Goal: Task Accomplishment & Management: Use online tool/utility

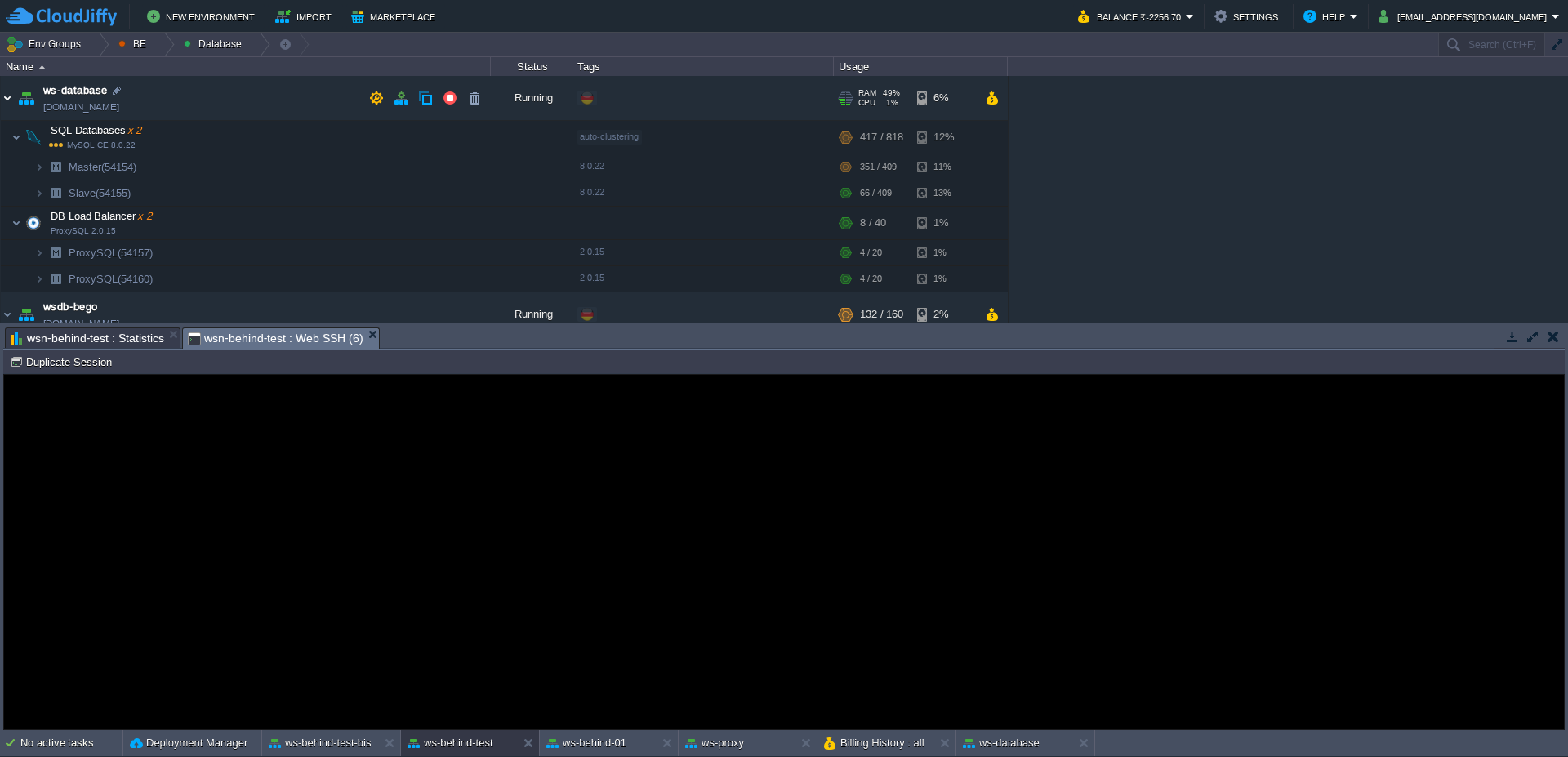
click at [8, 107] on img at bounding box center [8, 99] width 14 height 44
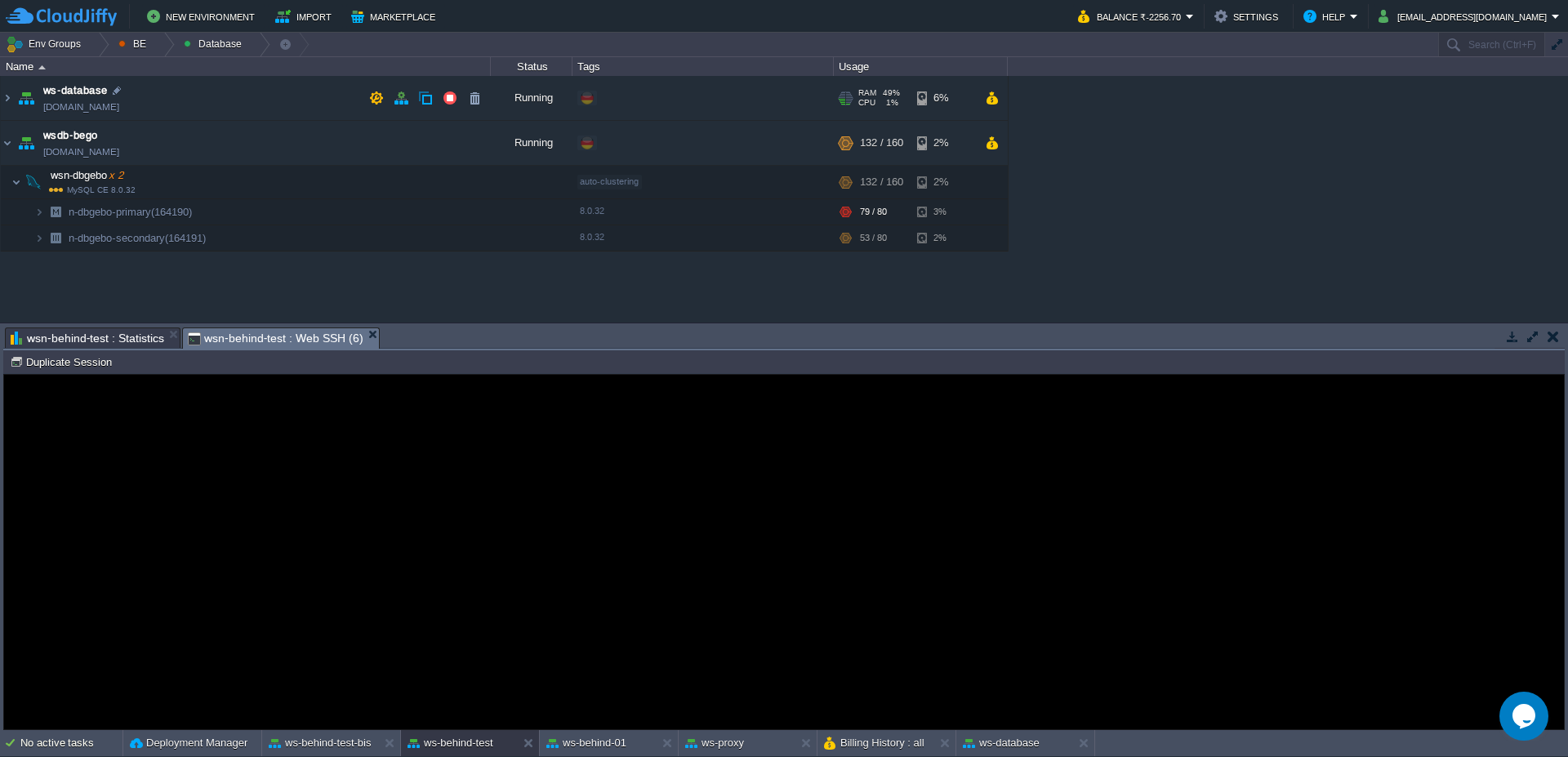
scroll to position [2, 180]
click at [106, 45] on div at bounding box center [98, 44] width 22 height 23
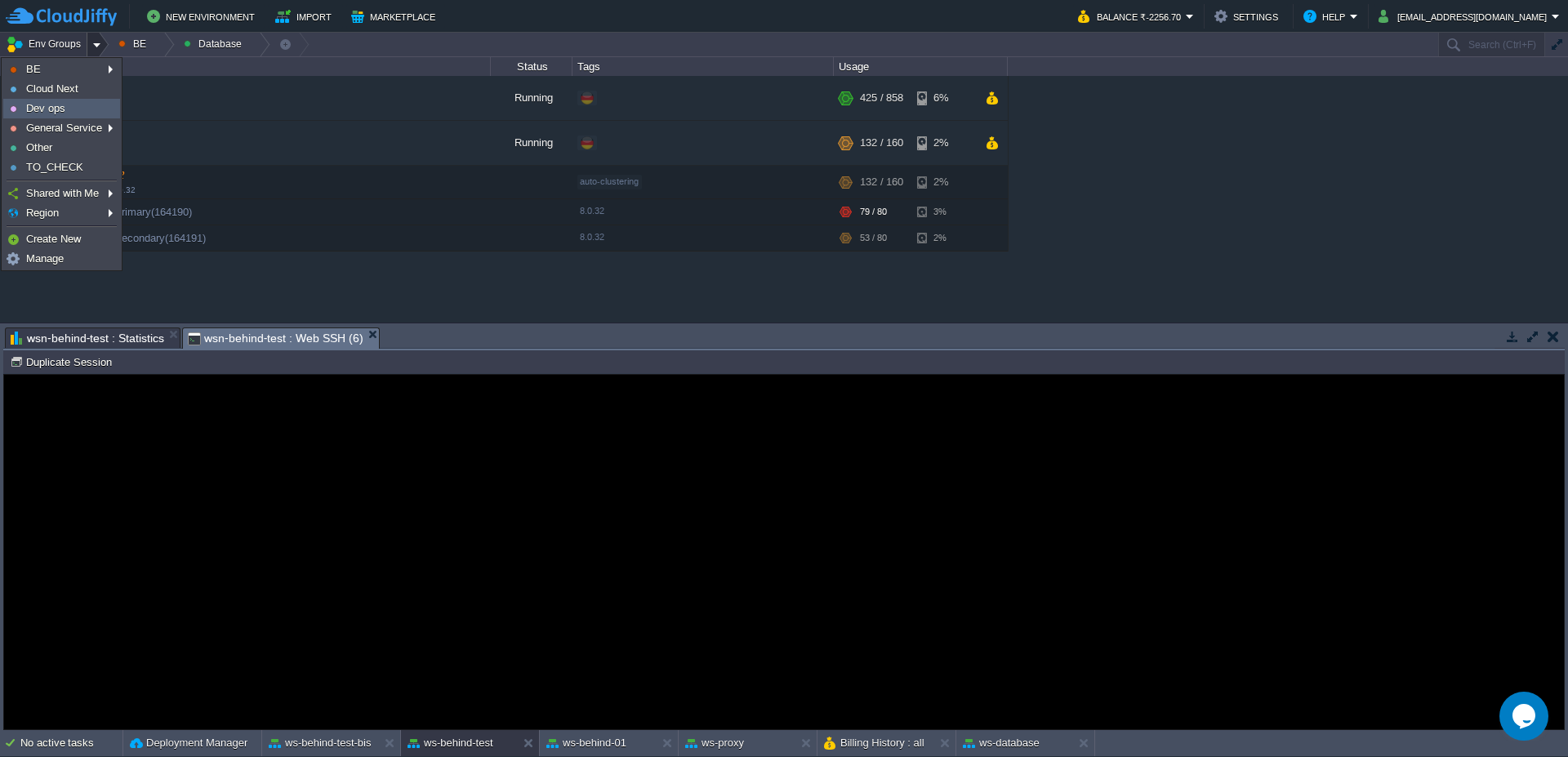
click at [58, 113] on span "Dev ops" at bounding box center [45, 108] width 40 height 13
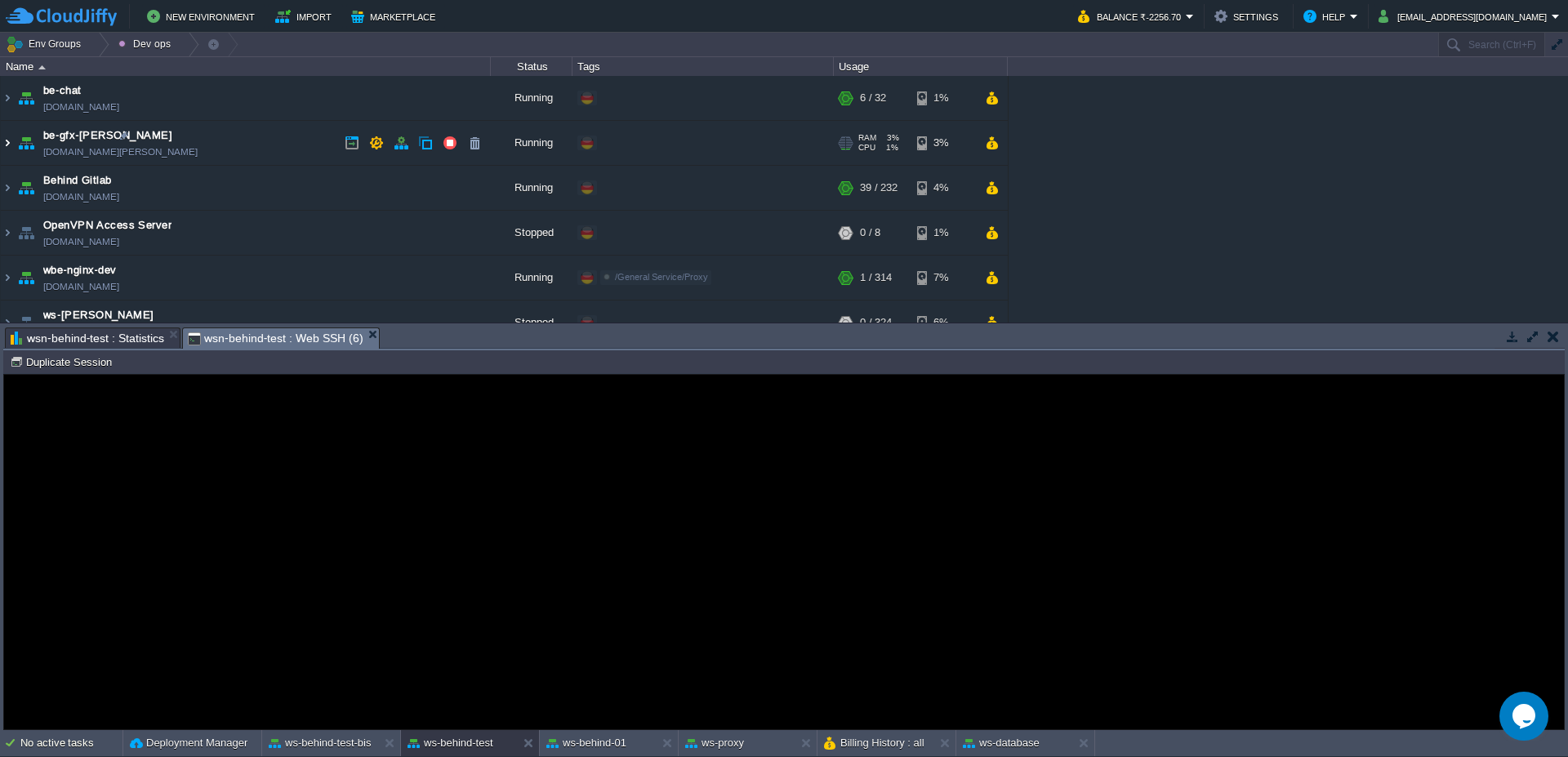
click at [10, 149] on img at bounding box center [8, 143] width 14 height 44
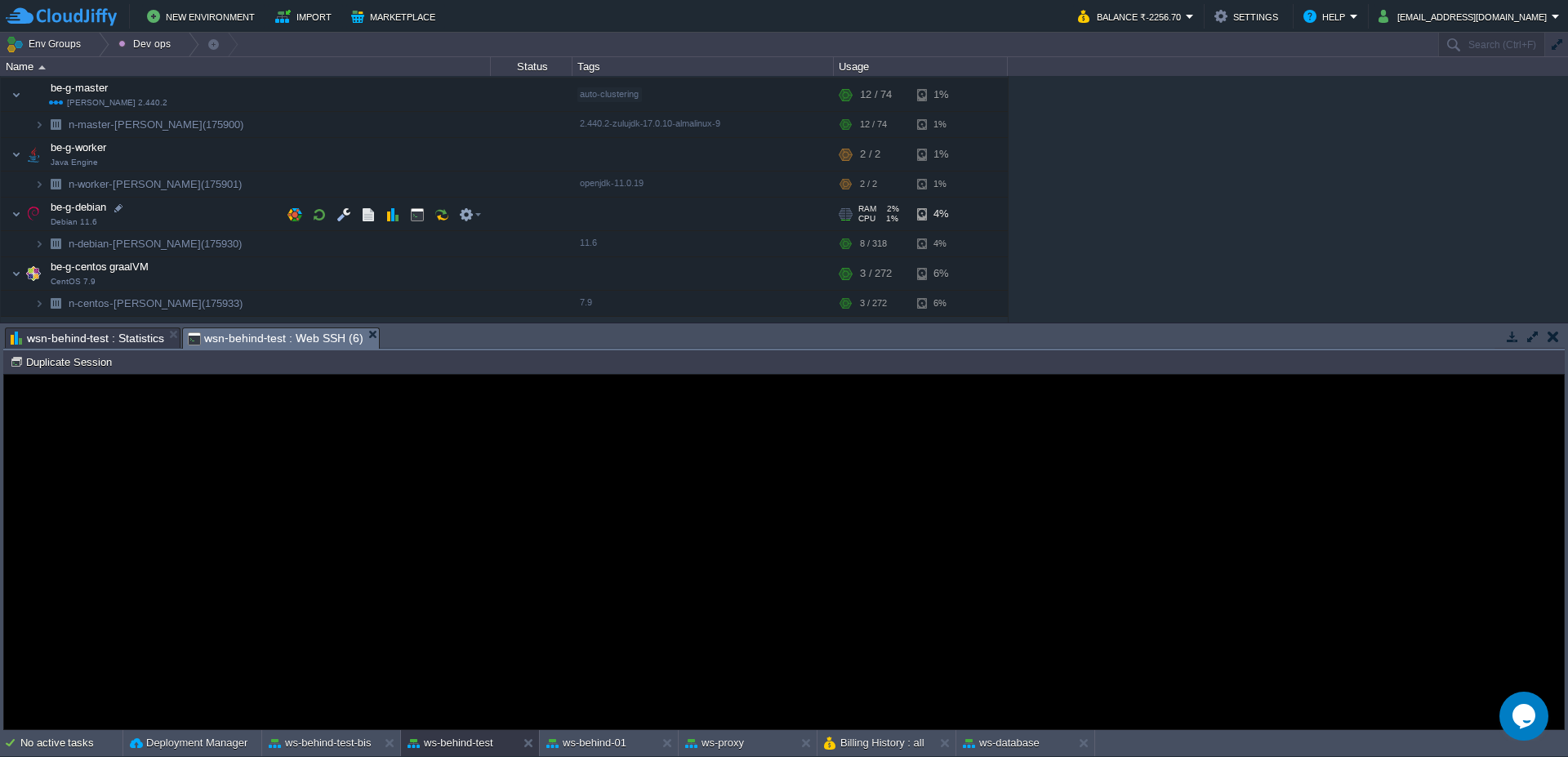
scroll to position [98, 0]
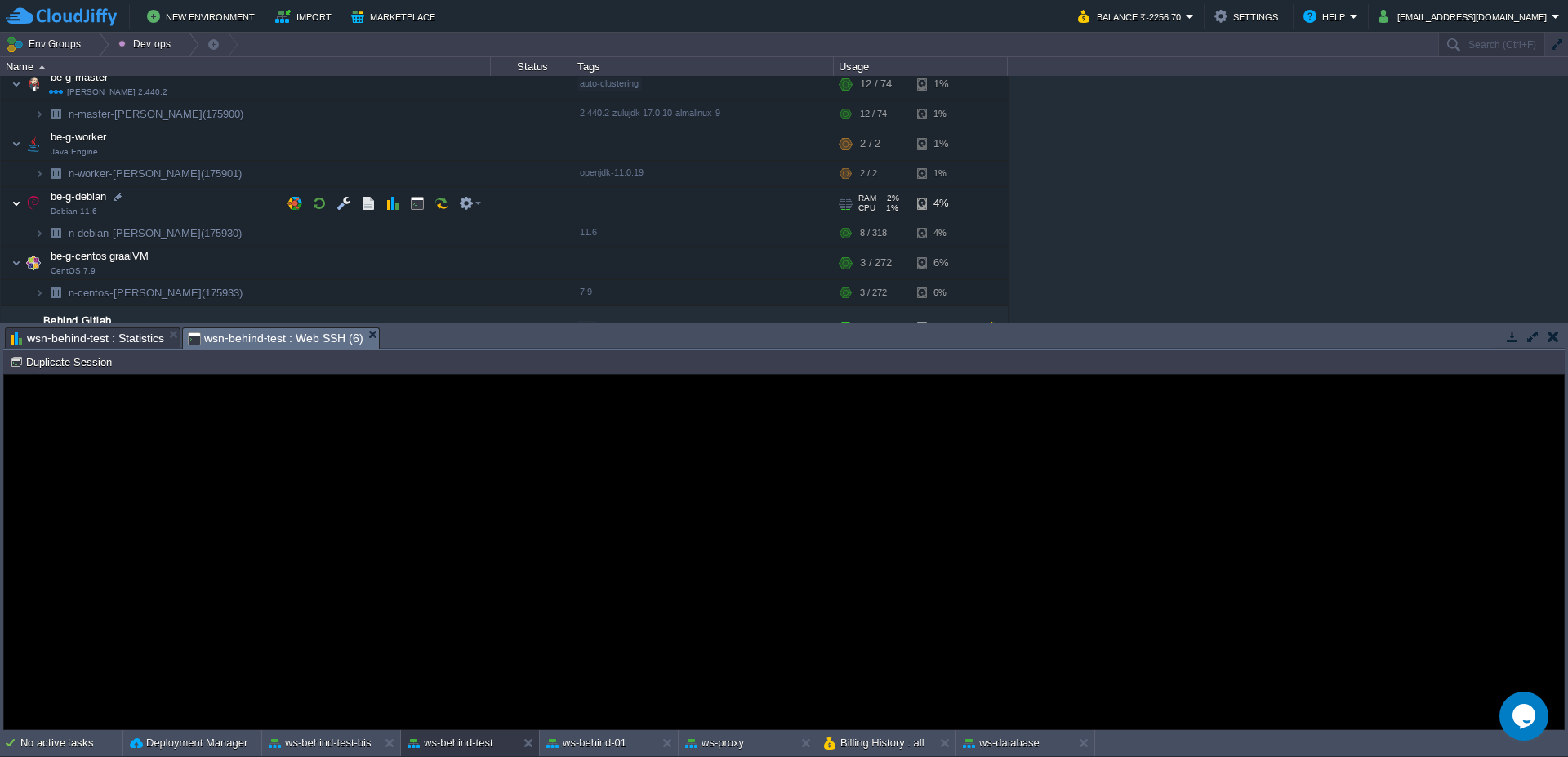
click at [18, 207] on img at bounding box center [16, 203] width 10 height 33
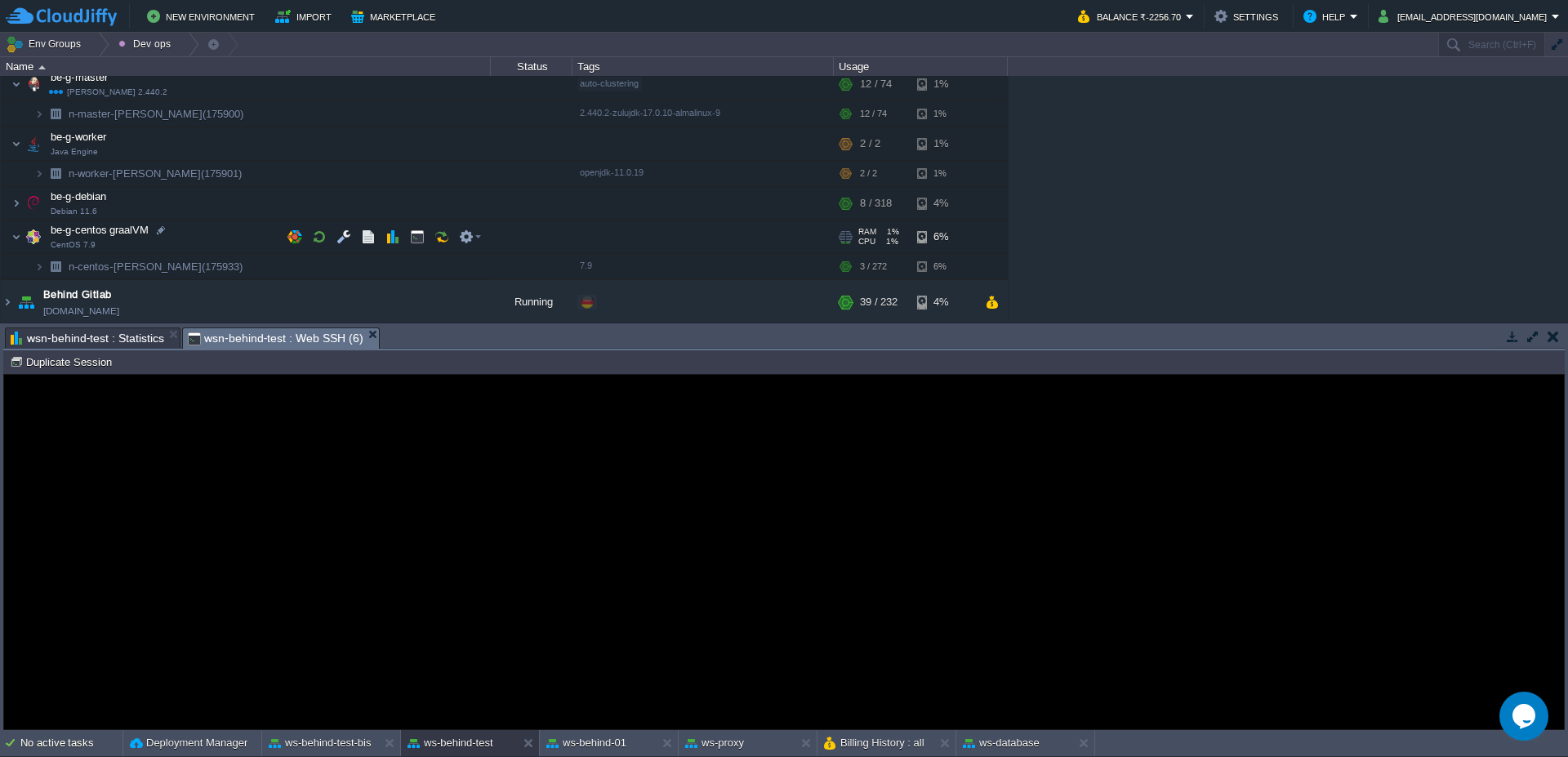
click at [8, 239] on span at bounding box center [6, 236] width 11 height 13
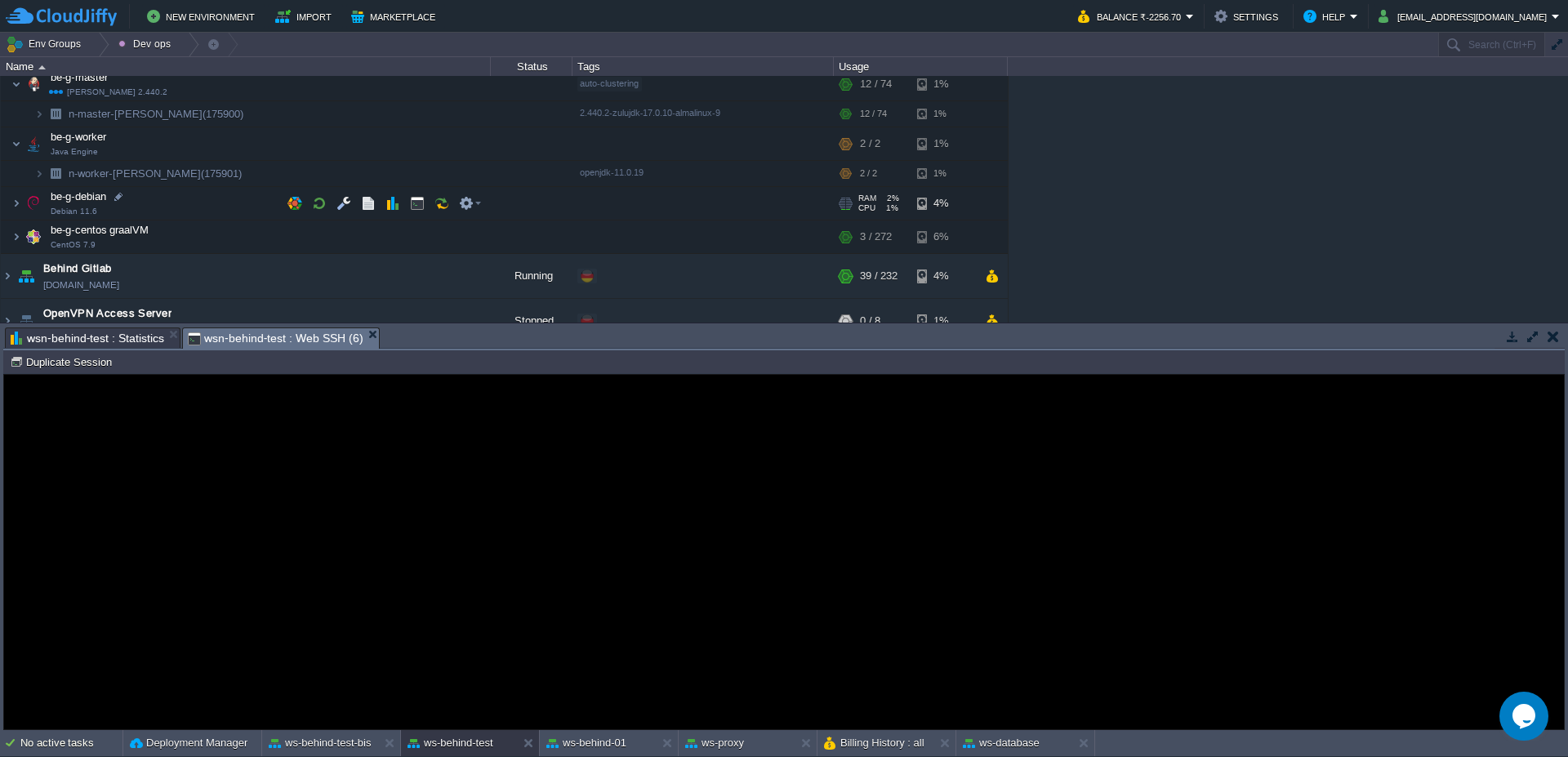
scroll to position [0, 0]
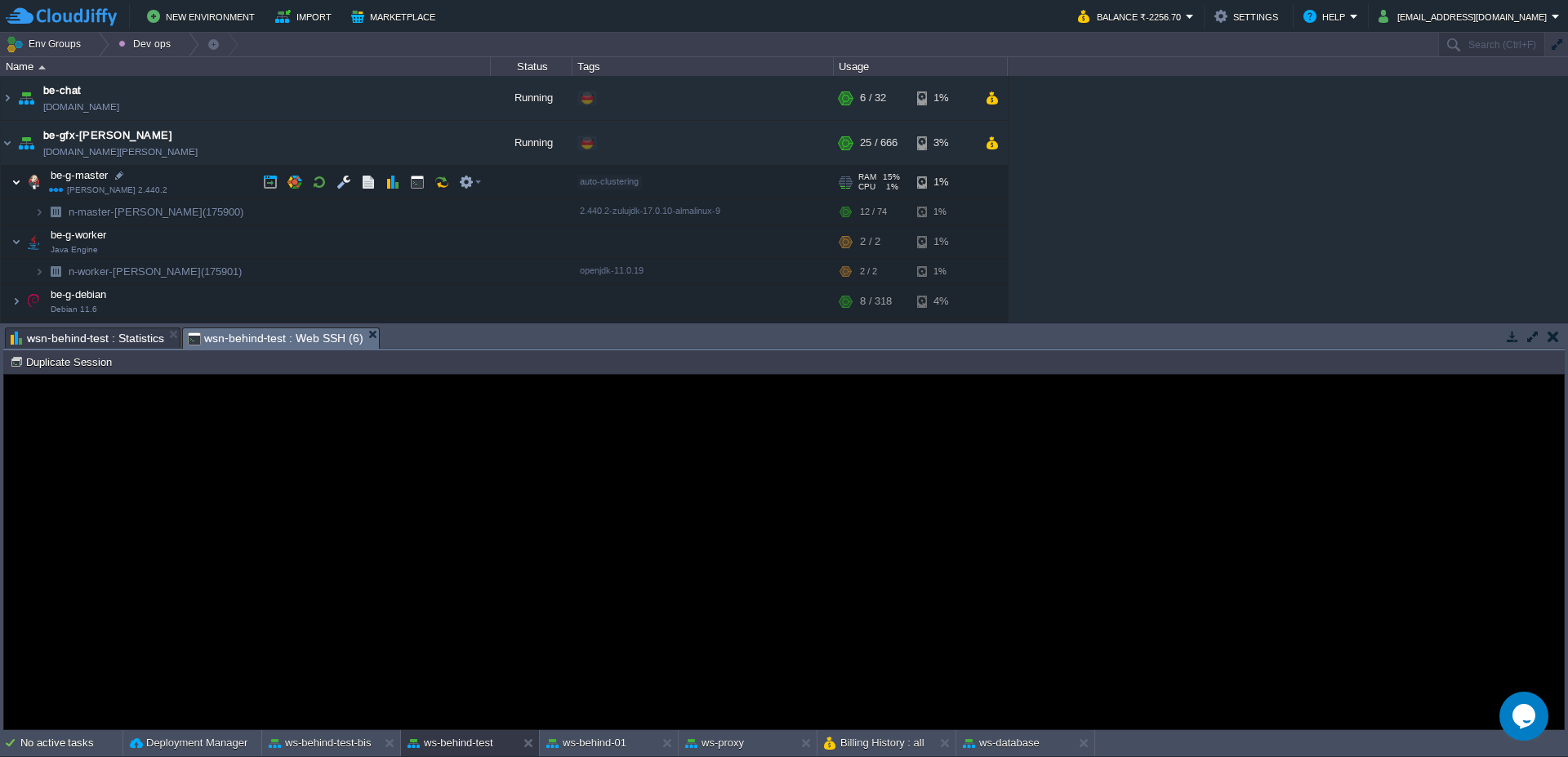
click at [15, 185] on img at bounding box center [16, 182] width 10 height 33
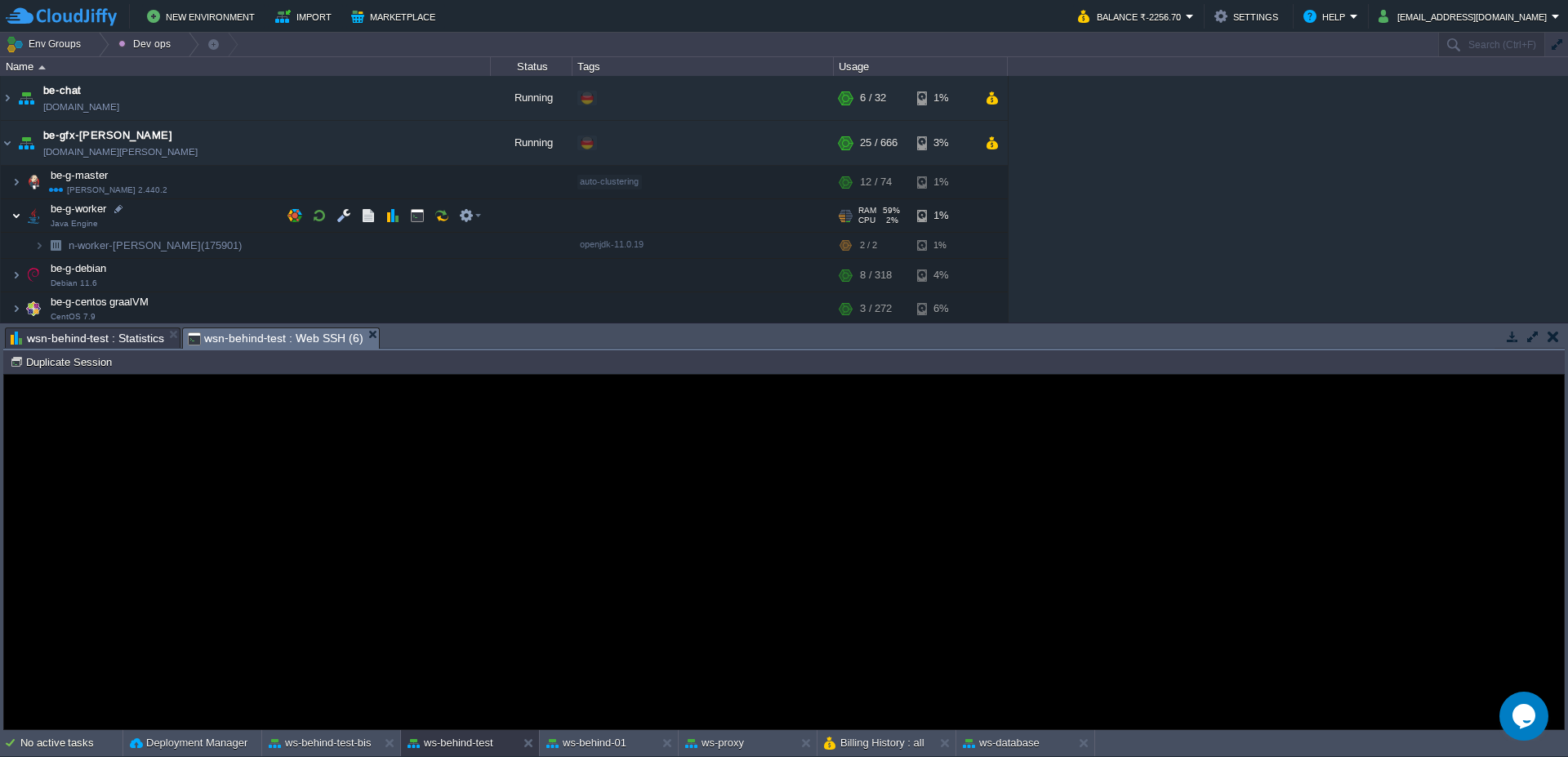
click at [14, 220] on img at bounding box center [16, 216] width 10 height 33
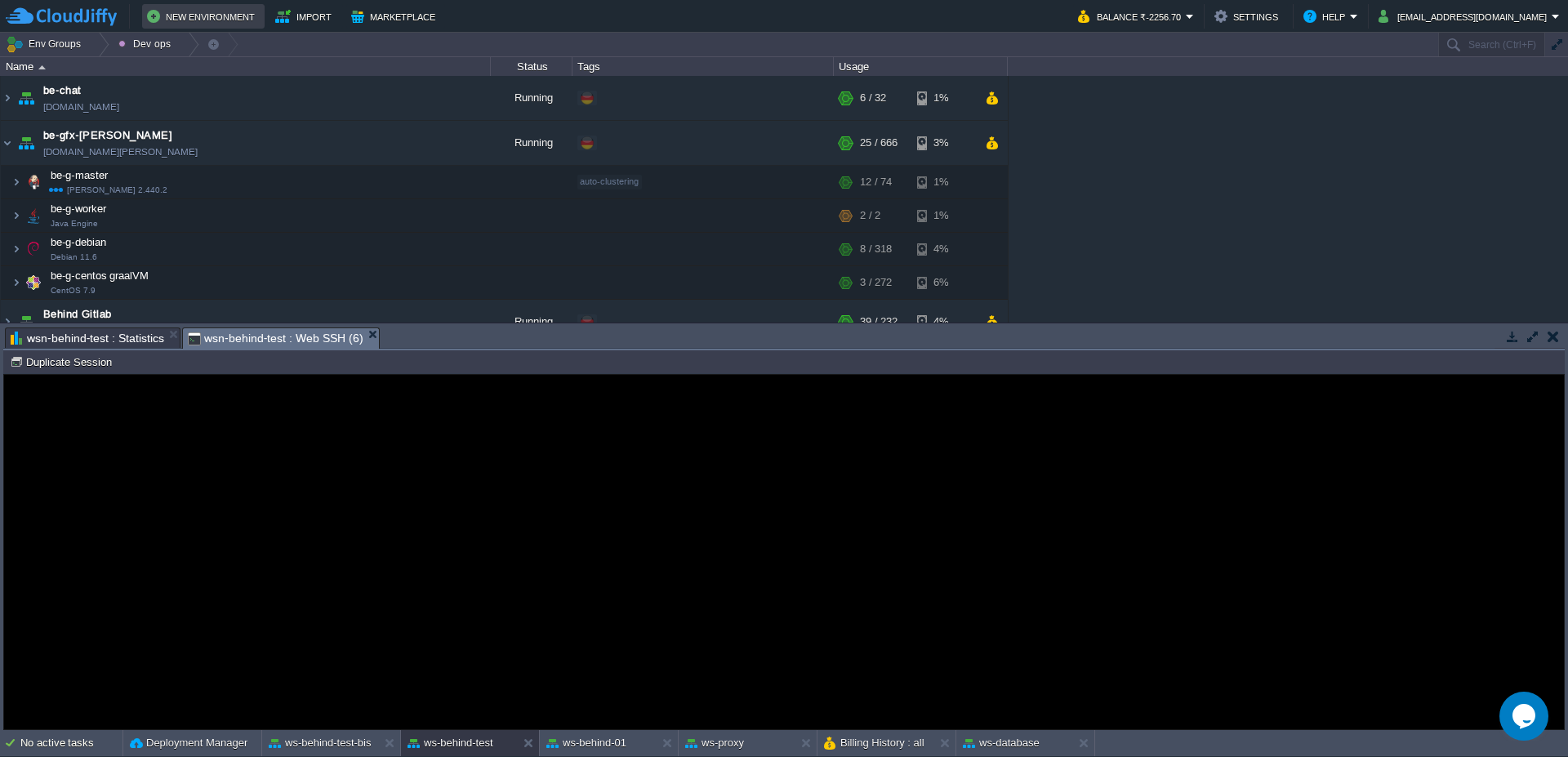
click at [209, 18] on button "New Environment" at bounding box center [203, 16] width 112 height 19
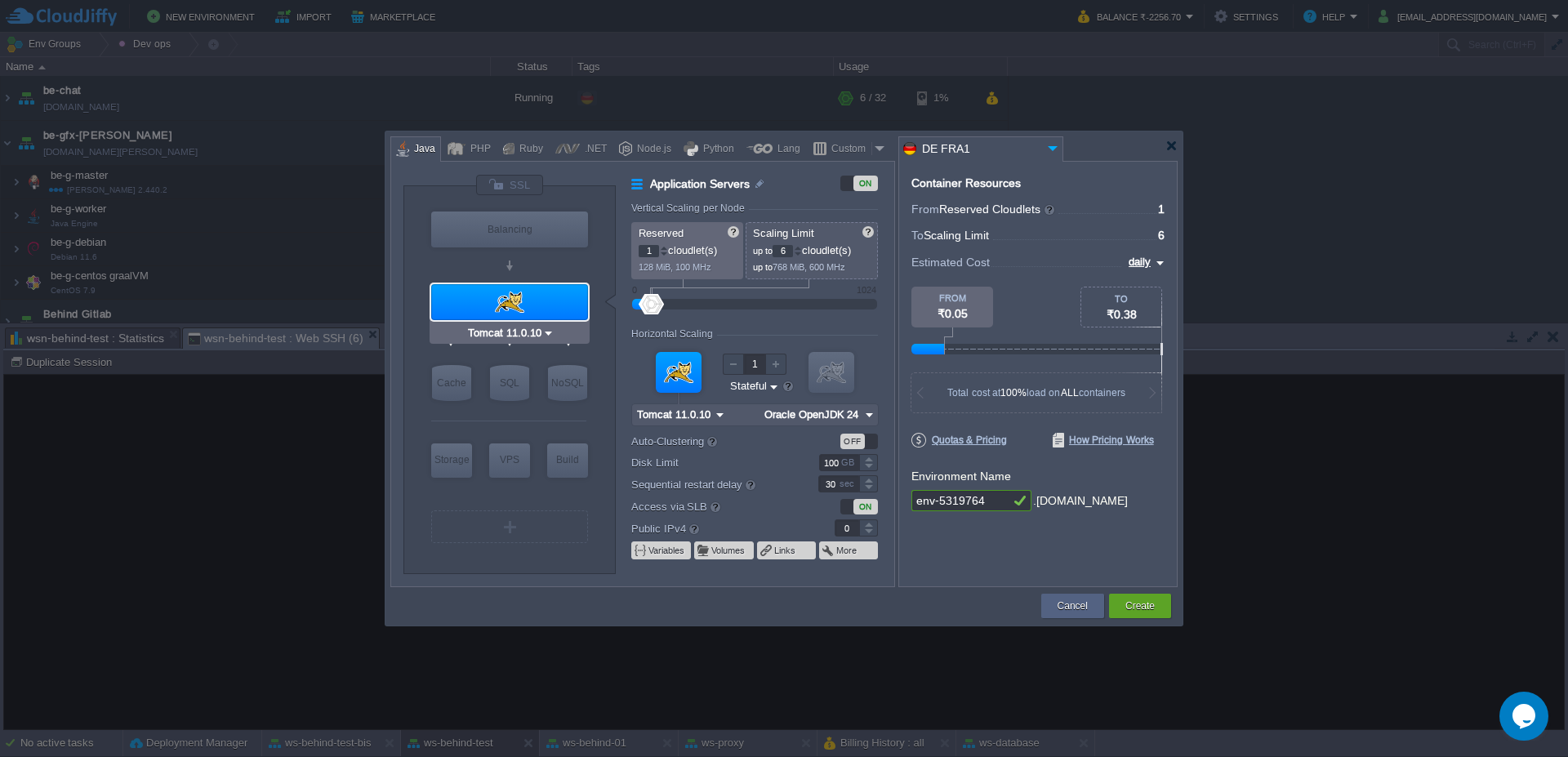
click at [531, 307] on div at bounding box center [510, 302] width 157 height 36
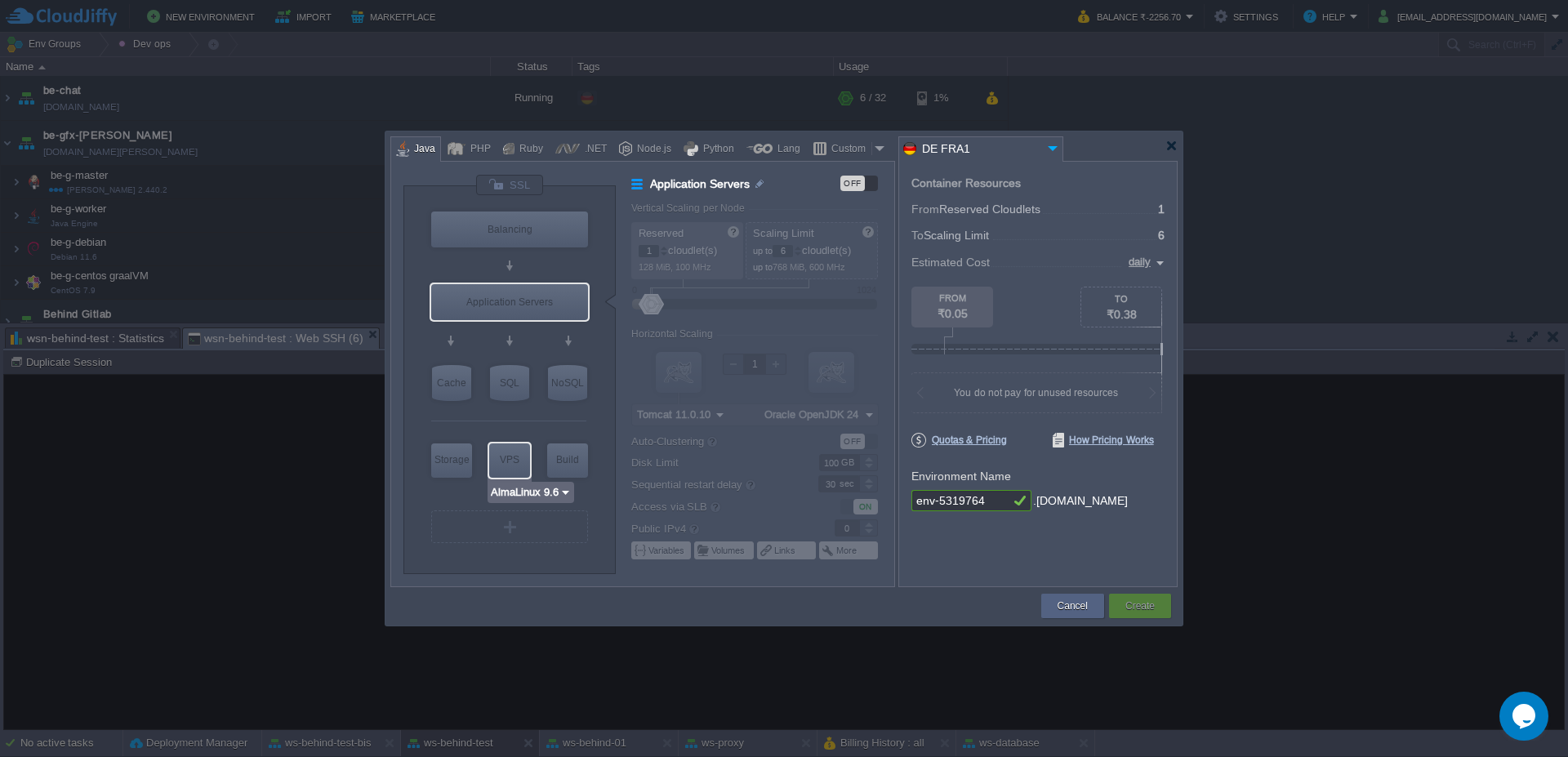
click at [564, 492] on img at bounding box center [565, 492] width 13 height 16
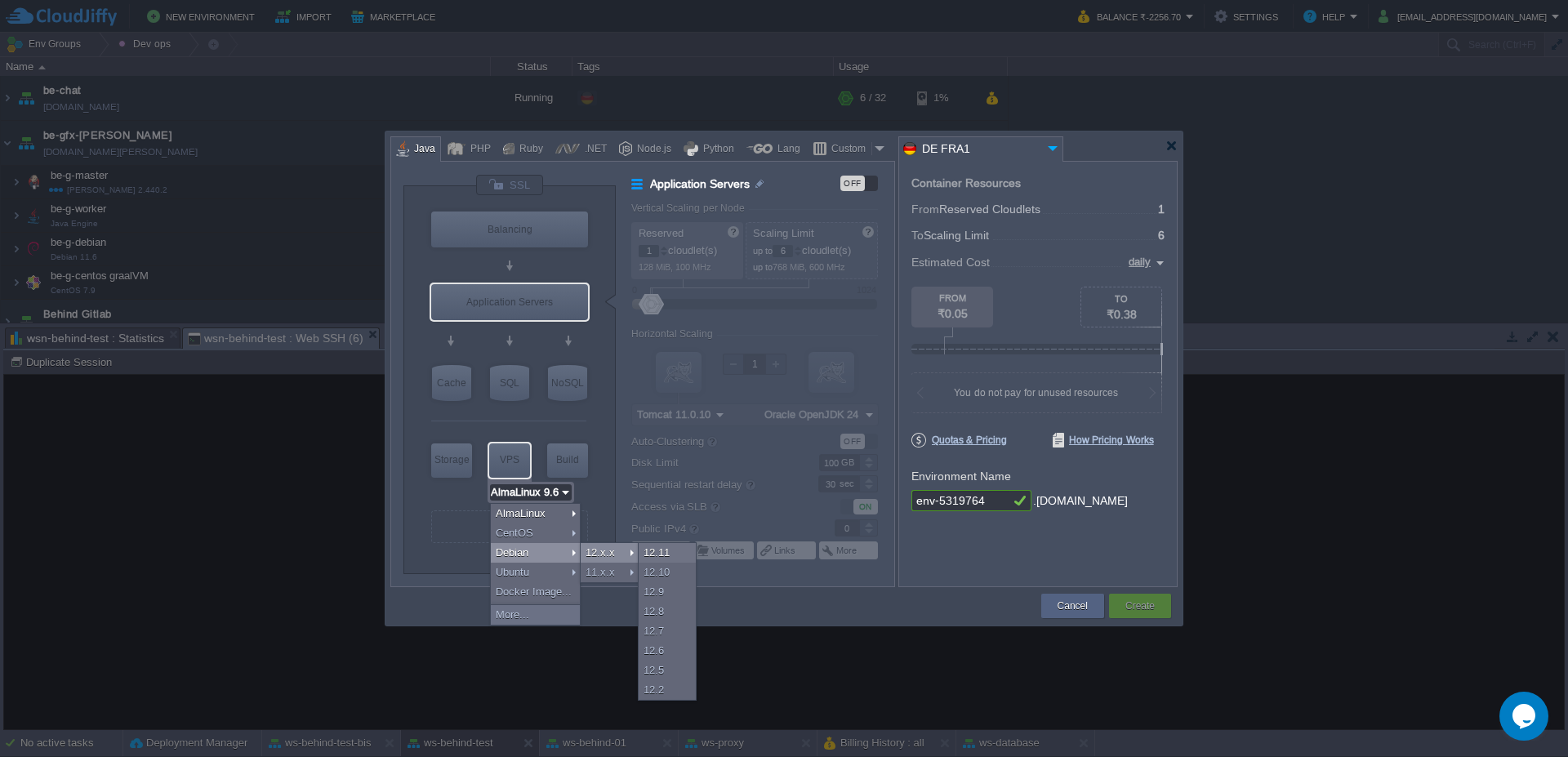
click at [613, 554] on div "12.x.x" at bounding box center [608, 552] width 57 height 19
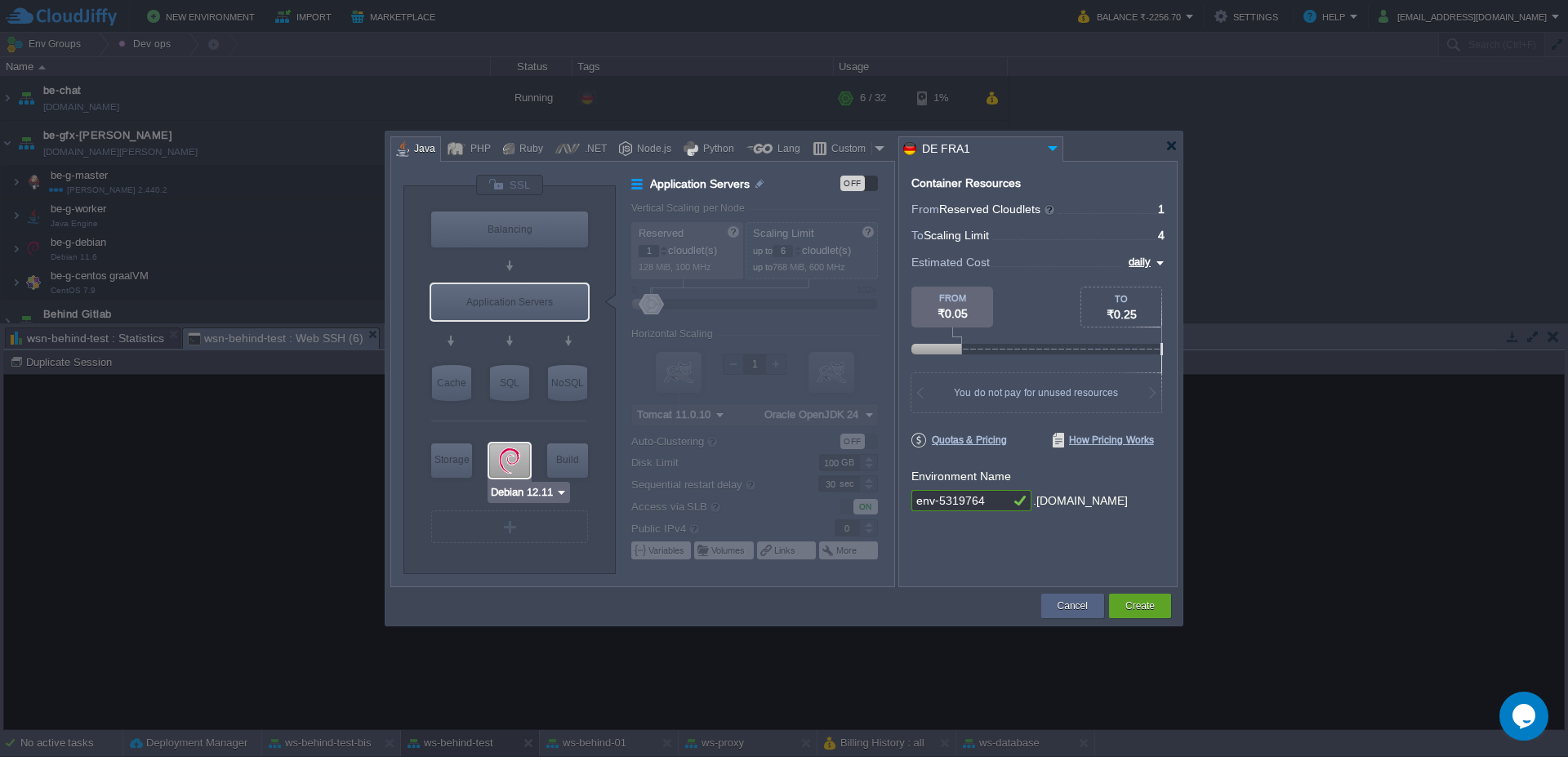
click at [565, 498] on img at bounding box center [561, 492] width 13 height 16
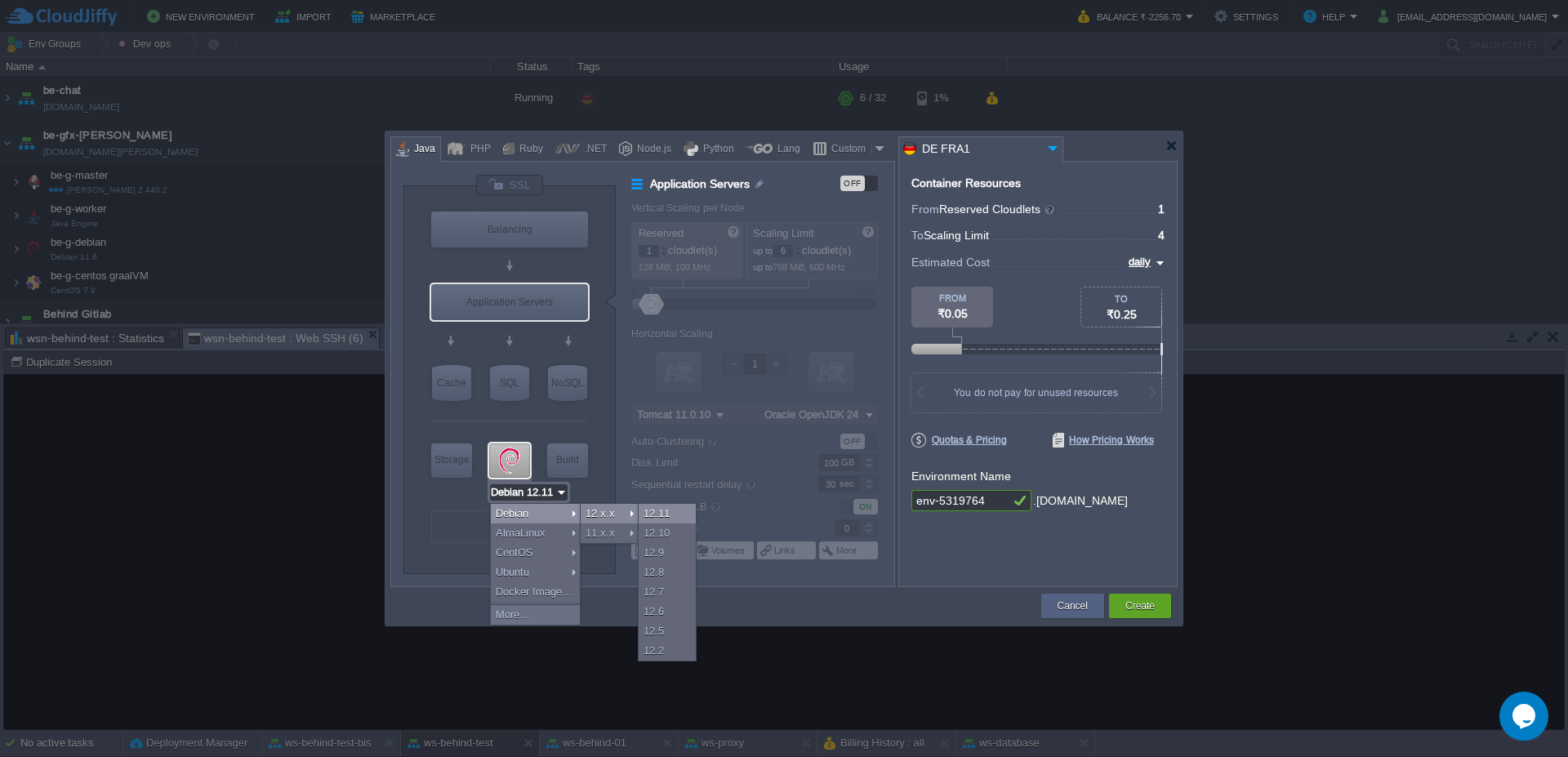
click at [677, 514] on div "12.11" at bounding box center [666, 513] width 57 height 19
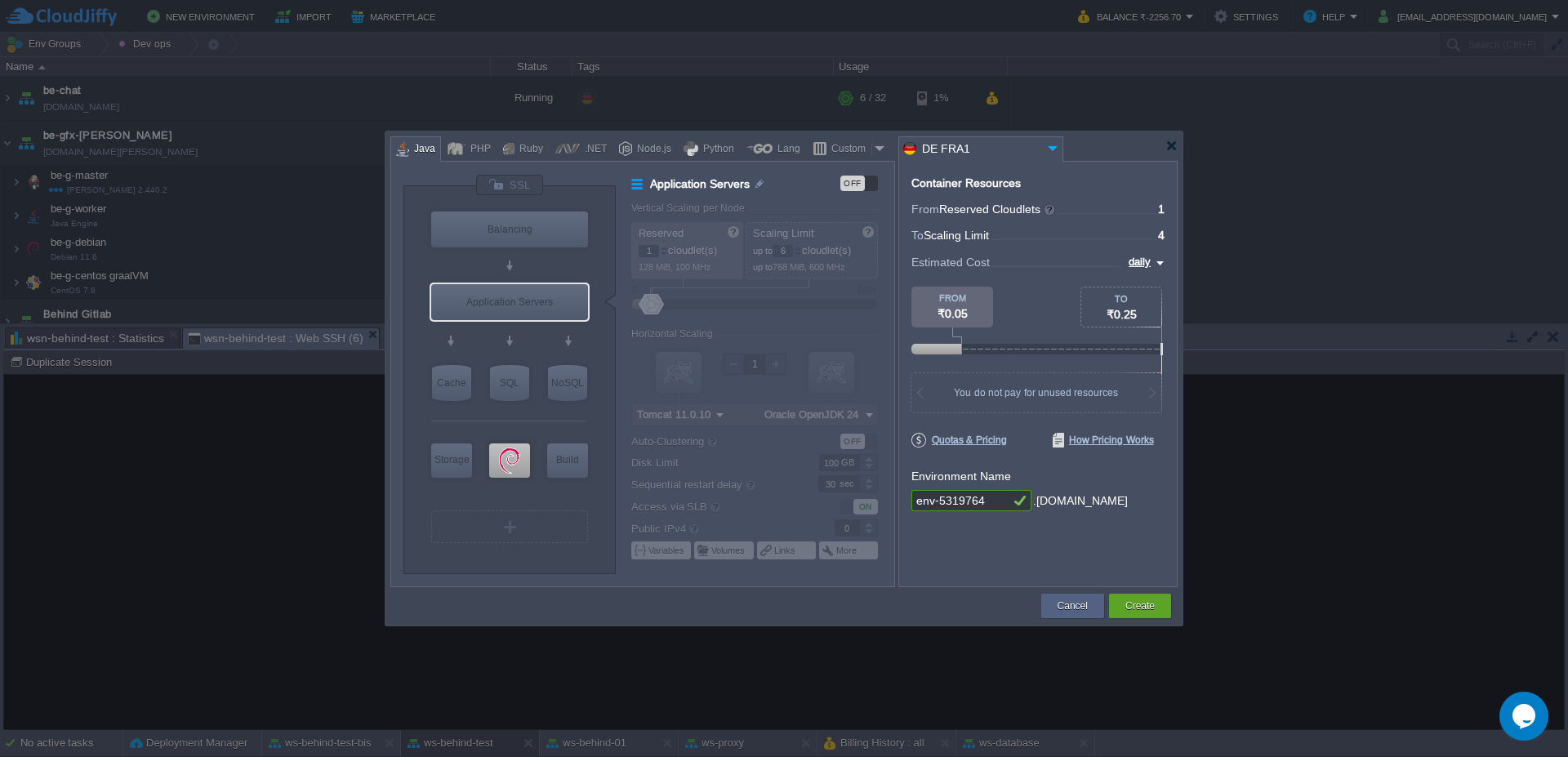
drag, startPoint x: 657, startPoint y: 306, endPoint x: 711, endPoint y: 306, distance: 54.0
click at [711, 306] on div at bounding box center [762, 393] width 262 height 384
type input "Debian 12.11"
click at [512, 464] on div at bounding box center [510, 459] width 41 height 34
type input "Elastic VPS"
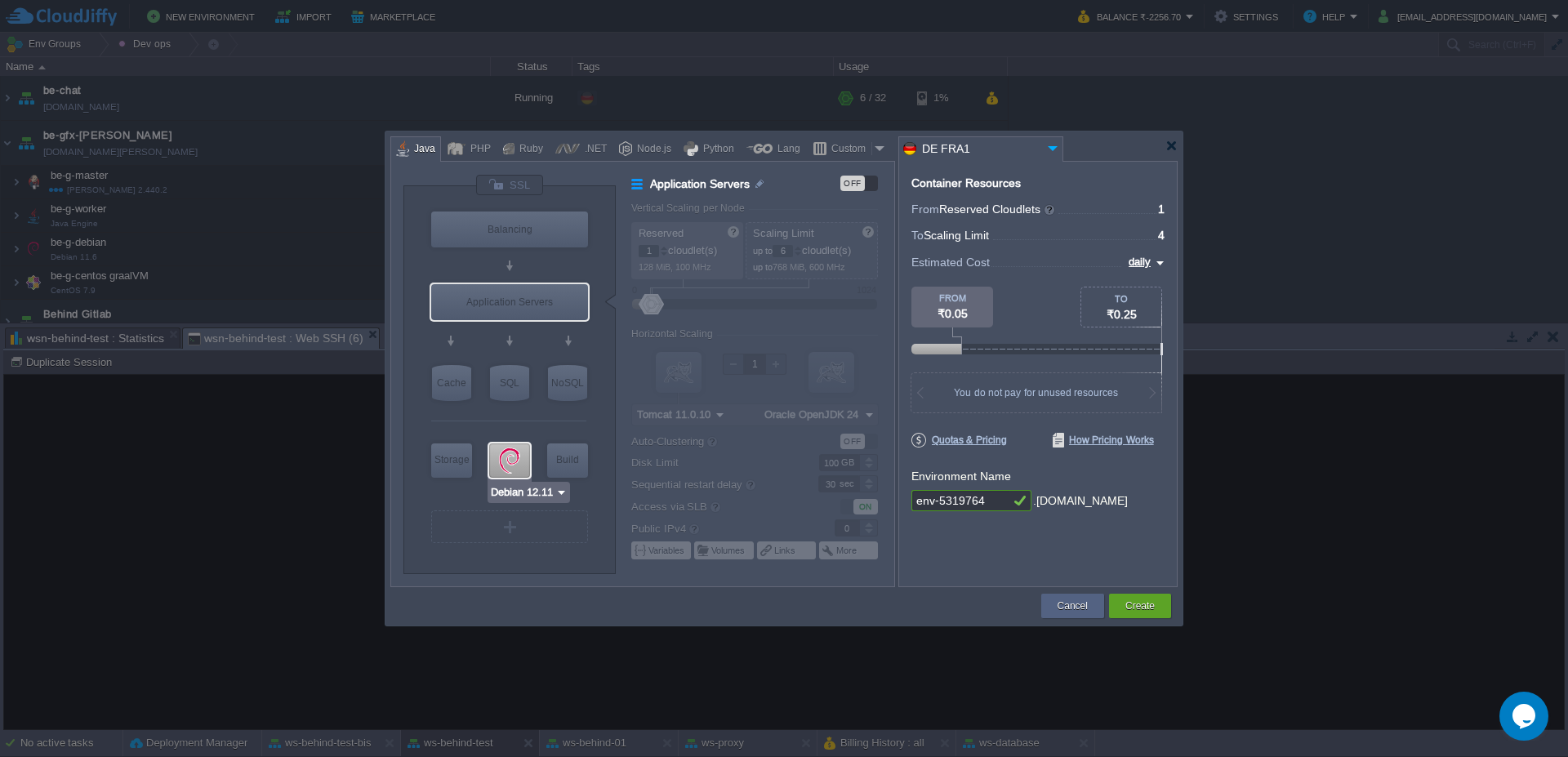
type input "4"
type input "Debian 12.11"
type input "12.11"
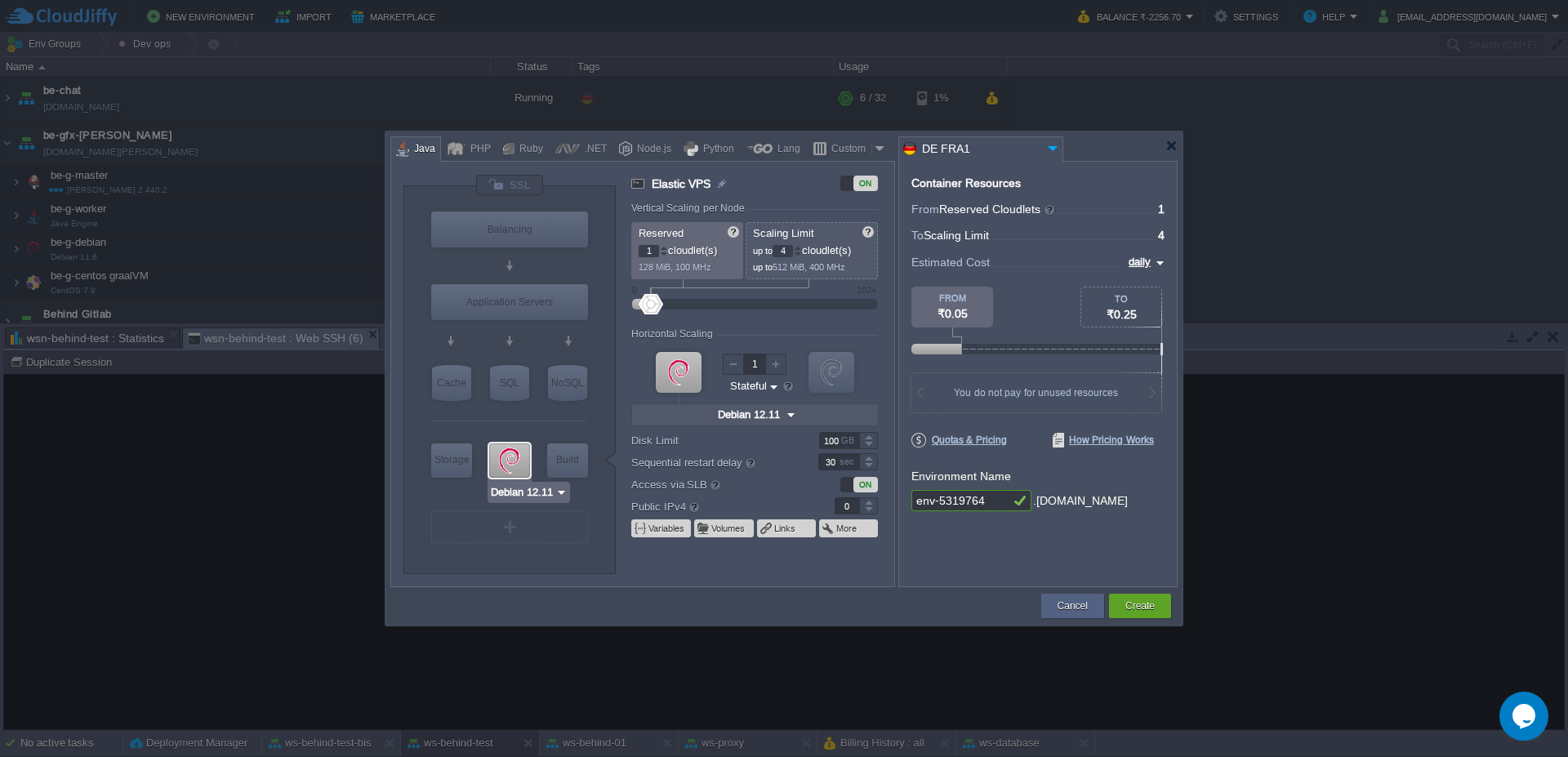
type input "Redis 7.2.4"
drag, startPoint x: 659, startPoint y: 302, endPoint x: 753, endPoint y: 318, distance: 95.4
click at [753, 318] on form "Vertical Scaling per Node Reserved 1 cloudlet(s) 128 MiB, 100 MHz Scaling Limit…" at bounding box center [762, 393] width 262 height 384
click at [784, 253] on input "496" at bounding box center [783, 250] width 20 height 13
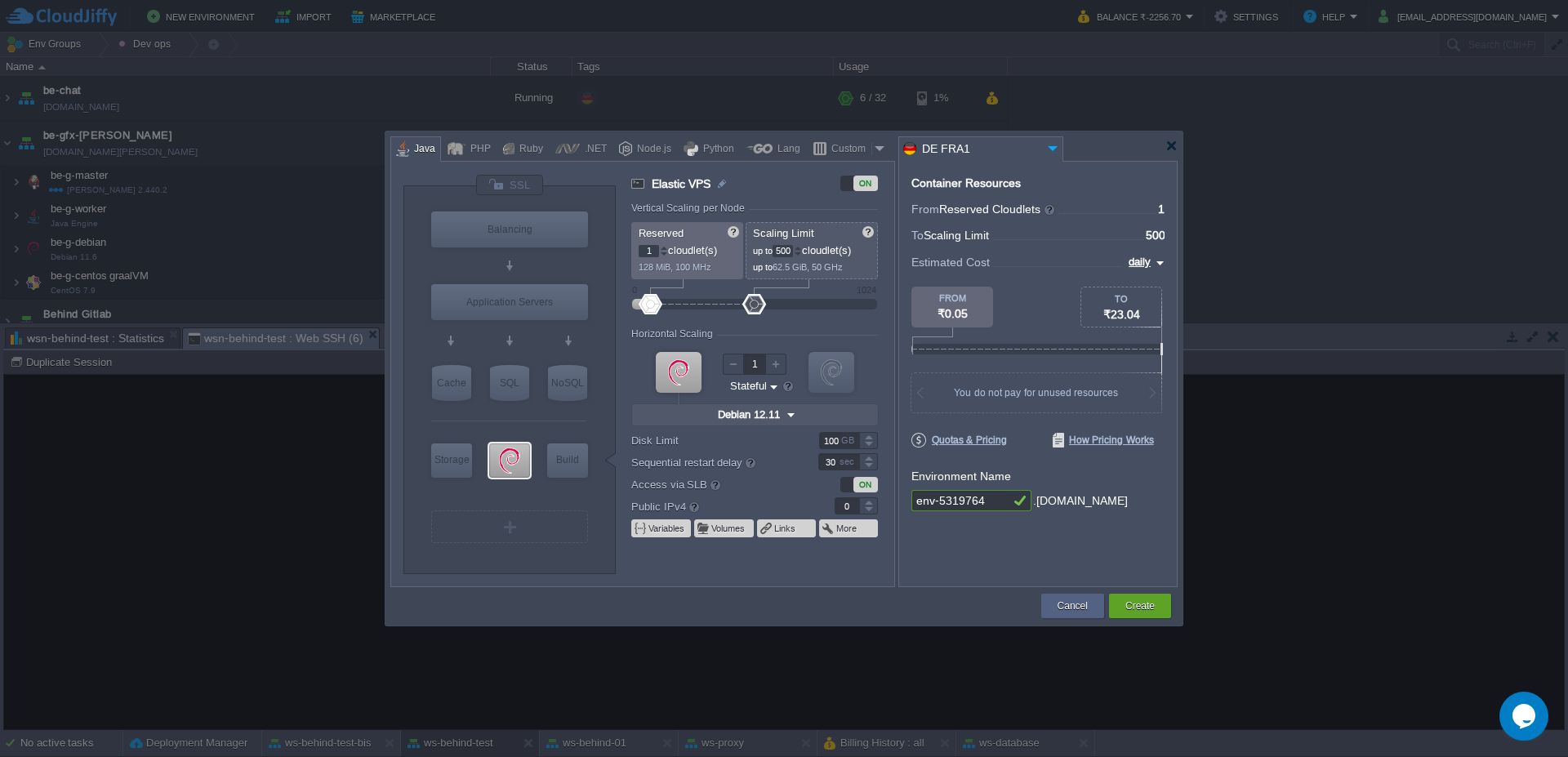
type input "500"
click at [653, 254] on input "1" at bounding box center [648, 250] width 20 height 13
drag, startPoint x: 653, startPoint y: 254, endPoint x: 687, endPoint y: 208, distance: 57.2
click at [652, 253] on input "1" at bounding box center [648, 250] width 20 height 13
type input "2"
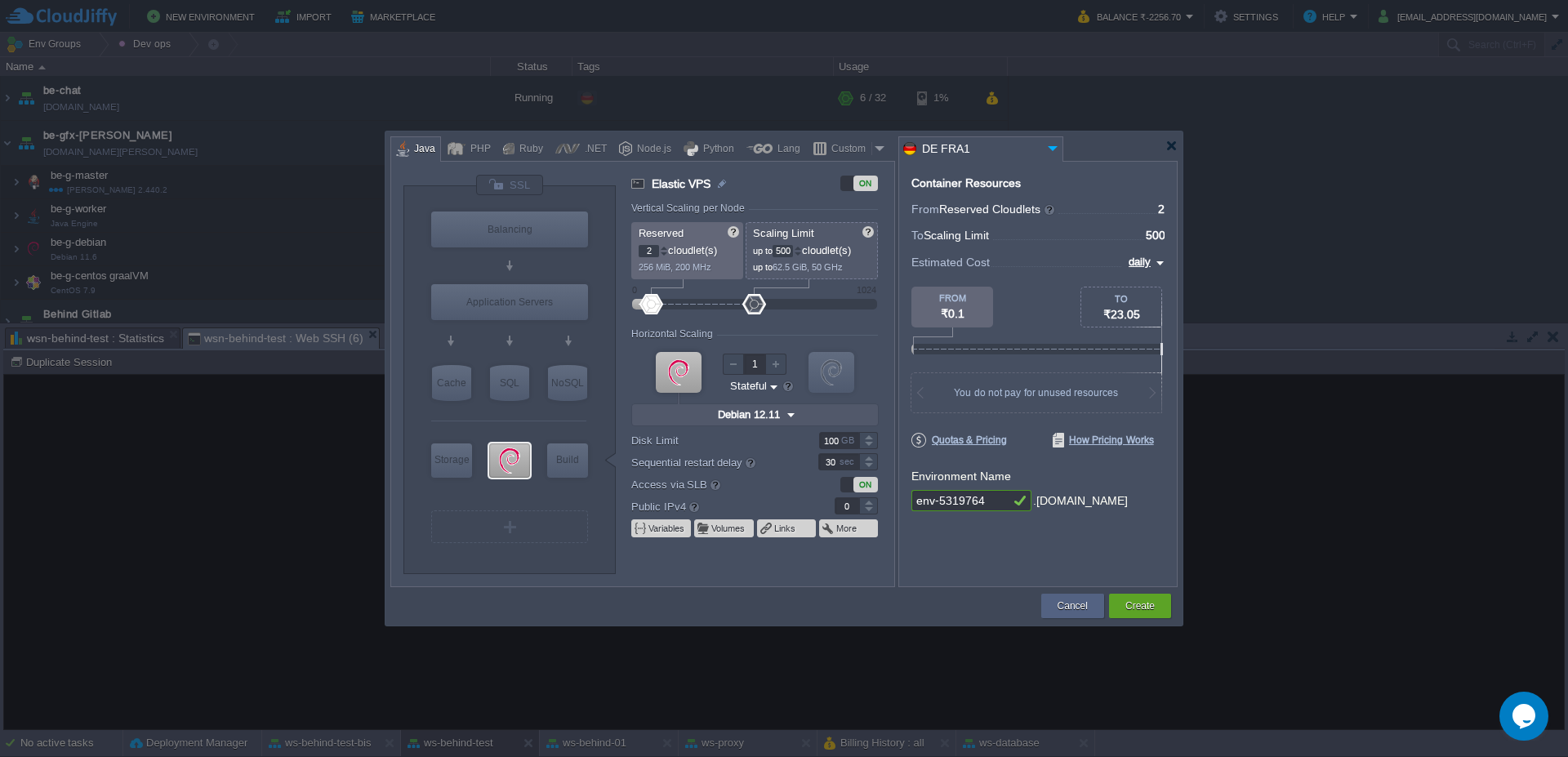
drag, startPoint x: 999, startPoint y: 498, endPoint x: 877, endPoint y: 506, distance: 122.3
click at [877, 506] on div "VM Balancing VM Application Servers VM Cache VM SQL VM NoSQL VM Storage VM VPS …" at bounding box center [784, 373] width 787 height 426
type input "runner-git"
click at [1154, 614] on div "Create" at bounding box center [1139, 605] width 38 height 24
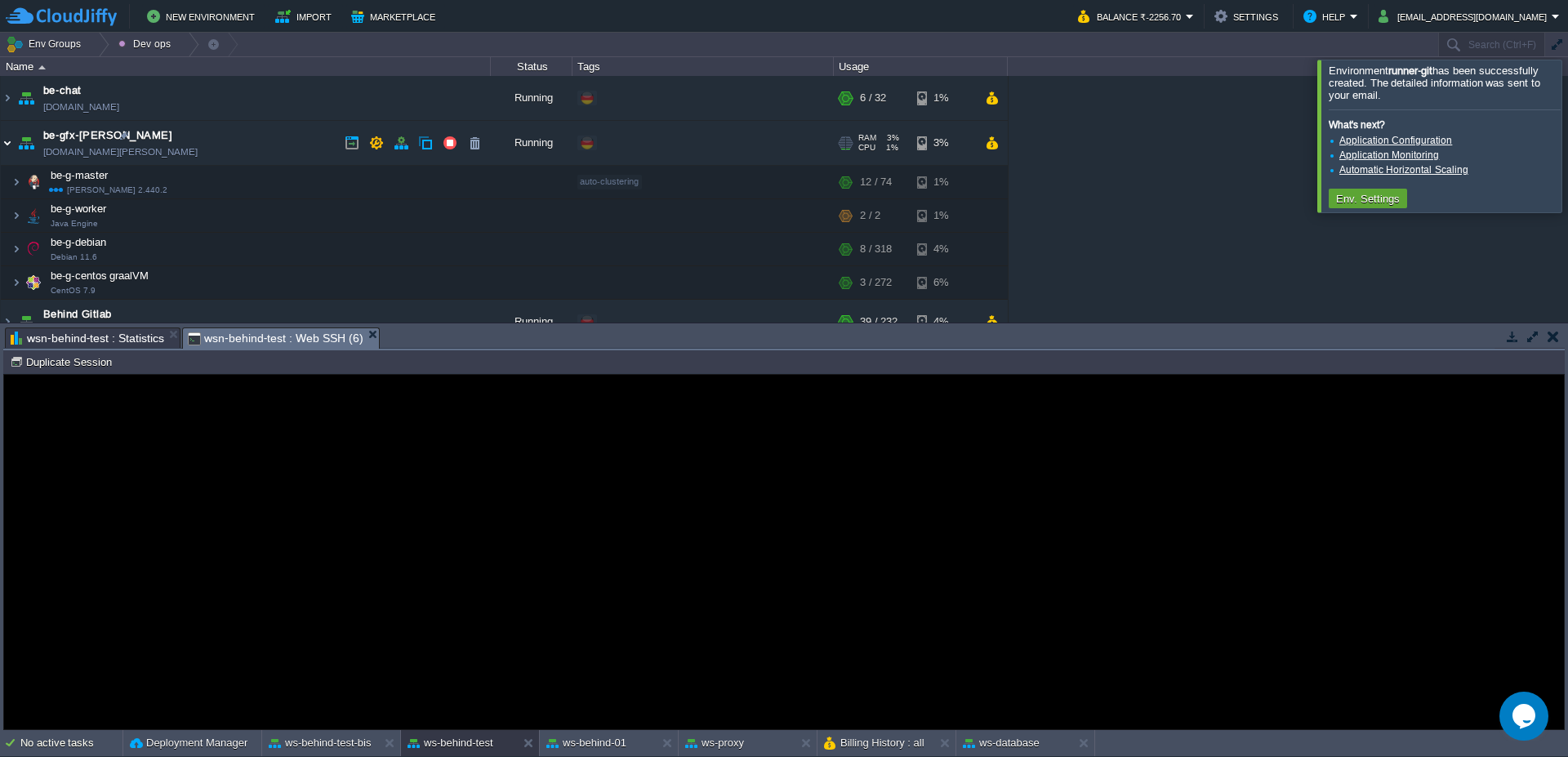
click at [5, 148] on img at bounding box center [8, 143] width 14 height 44
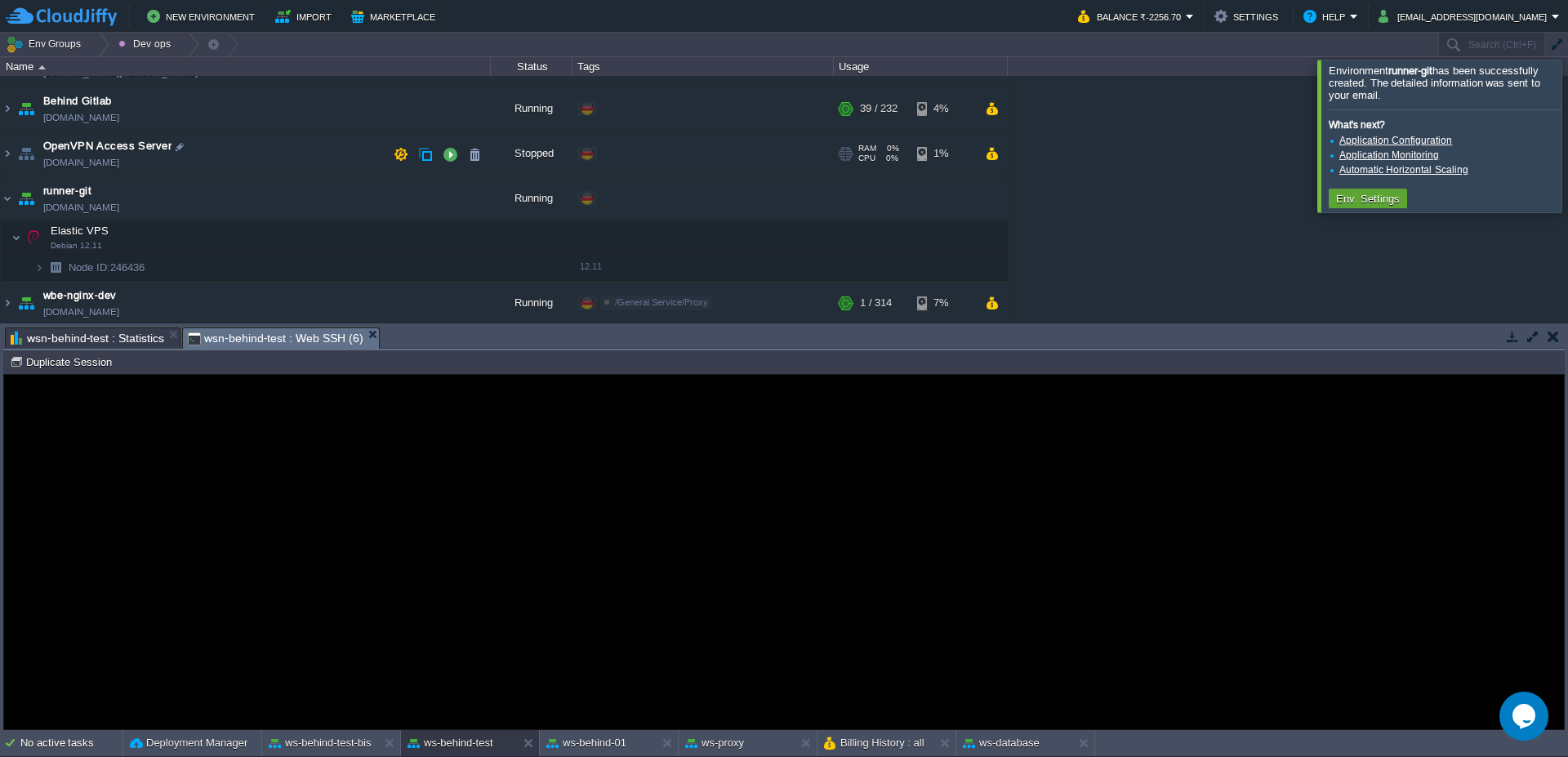
scroll to position [98, 0]
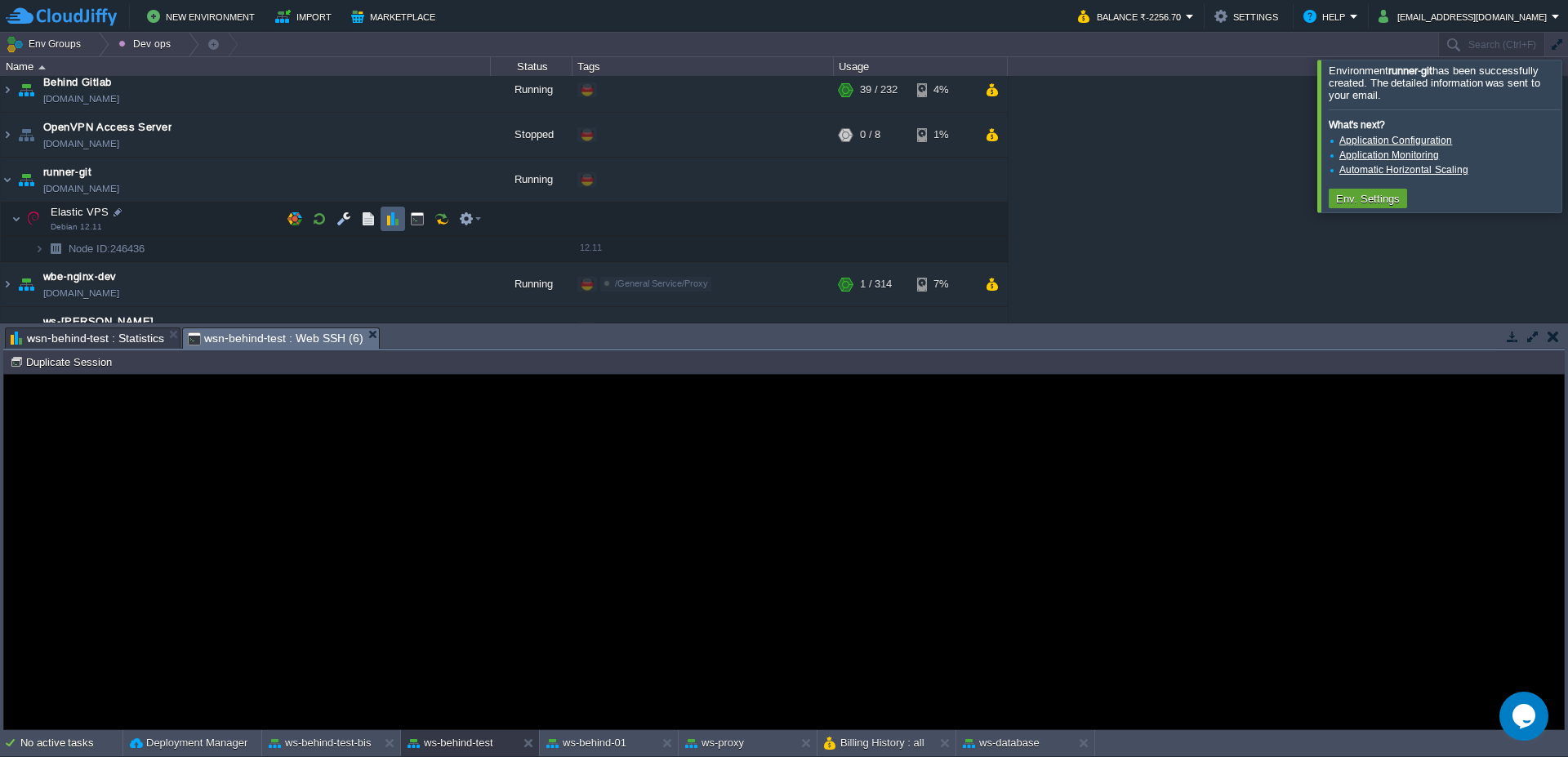
click at [390, 220] on button "button" at bounding box center [392, 218] width 15 height 15
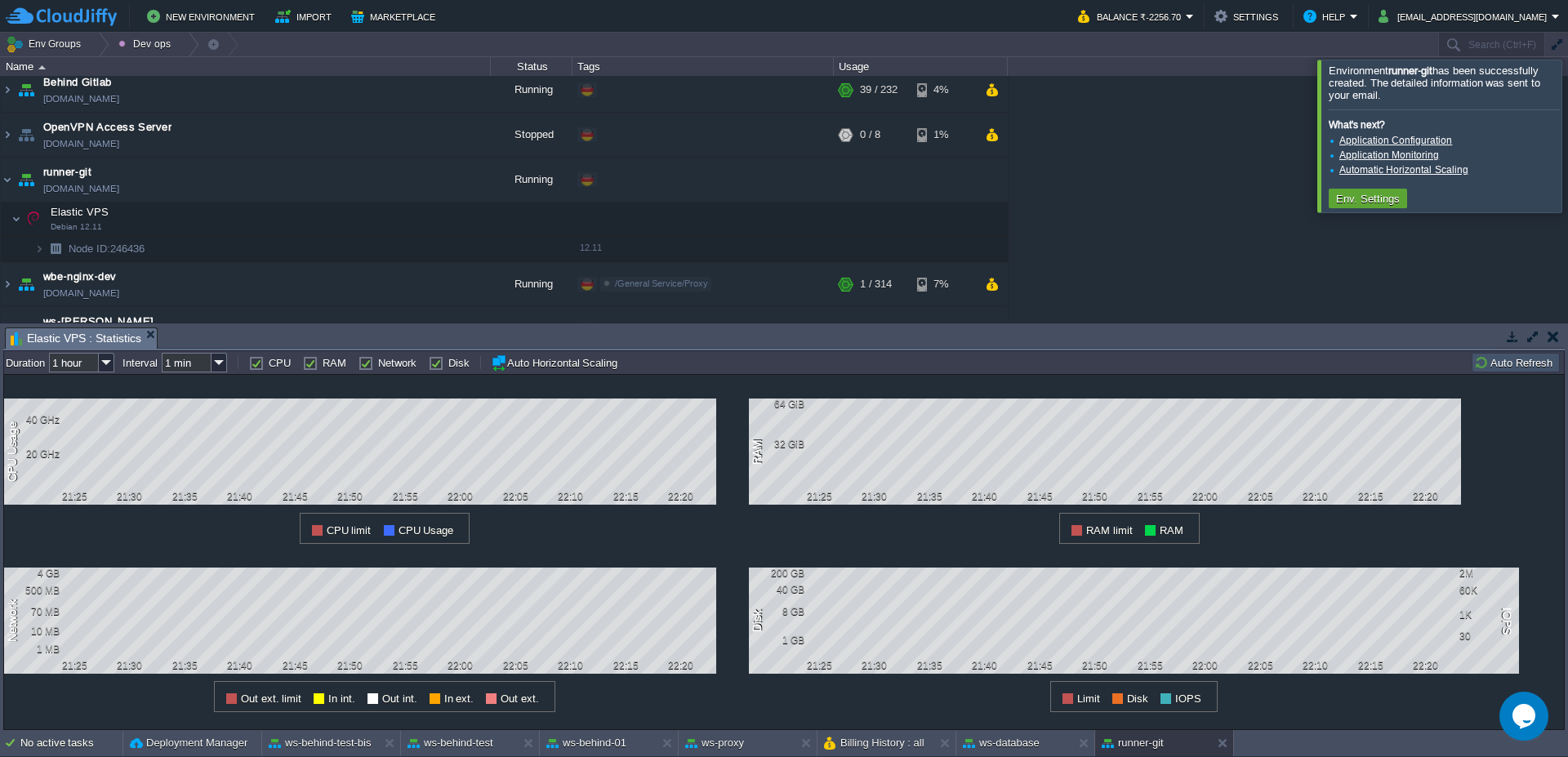
click at [1567, 125] on div at bounding box center [1587, 135] width 0 height 152
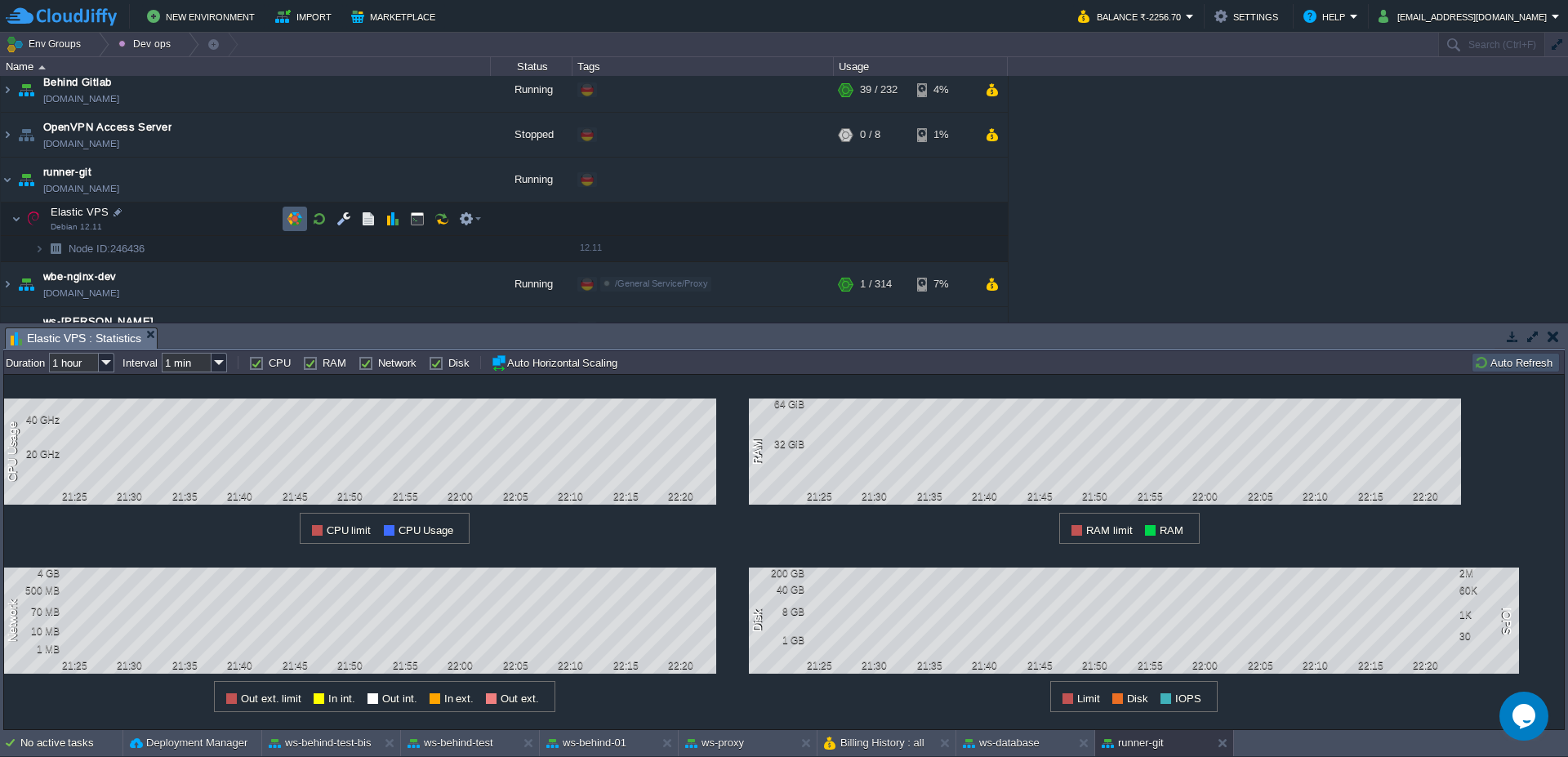
click at [300, 223] on button "button" at bounding box center [294, 218] width 15 height 15
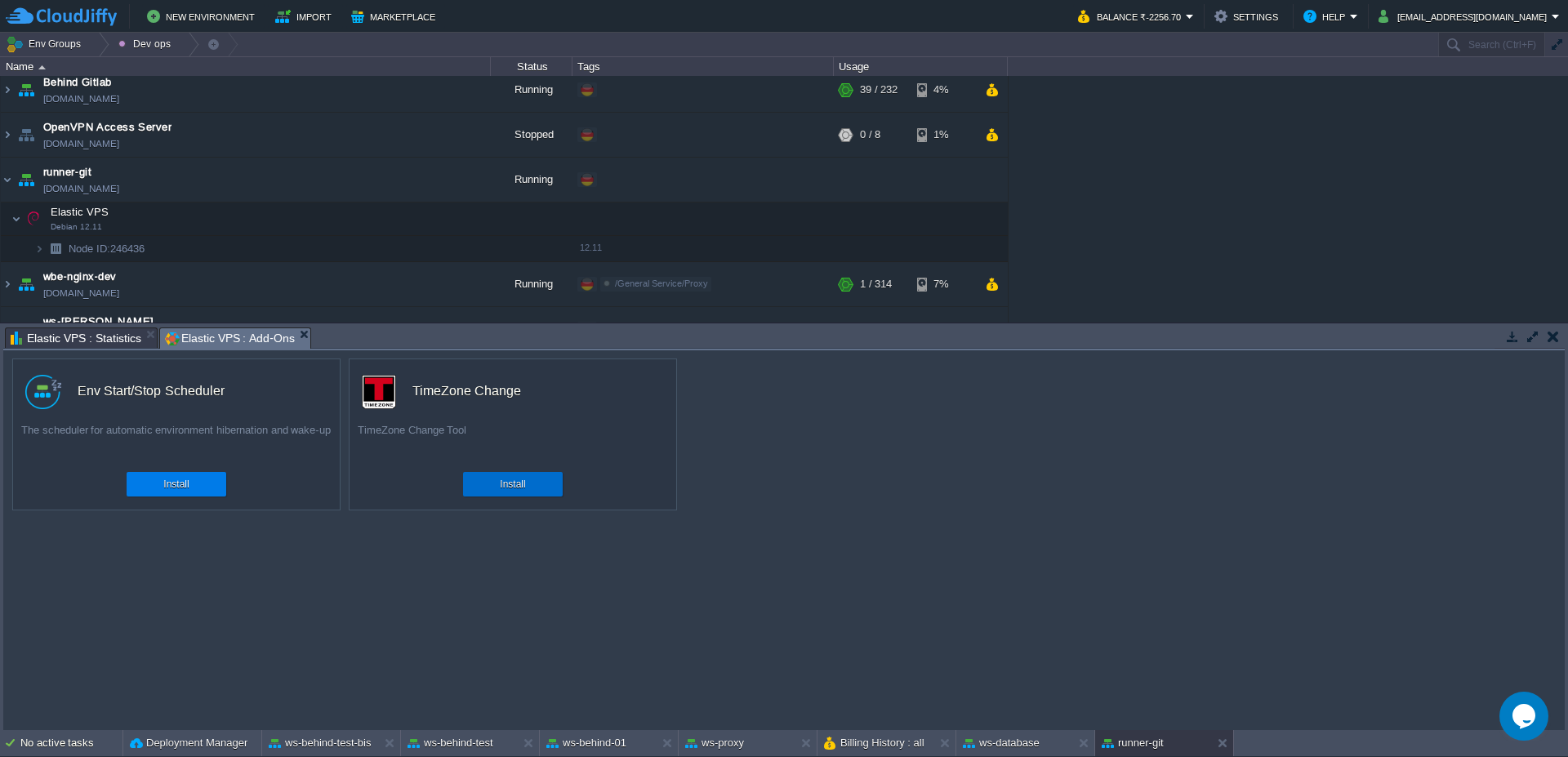
click at [522, 477] on button "Install" at bounding box center [513, 483] width 25 height 16
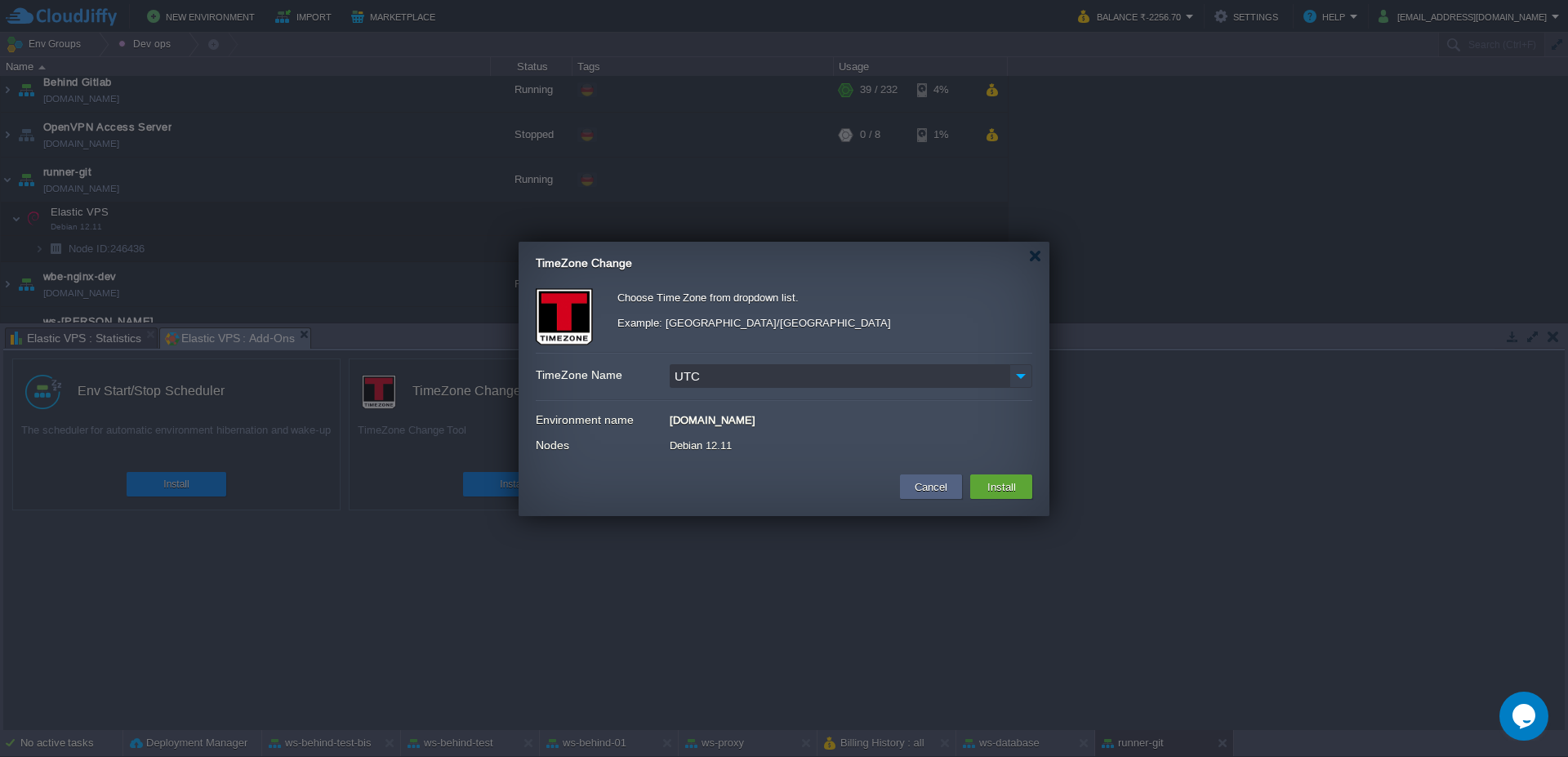
click at [1013, 371] on img at bounding box center [1021, 375] width 23 height 23
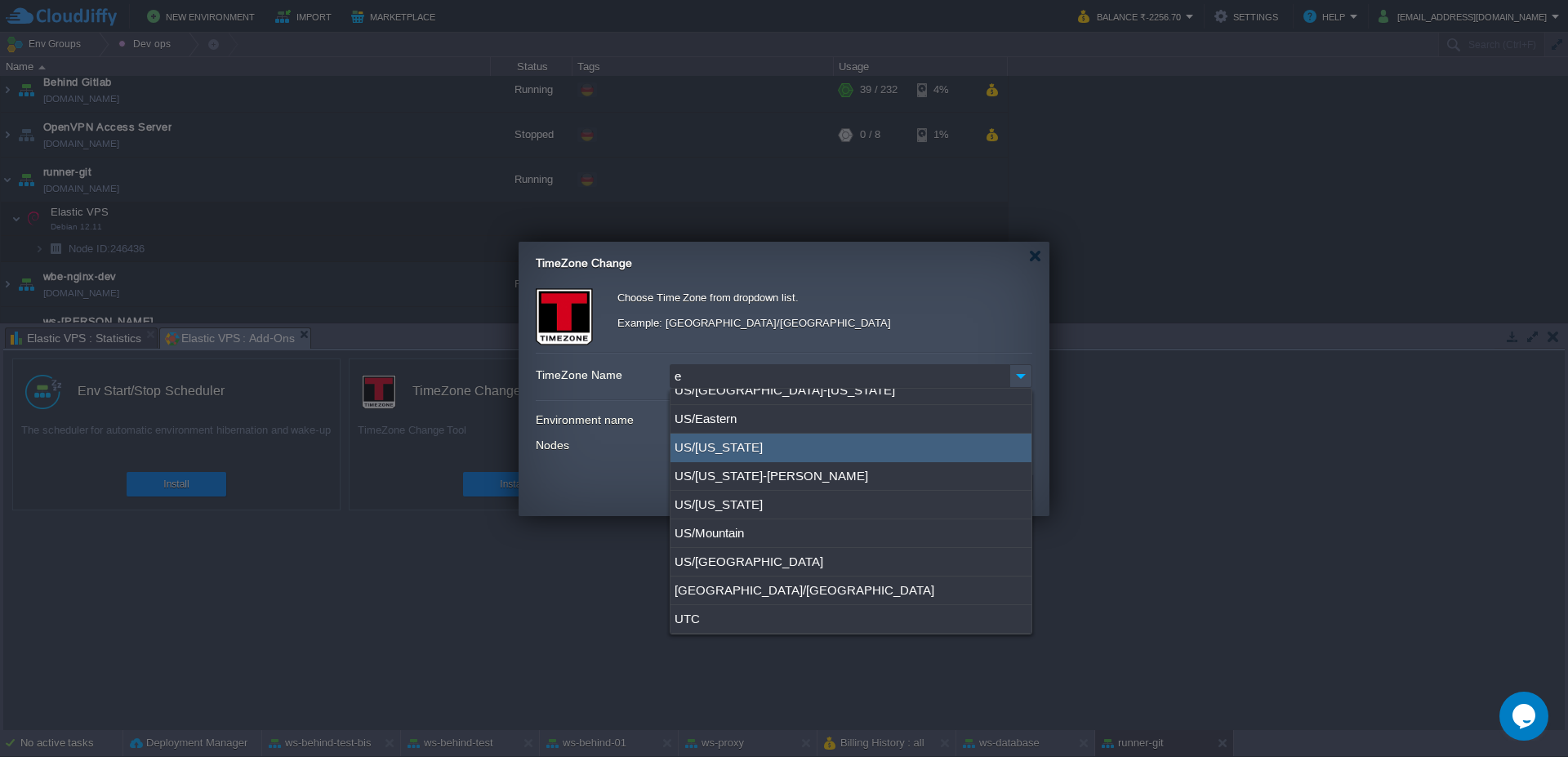
scroll to position [0, 0]
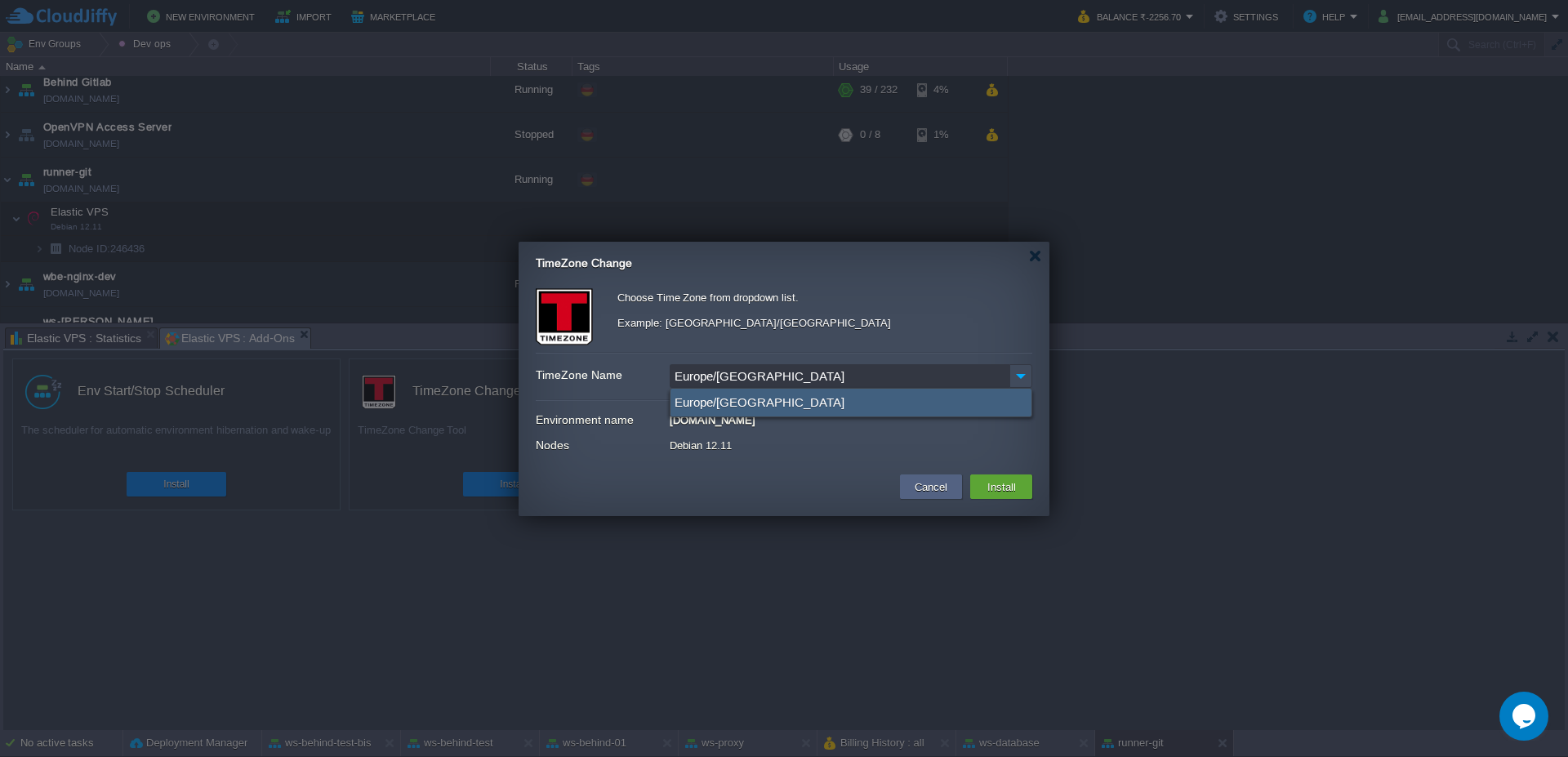
type input "Europe/[GEOGRAPHIC_DATA]"
click at [992, 491] on button "Install" at bounding box center [1002, 486] width 39 height 19
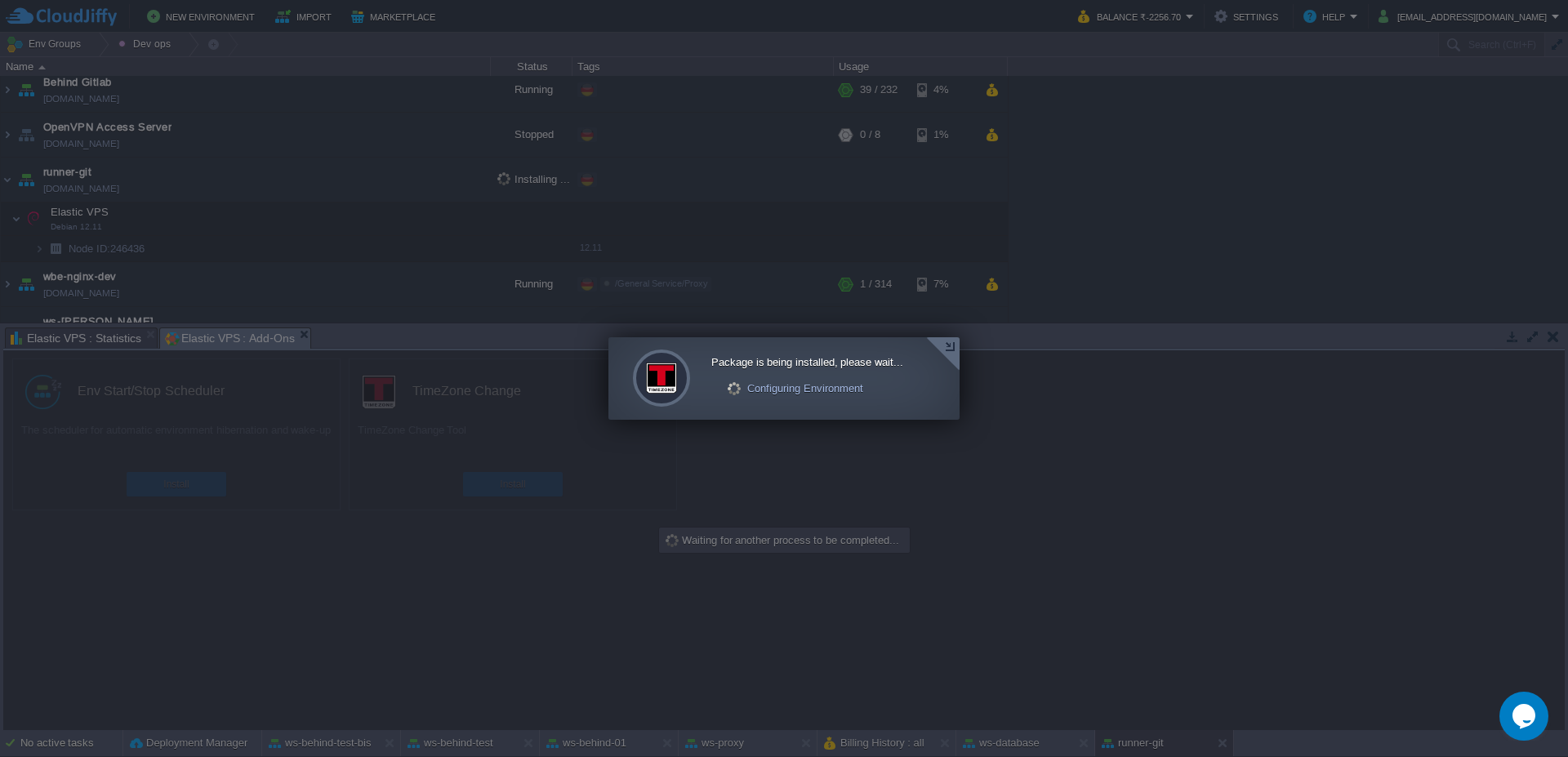
click at [952, 354] on div at bounding box center [942, 354] width 34 height 34
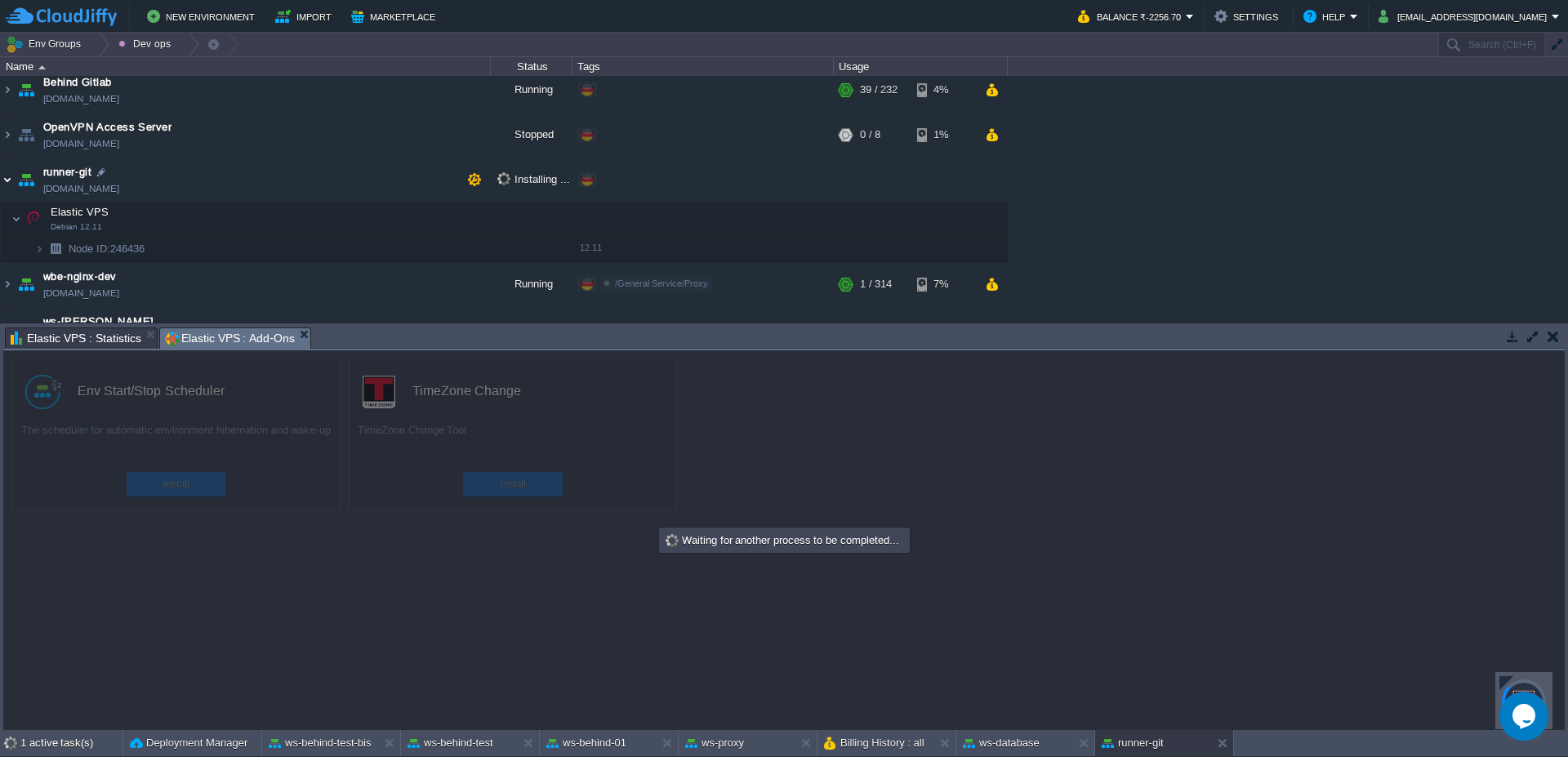
click at [11, 181] on img at bounding box center [8, 180] width 14 height 44
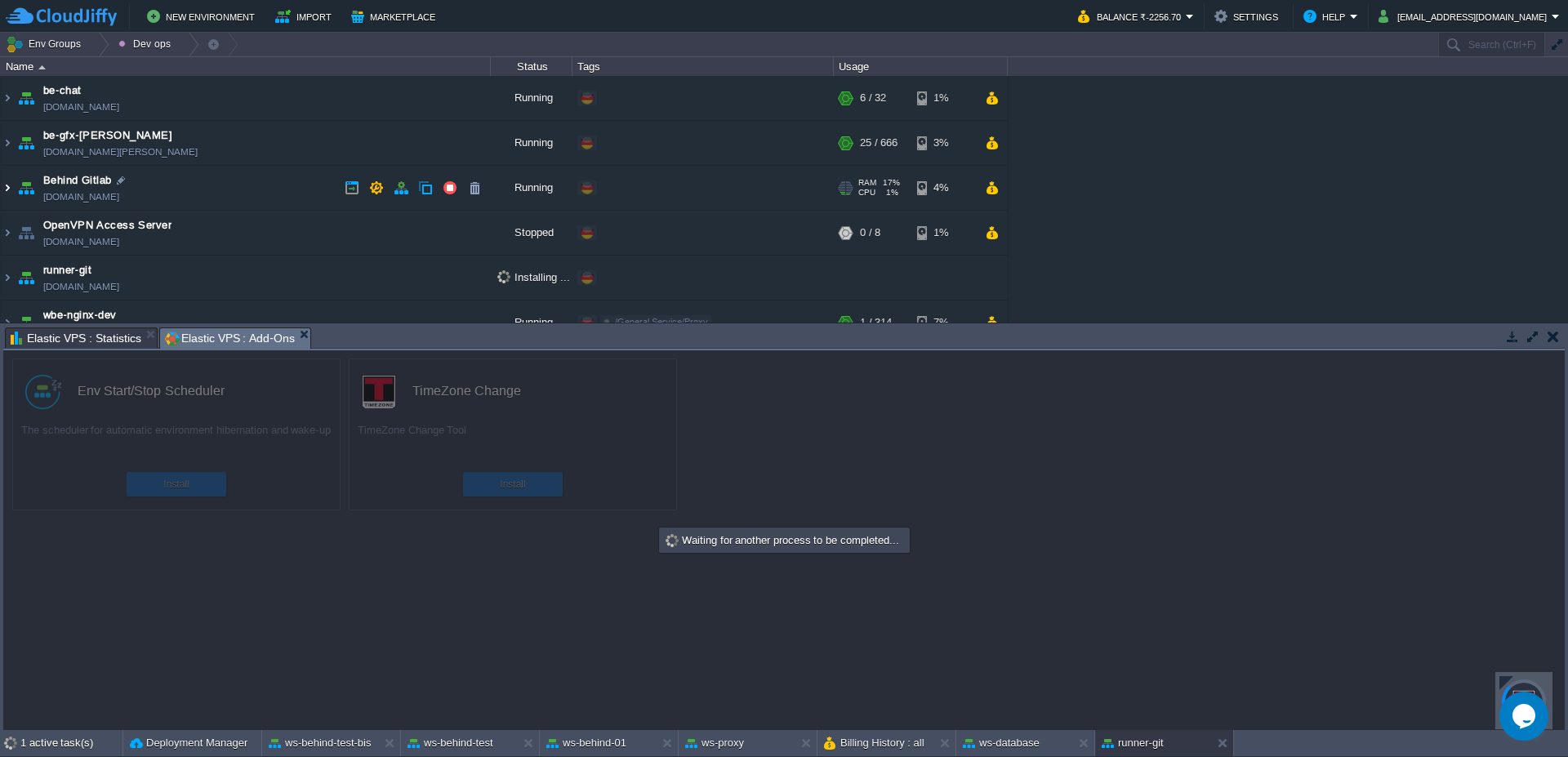
click at [13, 187] on img at bounding box center [8, 188] width 14 height 44
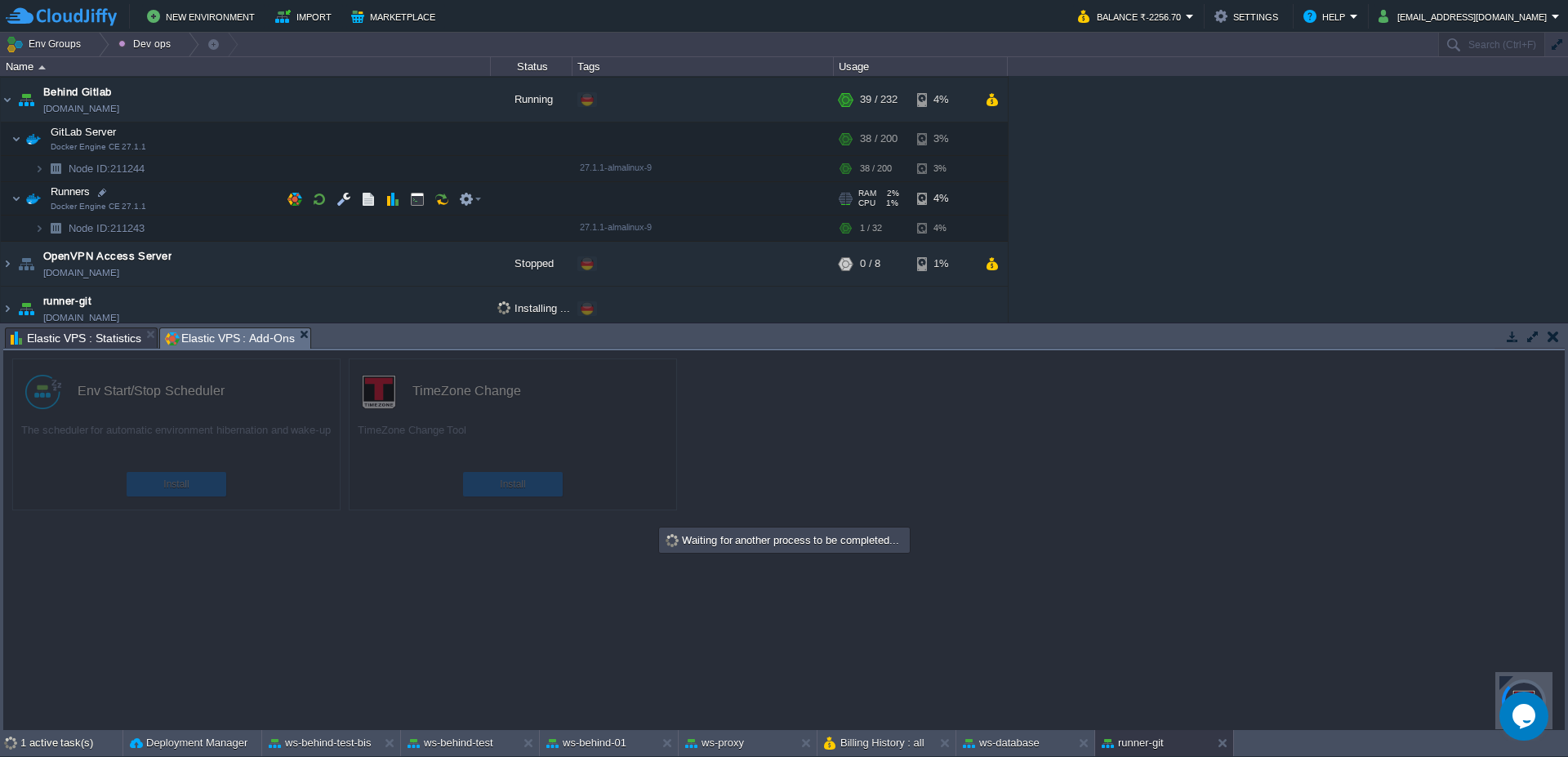
scroll to position [98, 0]
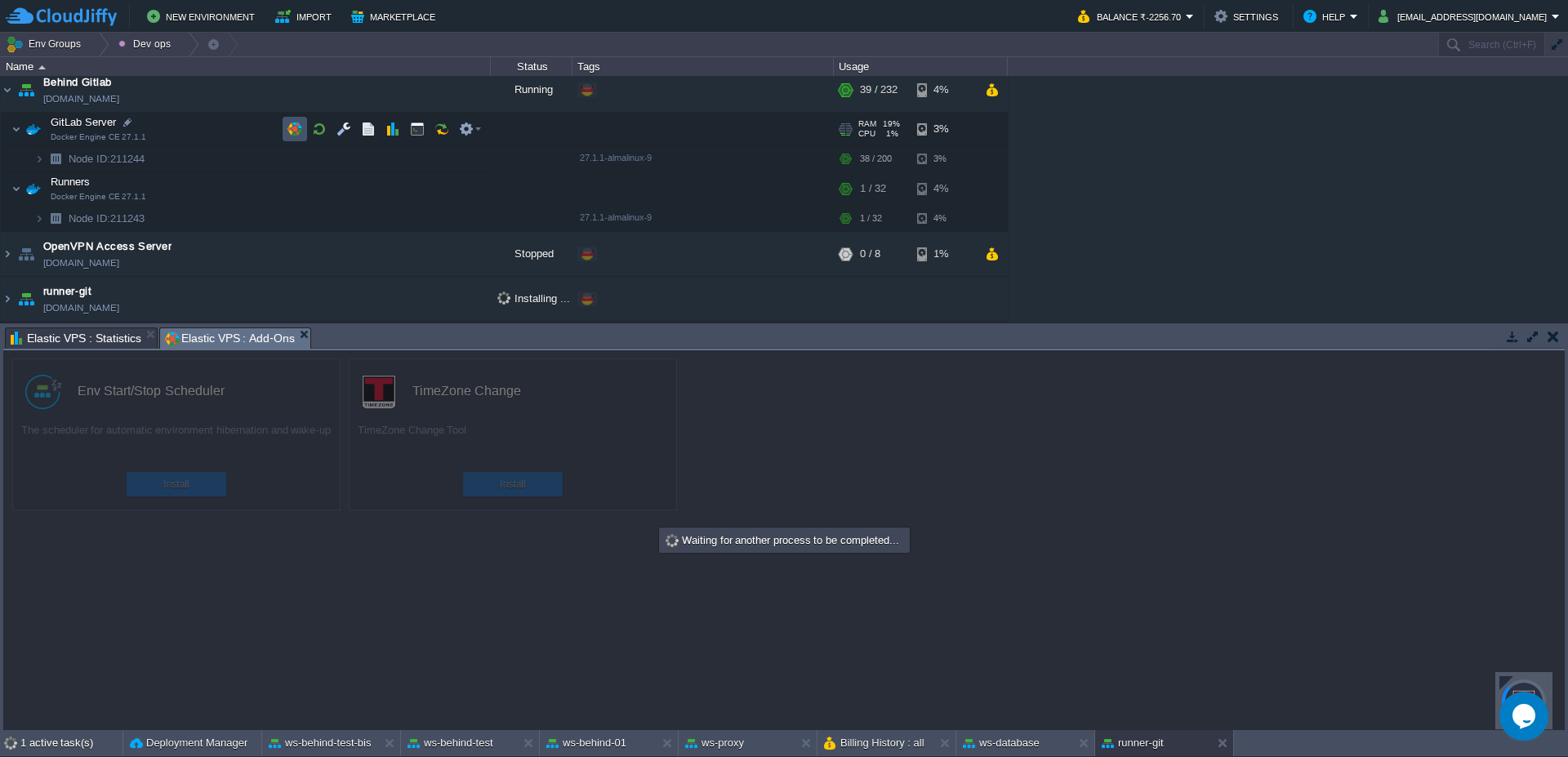
click at [289, 129] on button "button" at bounding box center [294, 129] width 15 height 15
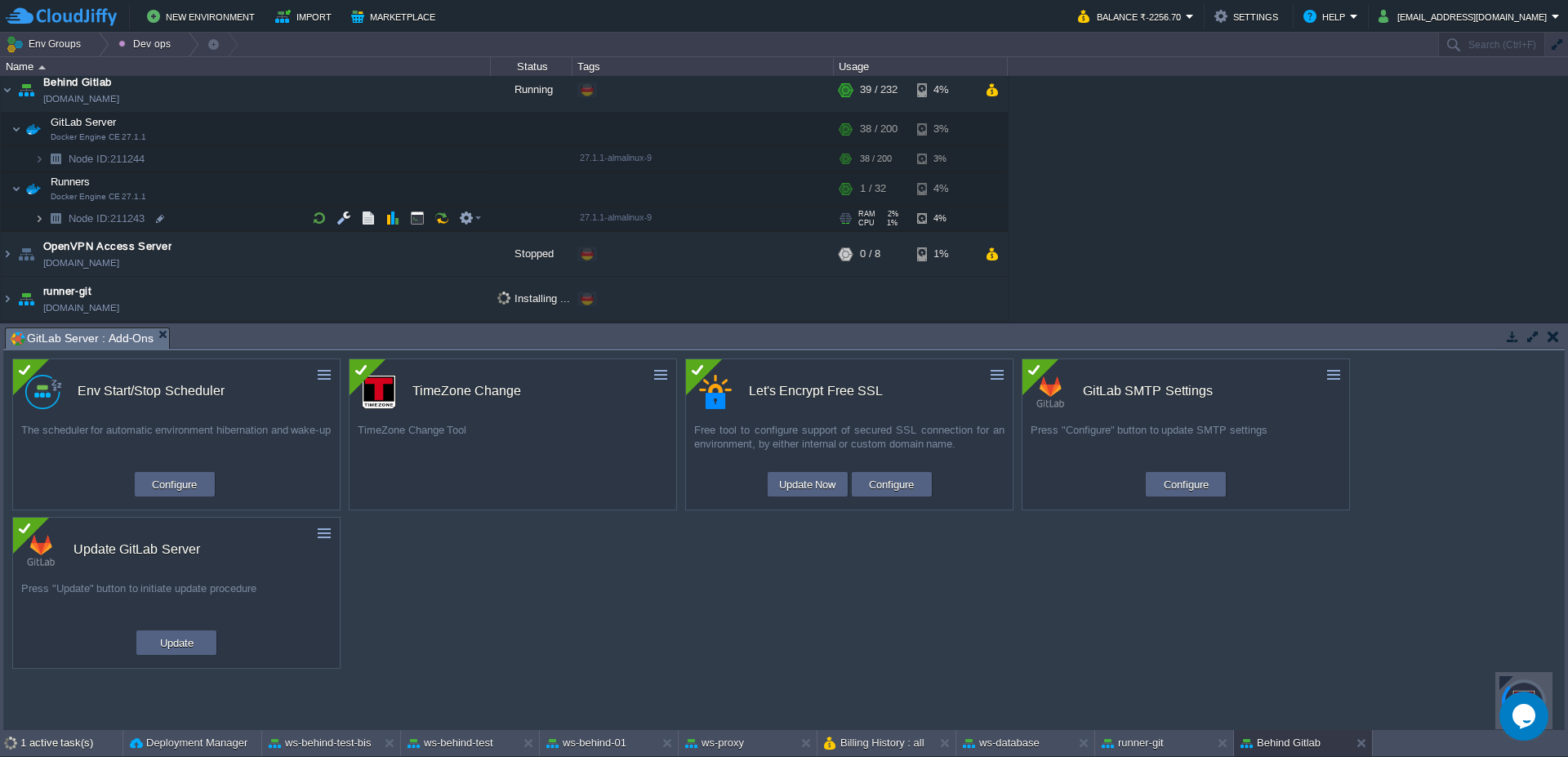
click at [42, 222] on img at bounding box center [39, 218] width 10 height 25
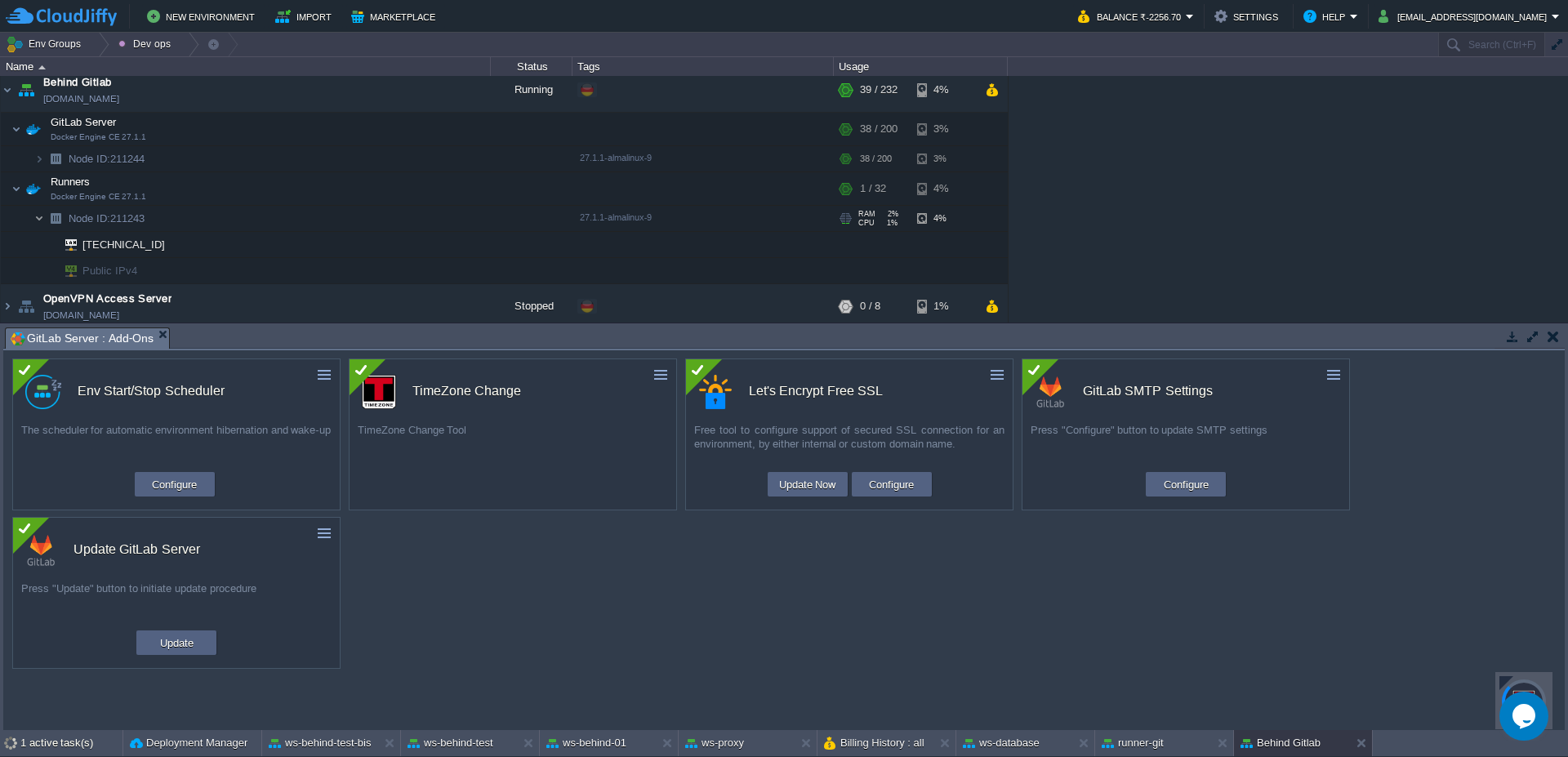
click at [42, 222] on img at bounding box center [39, 218] width 10 height 25
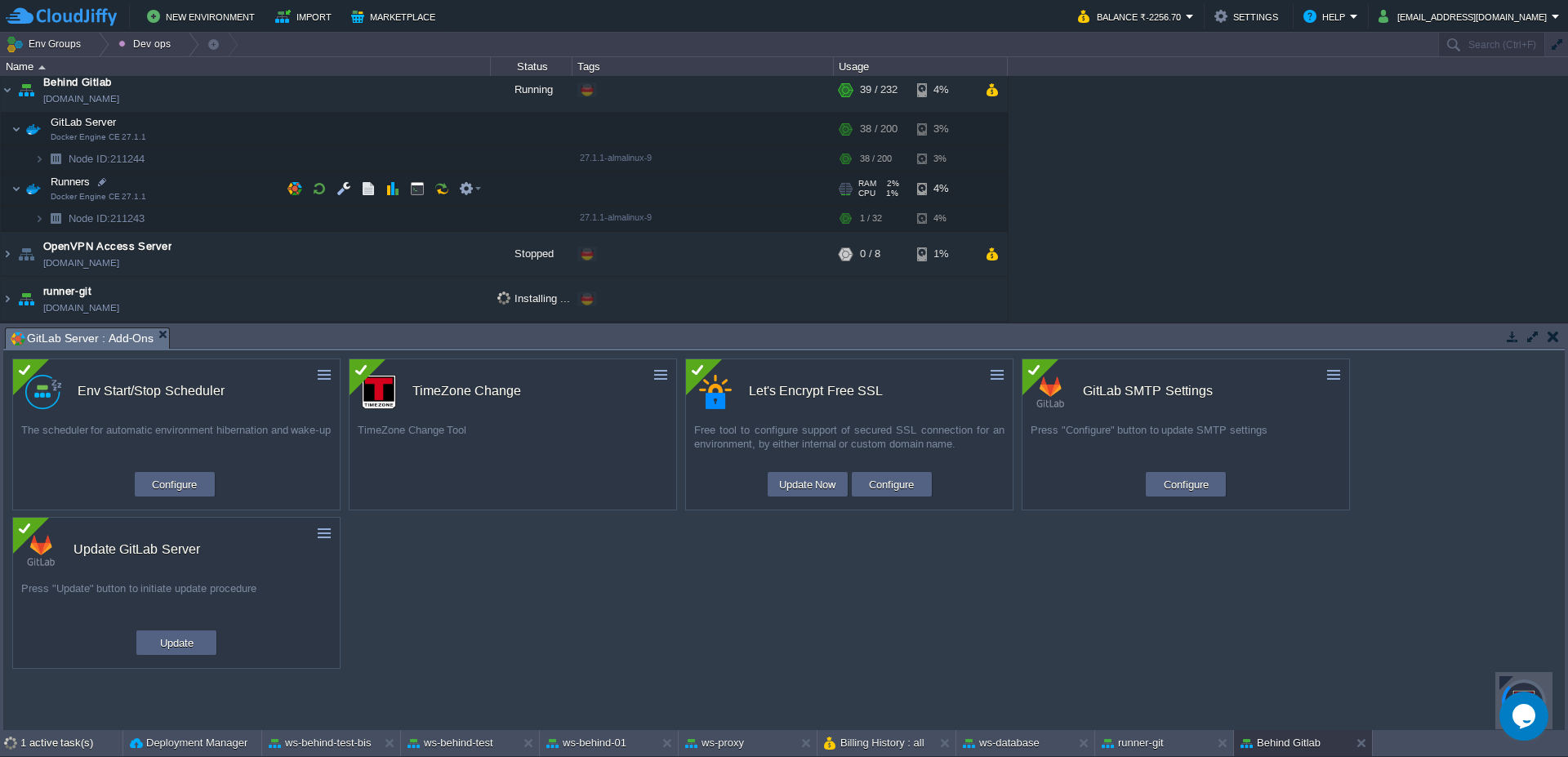
click at [25, 193] on img at bounding box center [34, 189] width 23 height 33
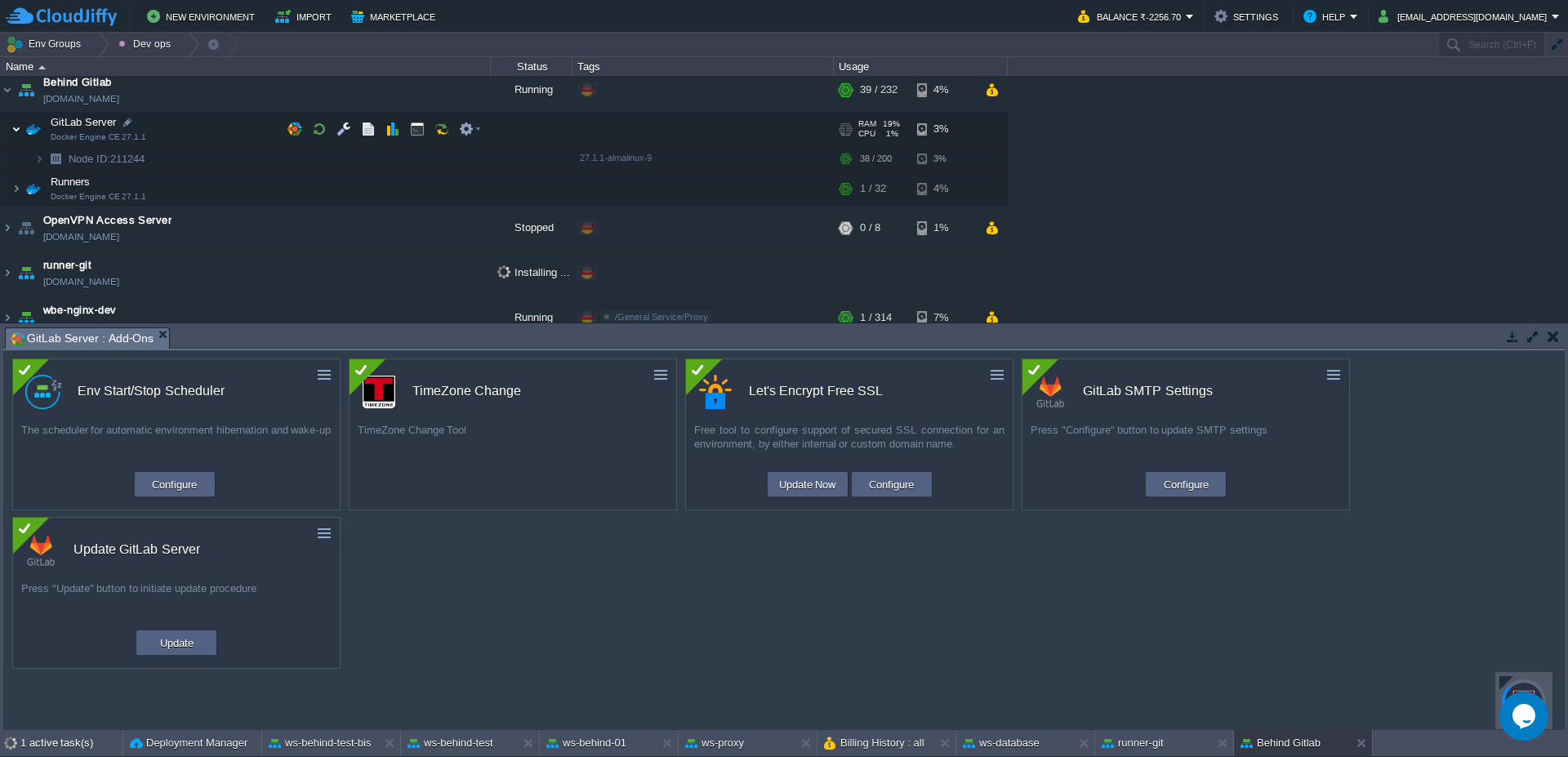
click at [16, 131] on img at bounding box center [16, 129] width 10 height 33
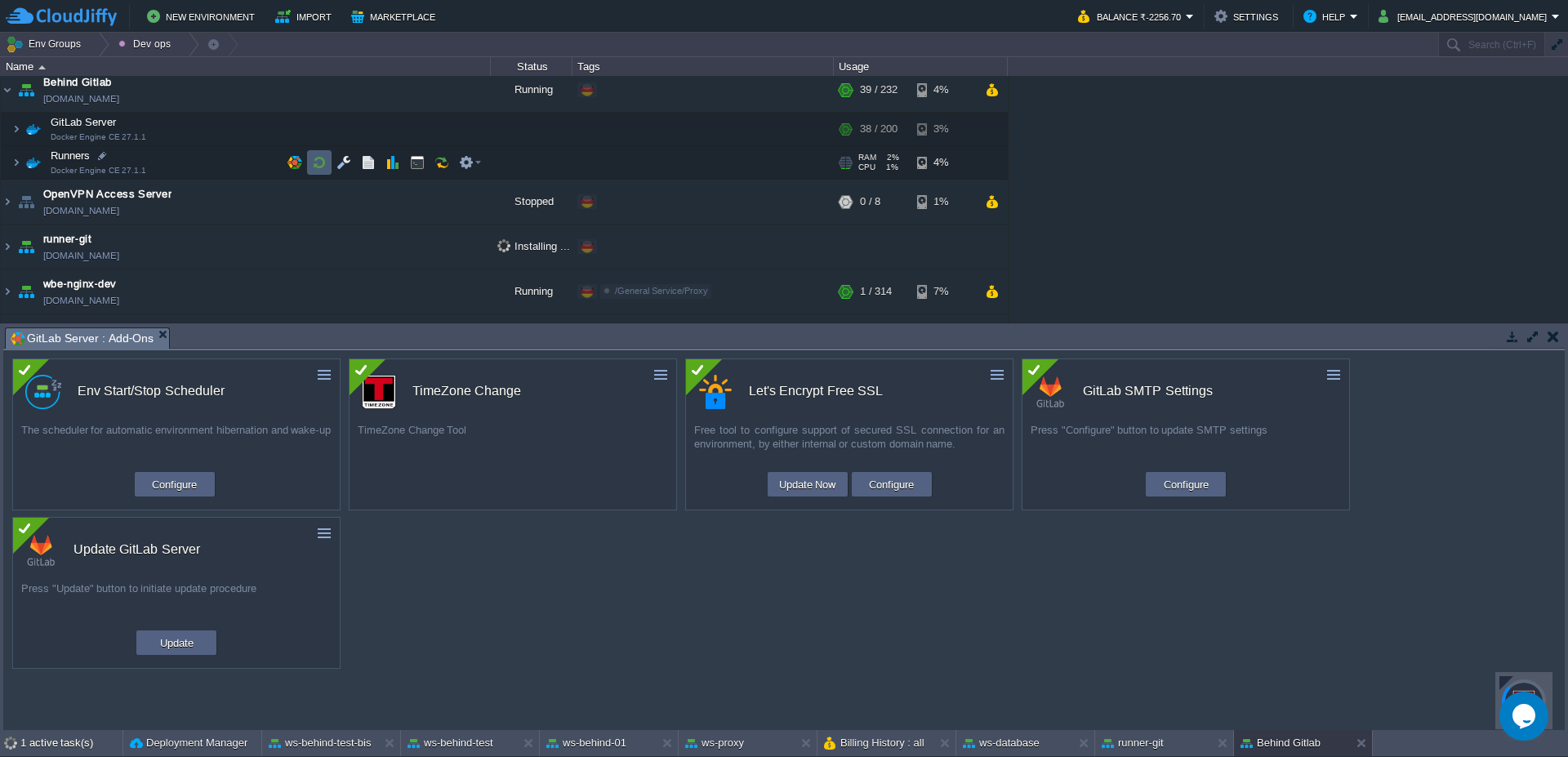
scroll to position [0, 0]
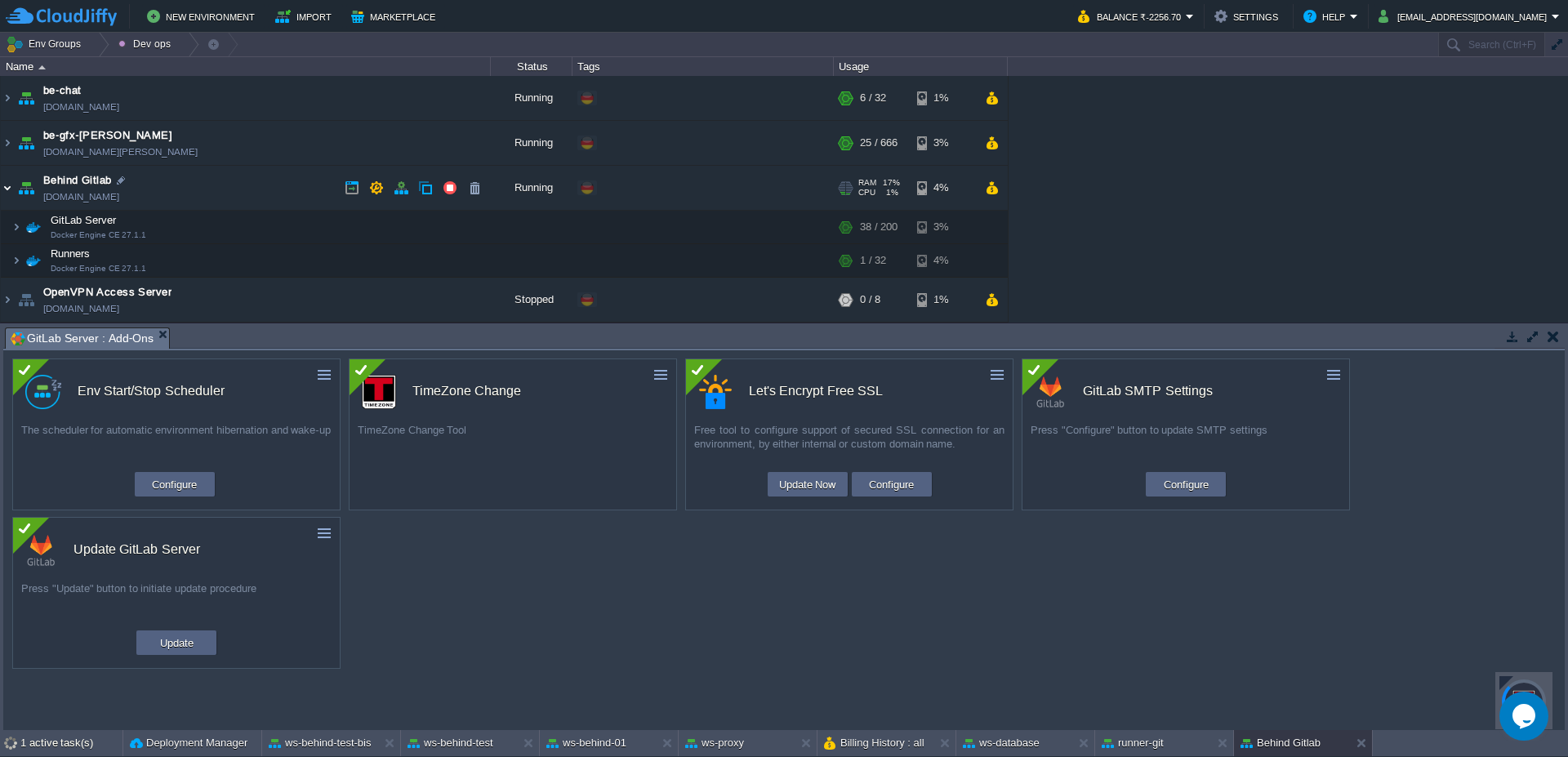
click at [4, 187] on img at bounding box center [8, 188] width 14 height 44
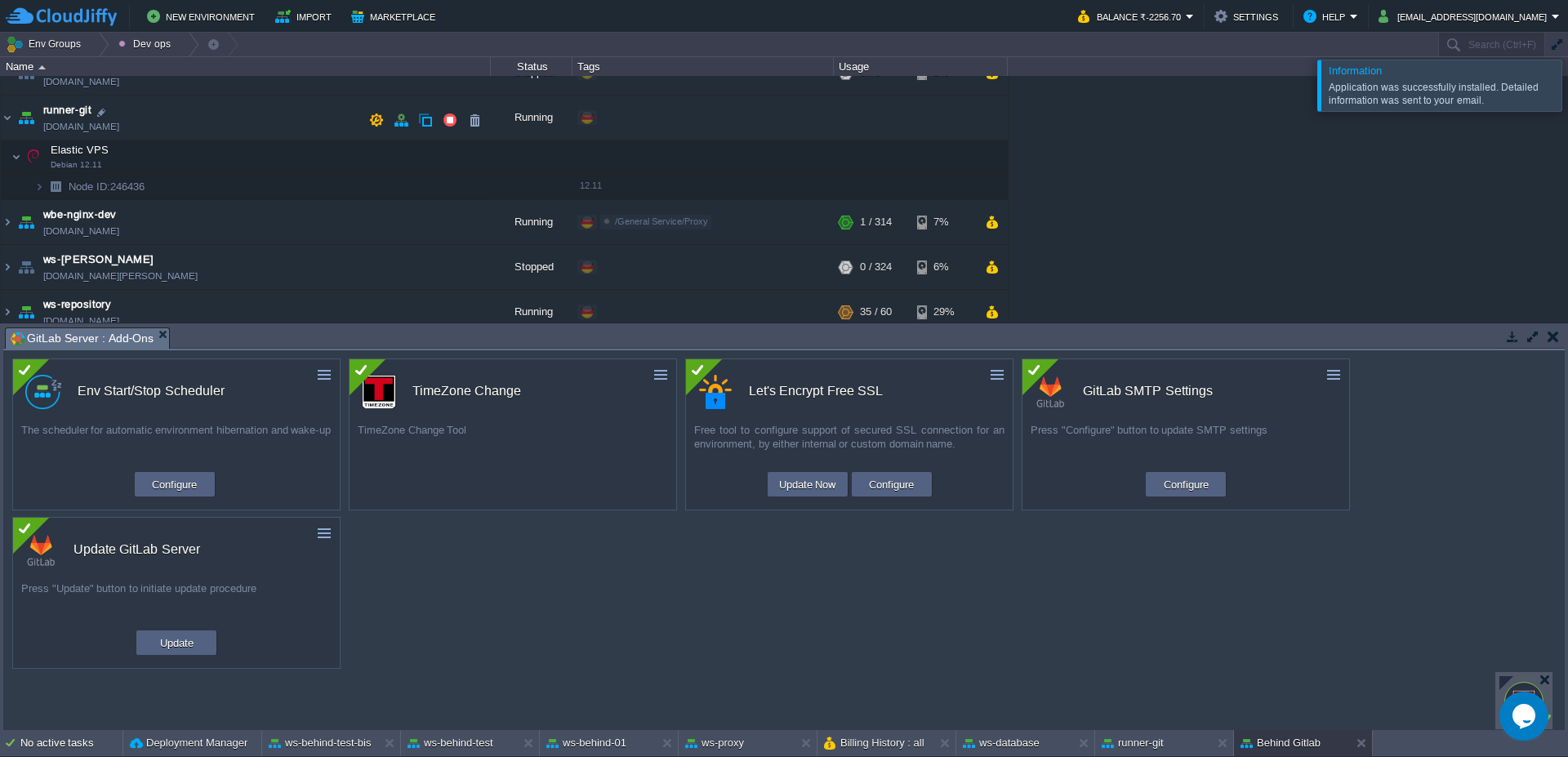
scroll to position [60, 0]
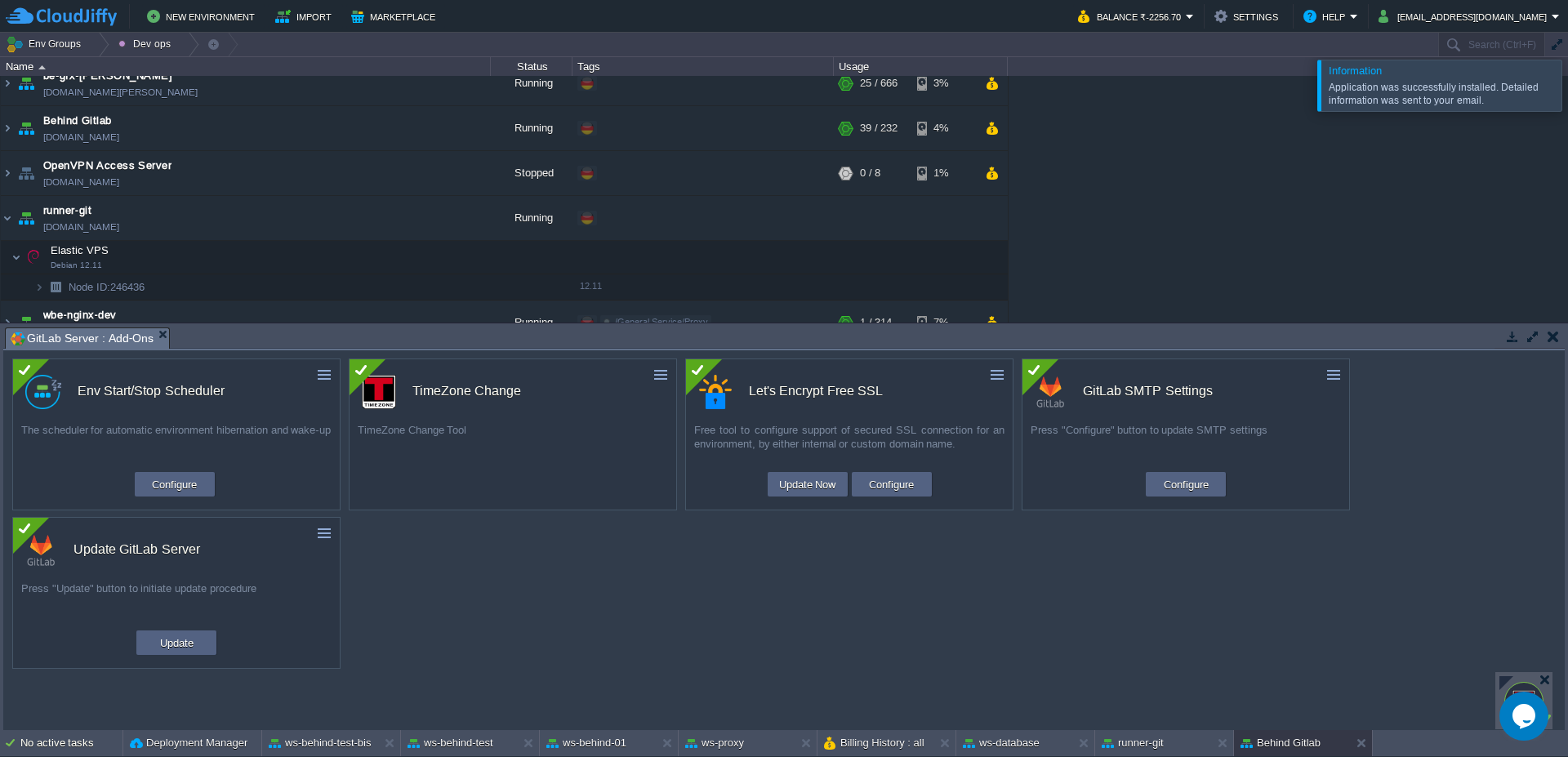
click at [1567, 95] on div at bounding box center [1587, 85] width 0 height 50
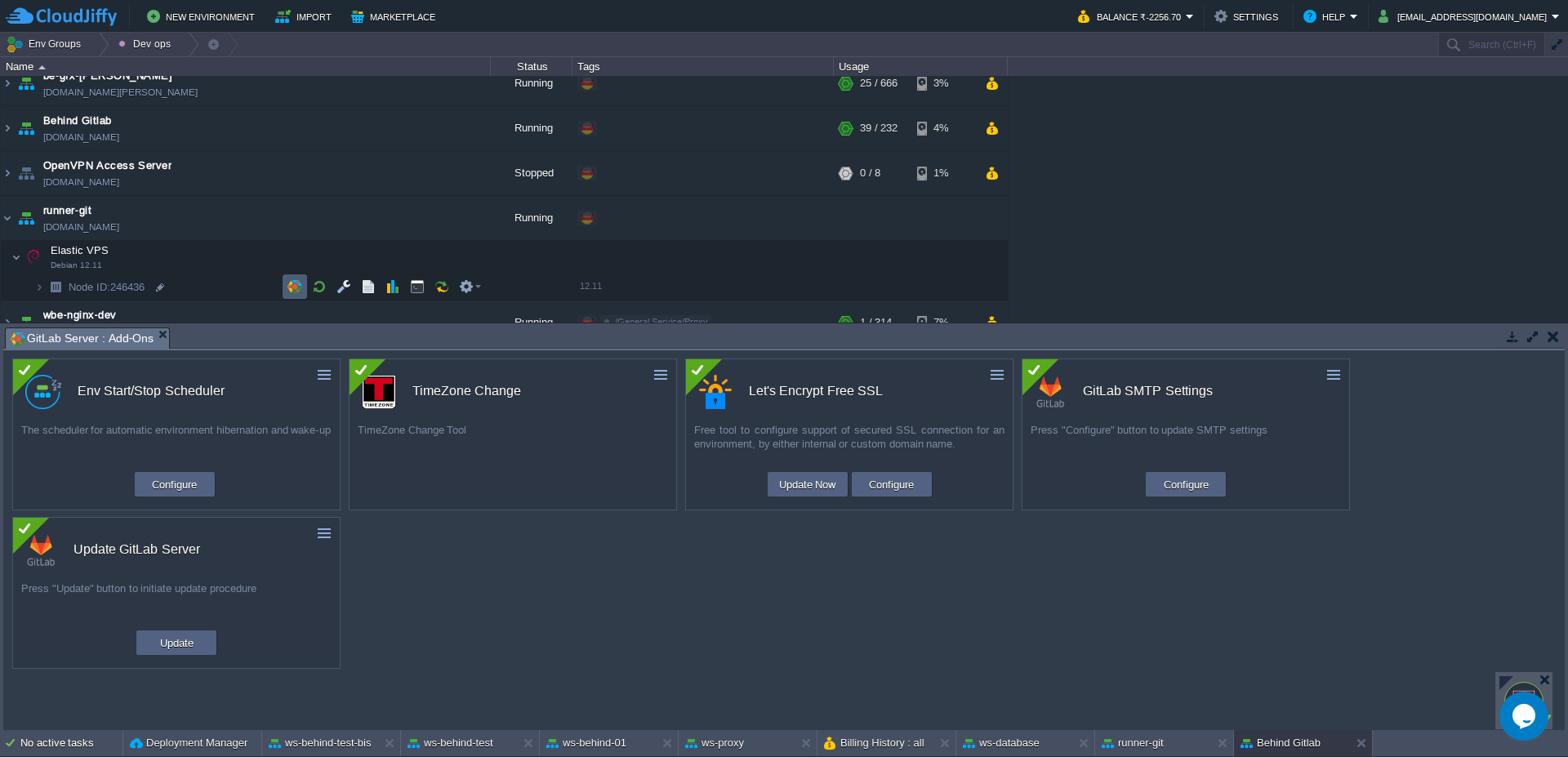
click at [294, 284] on button "button" at bounding box center [294, 286] width 15 height 15
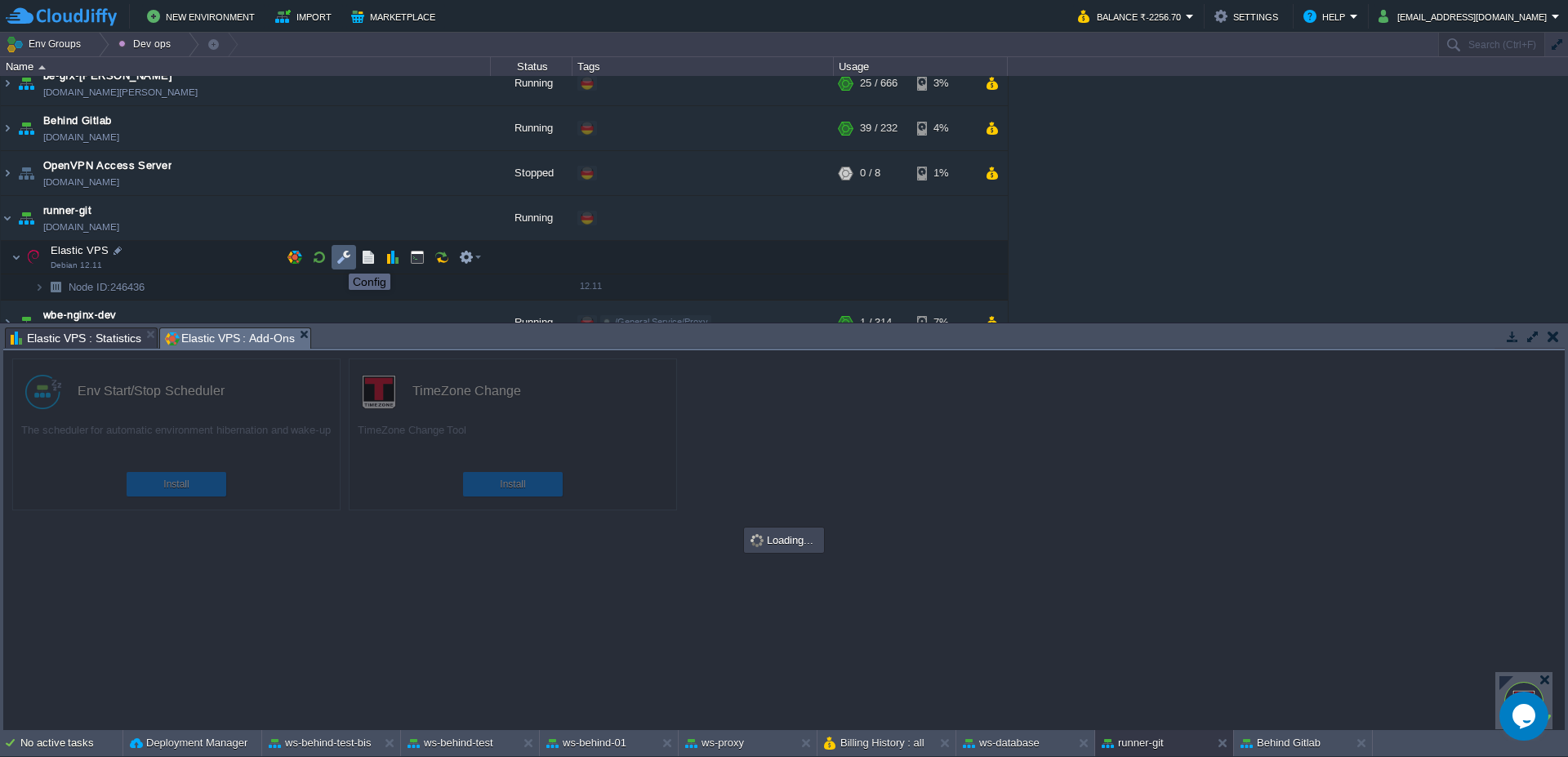
click at [340, 257] on button "button" at bounding box center [343, 256] width 15 height 15
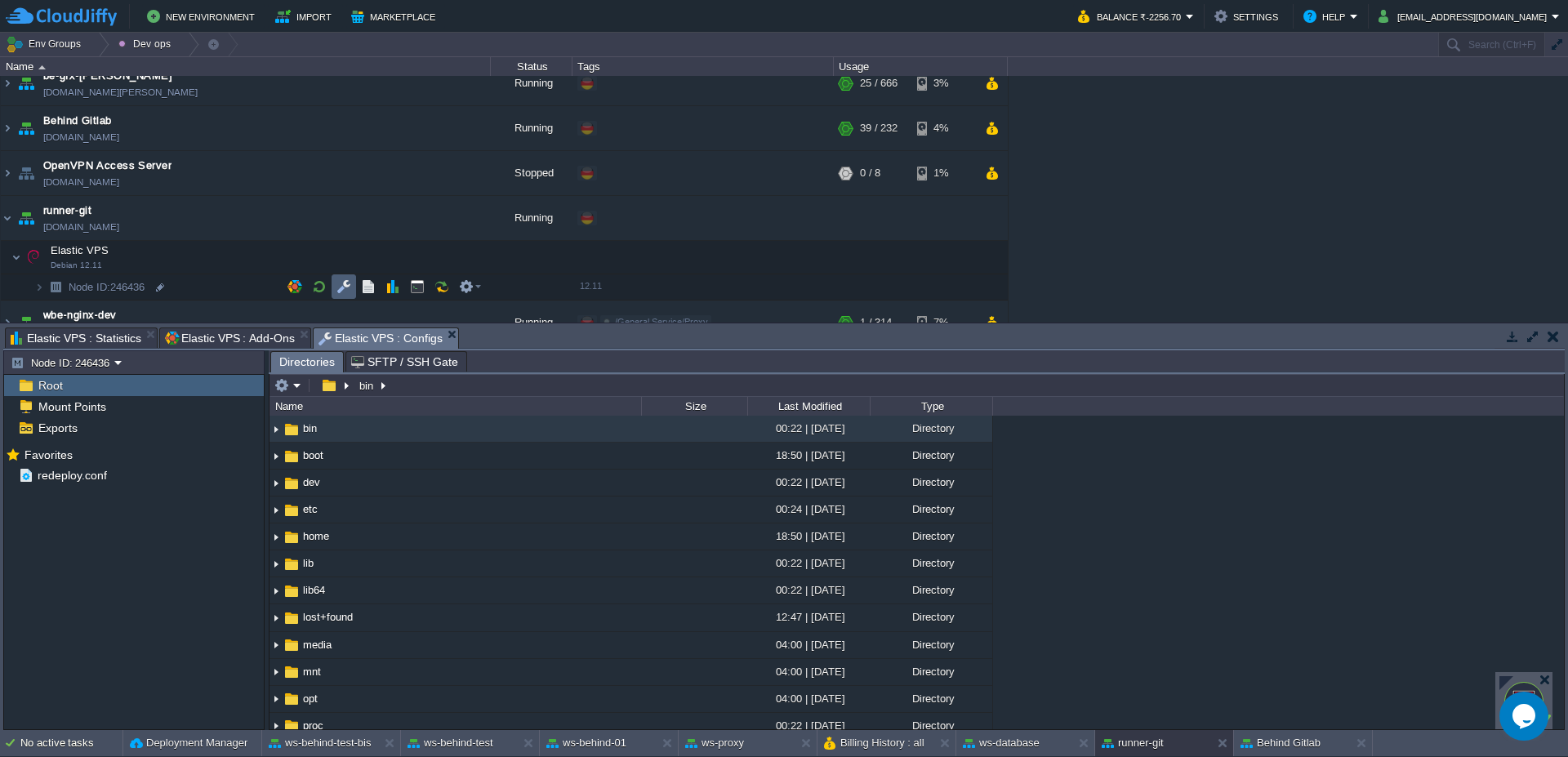
click at [355, 285] on td at bounding box center [343, 286] width 24 height 24
click at [362, 285] on button "button" at bounding box center [368, 286] width 15 height 15
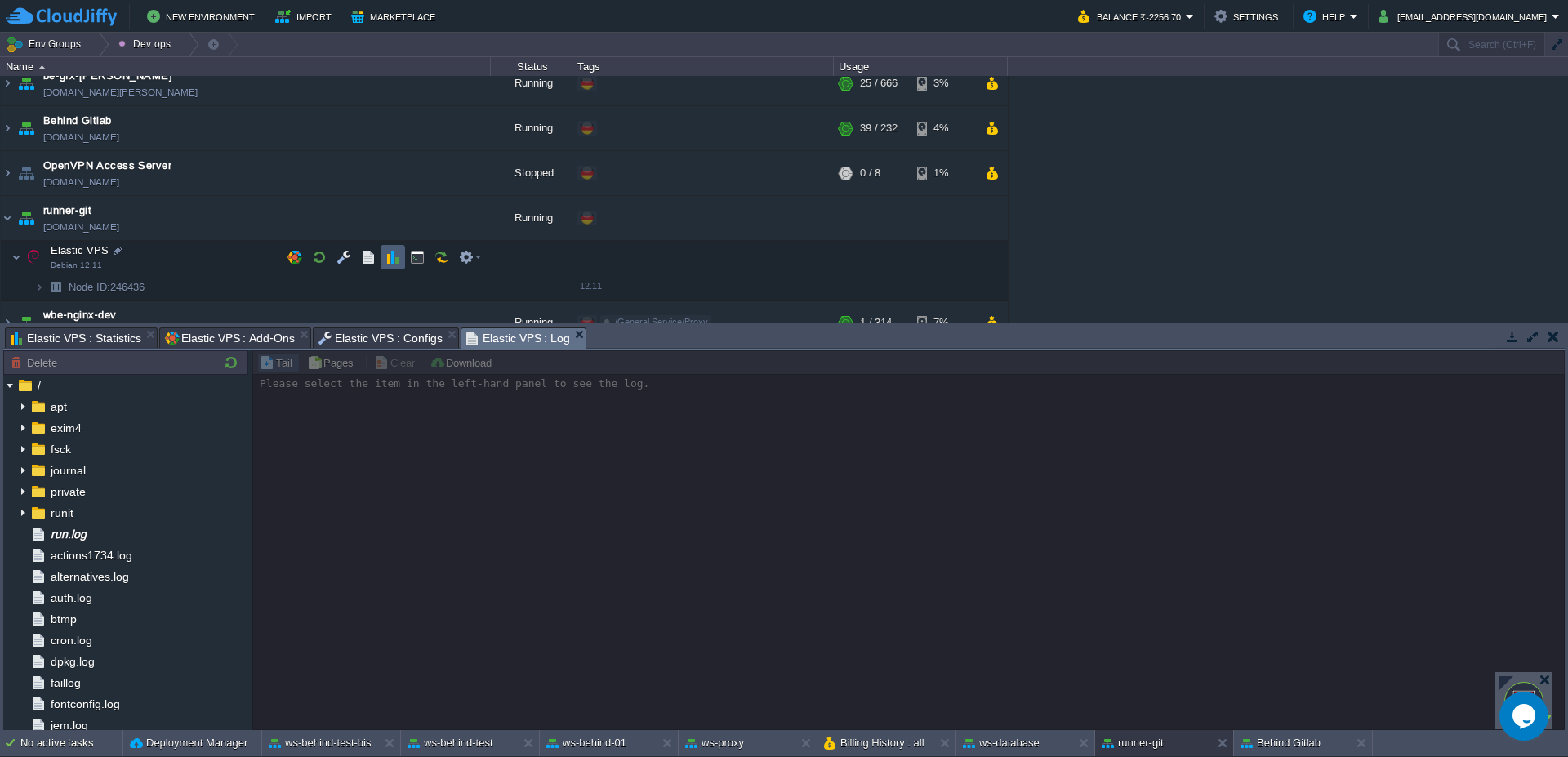
click at [400, 258] on td at bounding box center [392, 256] width 24 height 24
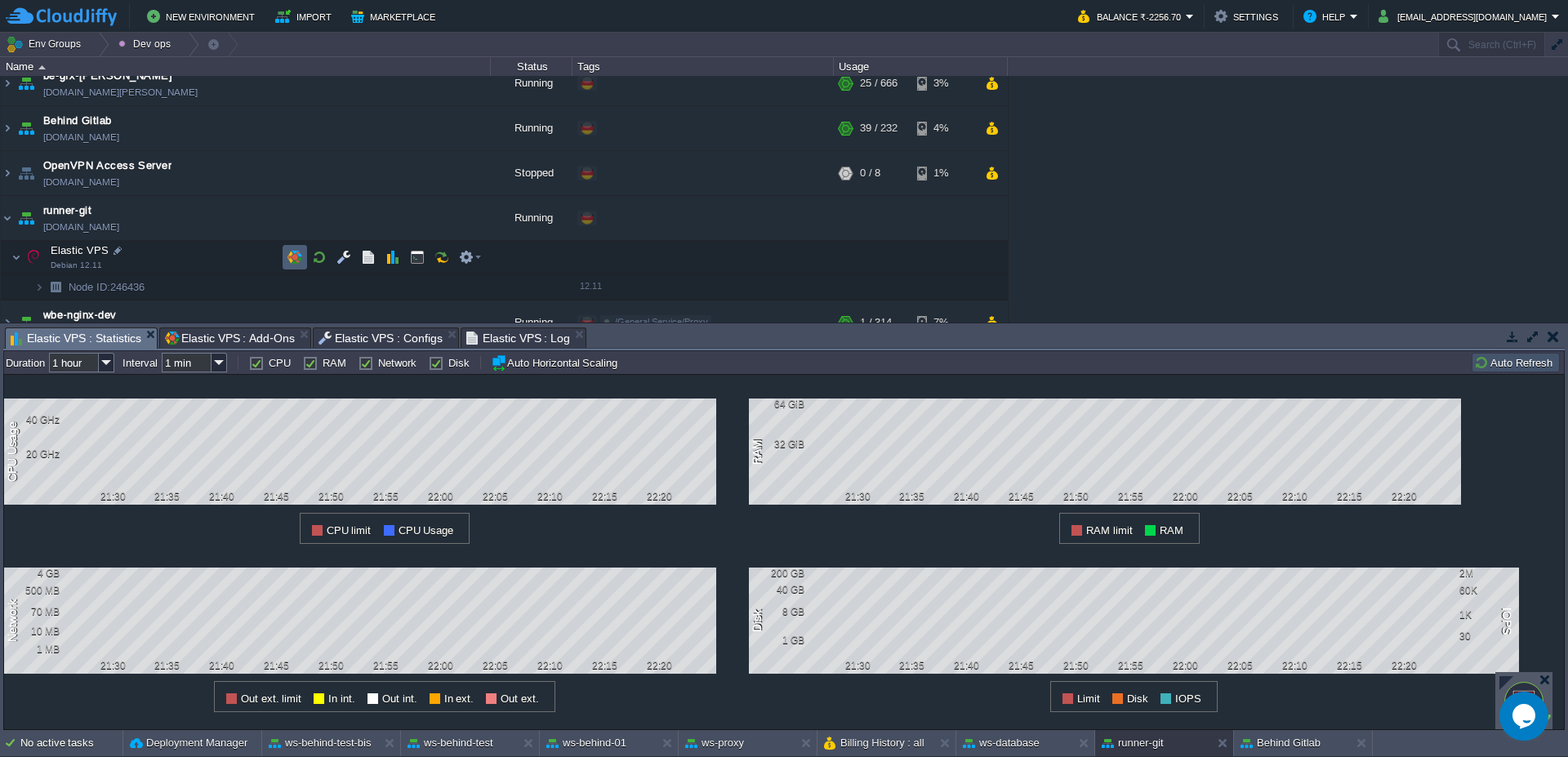
click at [306, 261] on td at bounding box center [294, 256] width 24 height 24
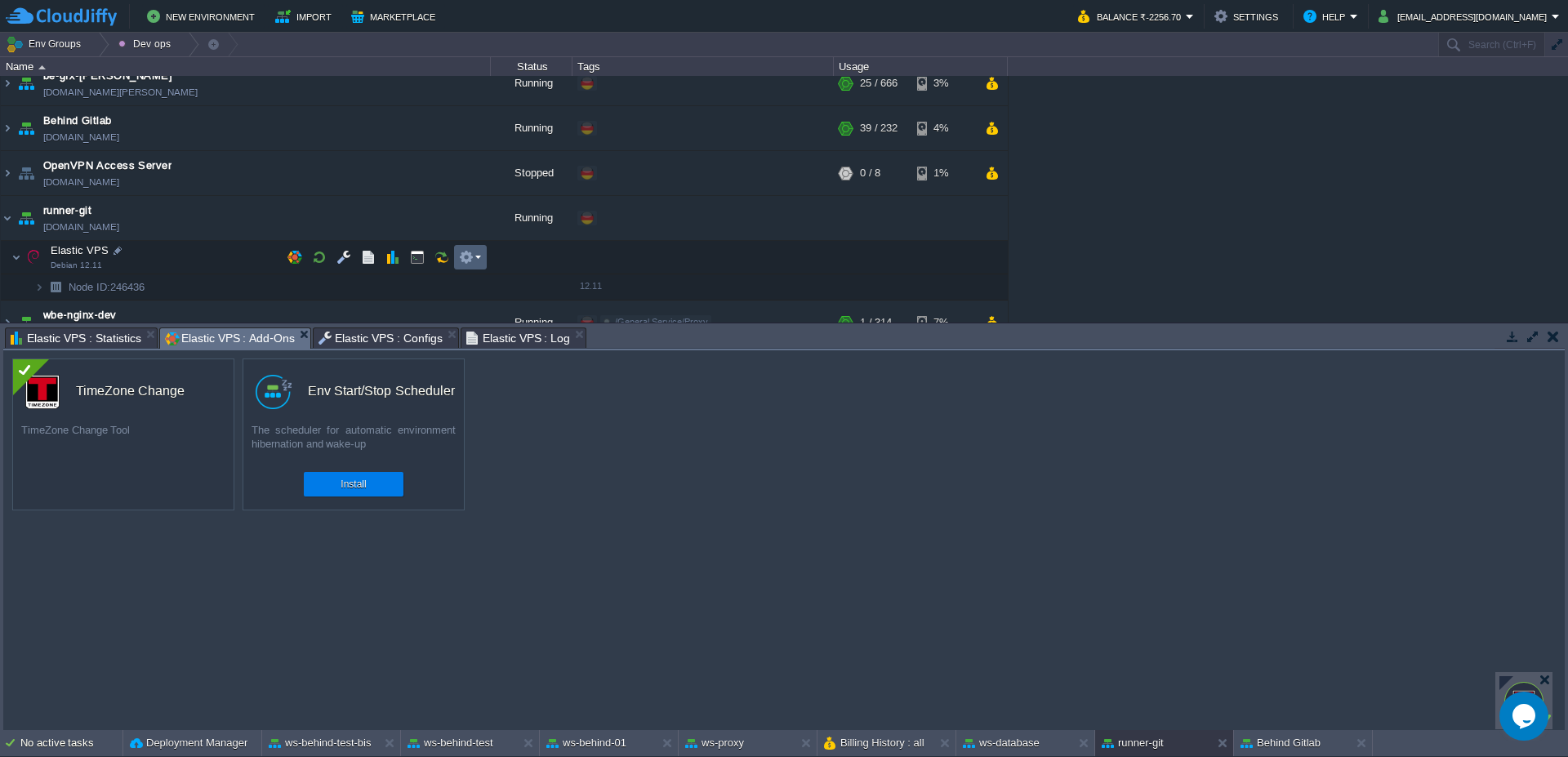
click at [476, 254] on em at bounding box center [469, 256] width 22 height 15
click at [418, 216] on div "Backup Storage [DOMAIN_NAME] Running BE/Backup Edit RAM 3% CPU 0% 1 / 6 21% Be …" at bounding box center [784, 199] width 1568 height 247
click at [383, 220] on button "button" at bounding box center [376, 218] width 15 height 15
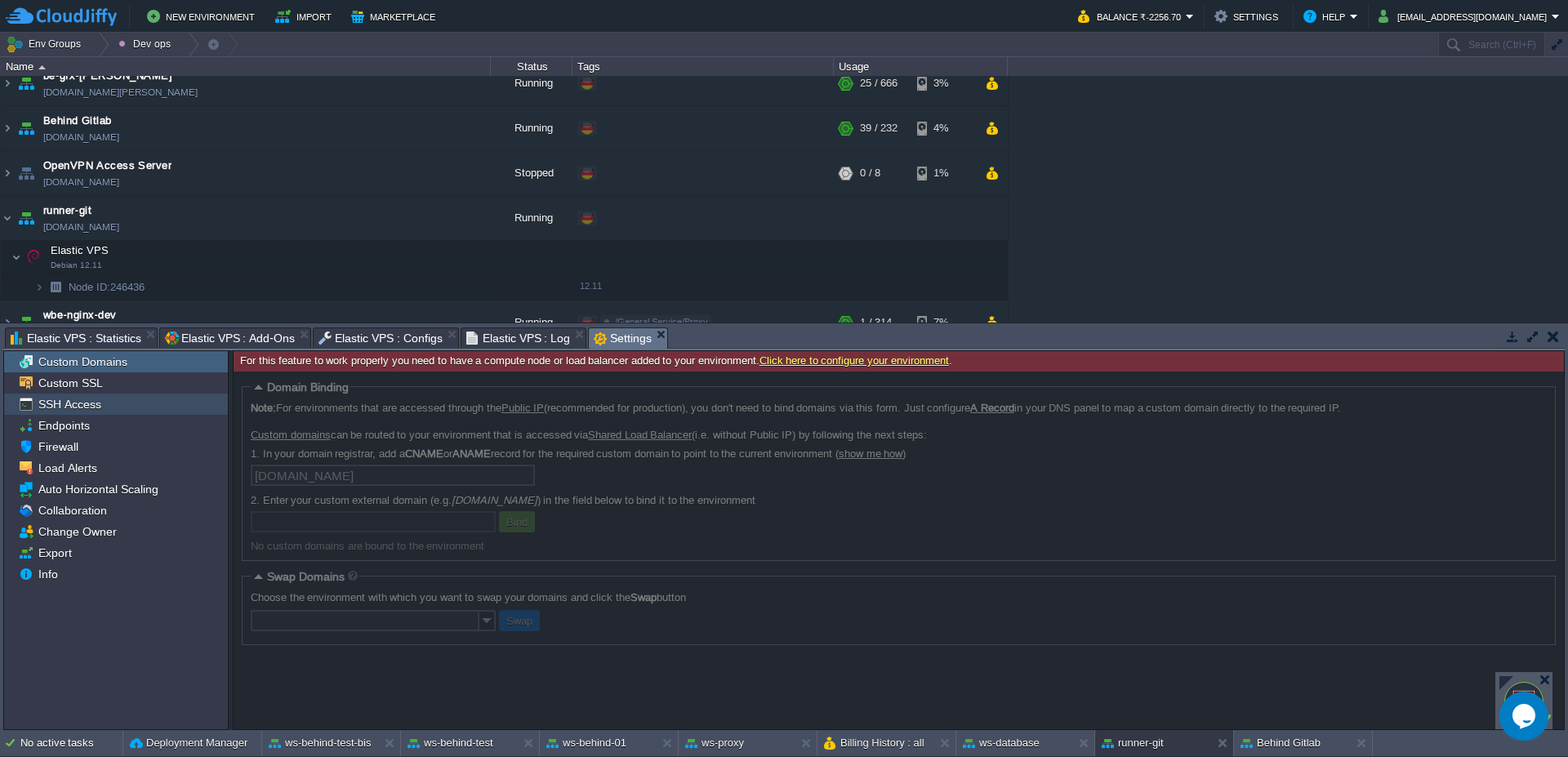
click at [95, 406] on span "SSH Access" at bounding box center [69, 403] width 69 height 15
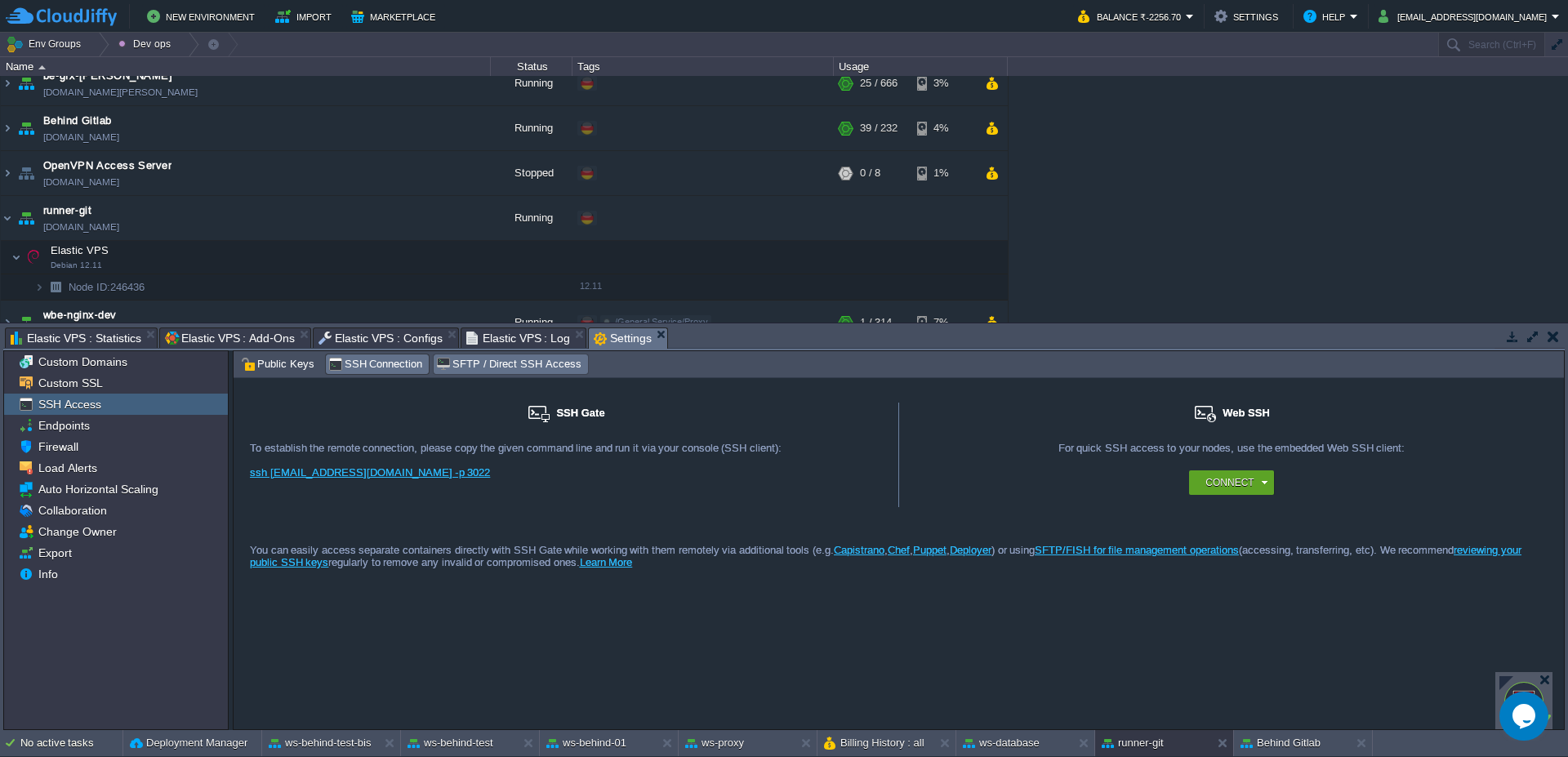
click at [511, 369] on span "SFTP / Direct SSH Access" at bounding box center [508, 364] width 144 height 18
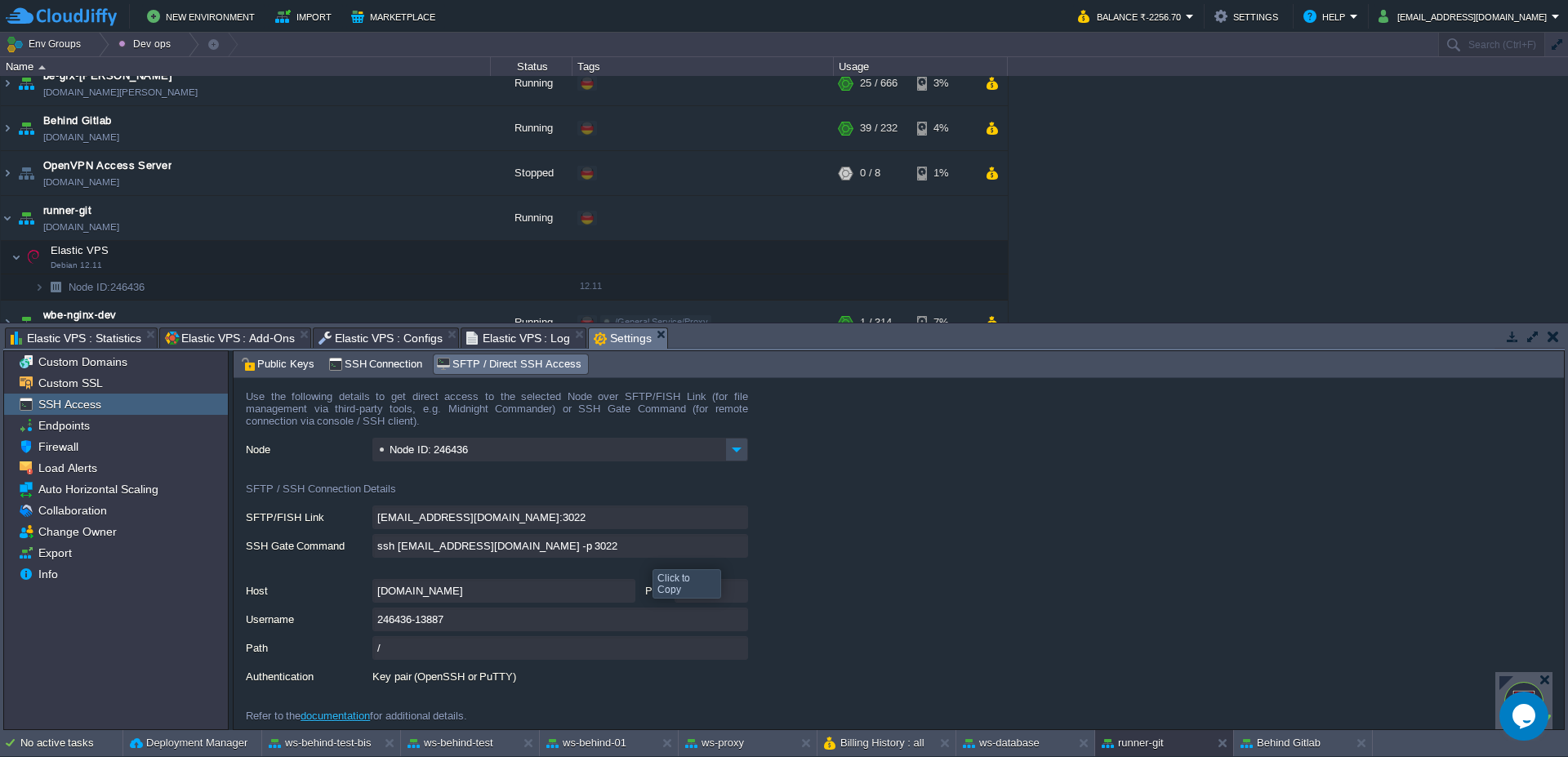
click at [736, 547] on input "ssh [EMAIL_ADDRESS][DOMAIN_NAME] -p 3022" at bounding box center [560, 545] width 375 height 23
click at [736, 539] on input "ssh [EMAIL_ADDRESS][DOMAIN_NAME] -p 3022" at bounding box center [560, 545] width 375 height 23
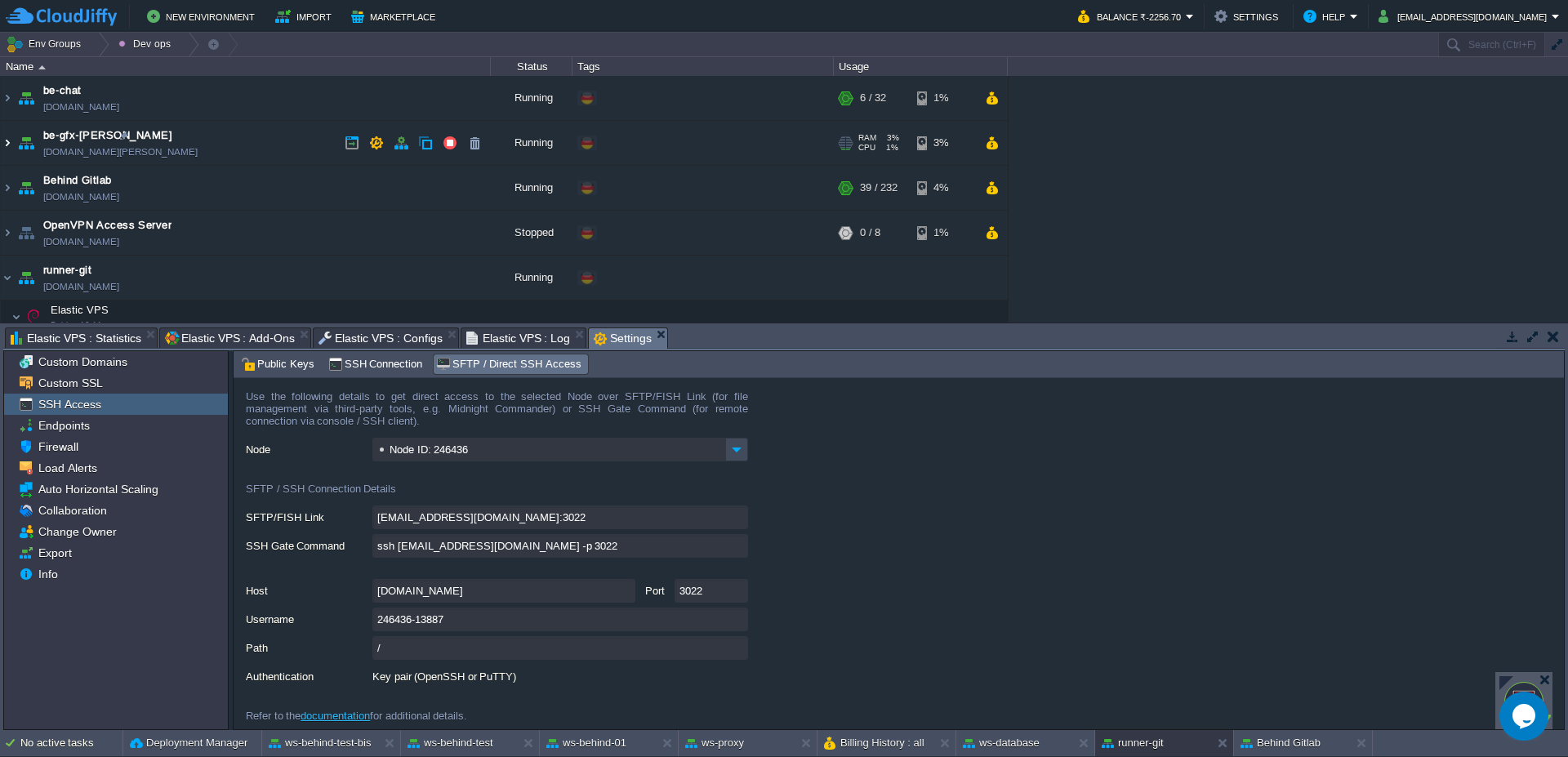
scroll to position [196, 0]
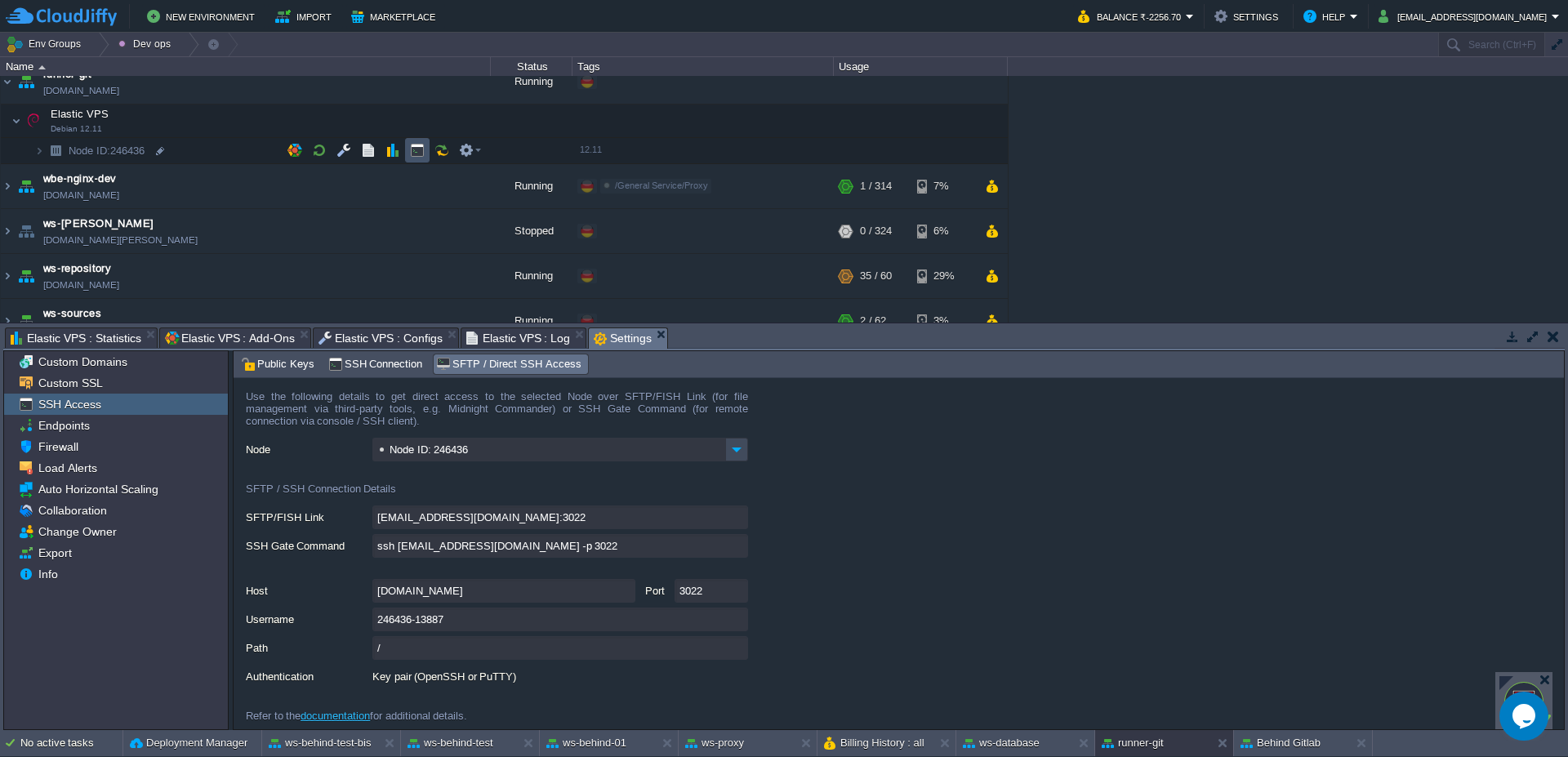
click at [421, 151] on button "button" at bounding box center [417, 150] width 15 height 15
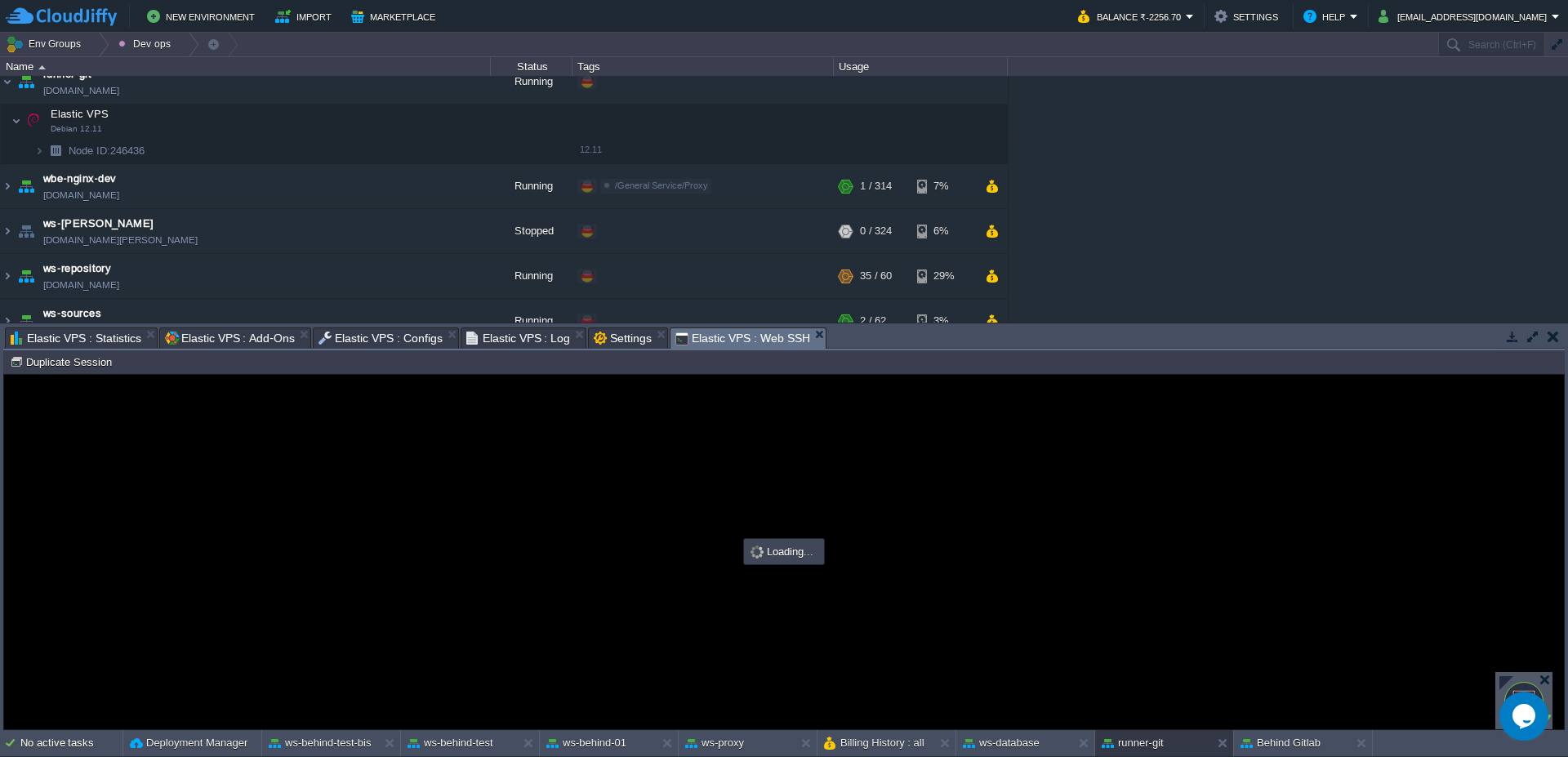
scroll to position [0, 0]
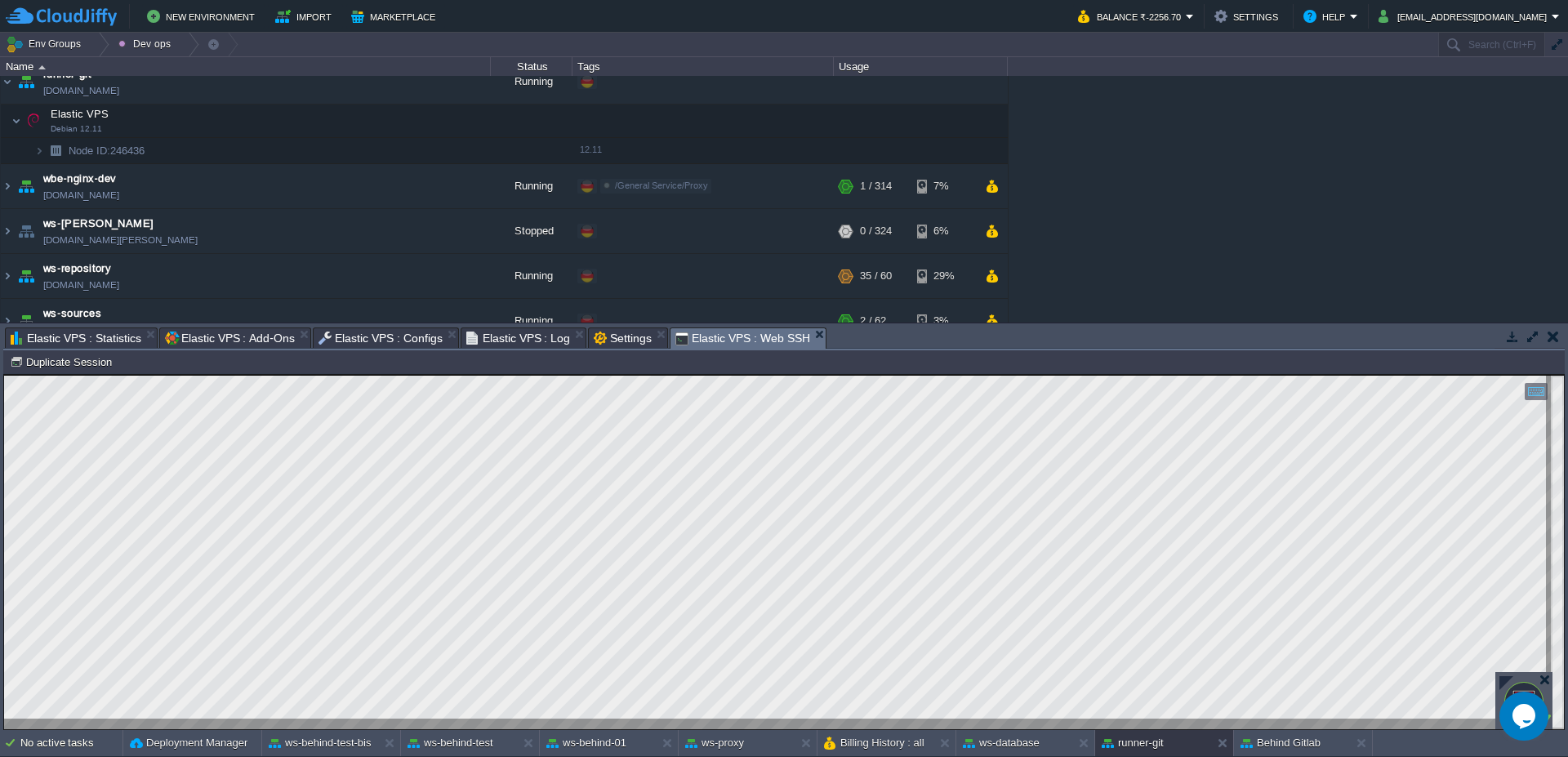
click at [632, 335] on span "Settings" at bounding box center [623, 337] width 58 height 19
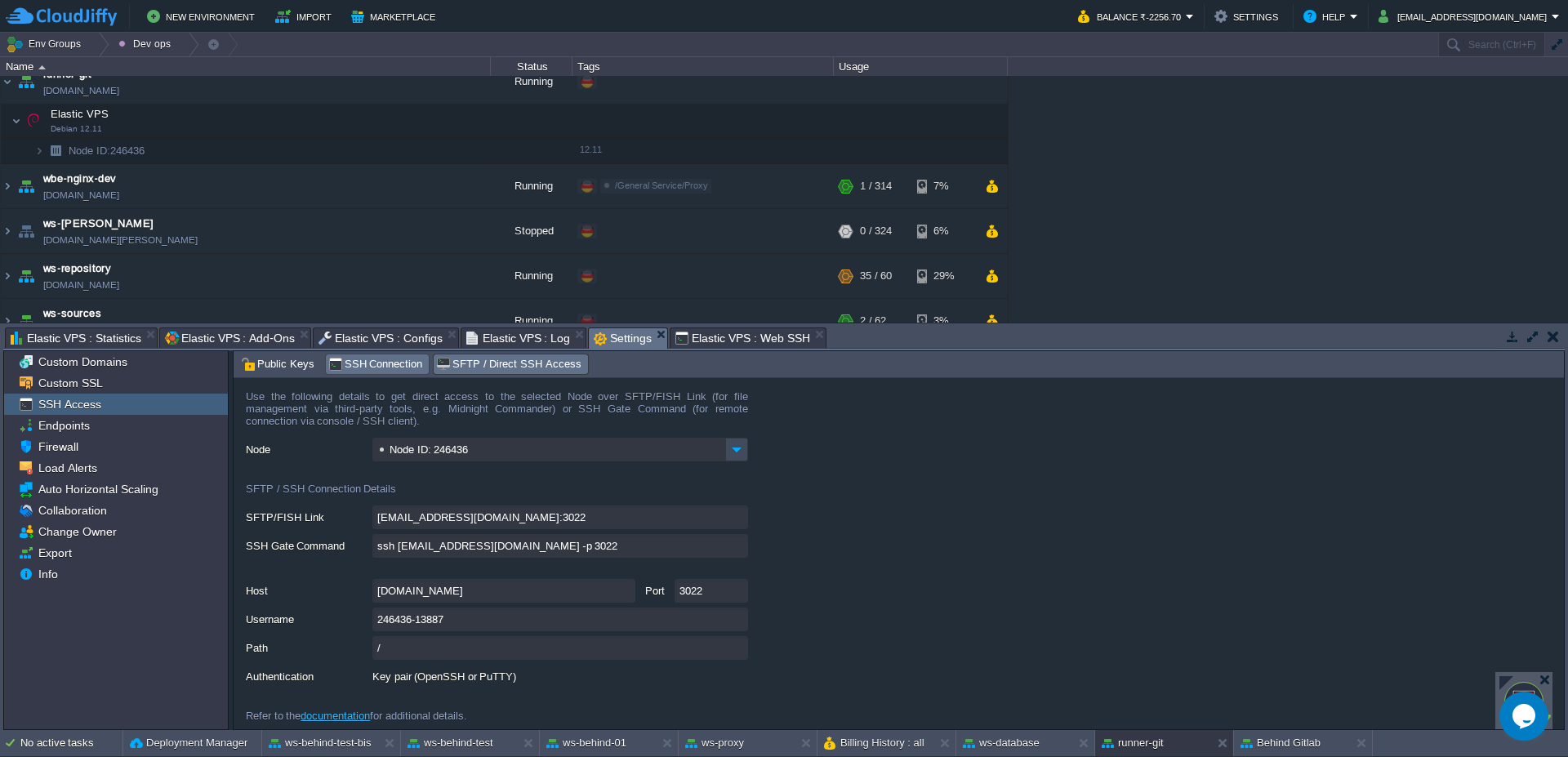
click at [376, 372] on span "SSH Connection" at bounding box center [375, 364] width 95 height 18
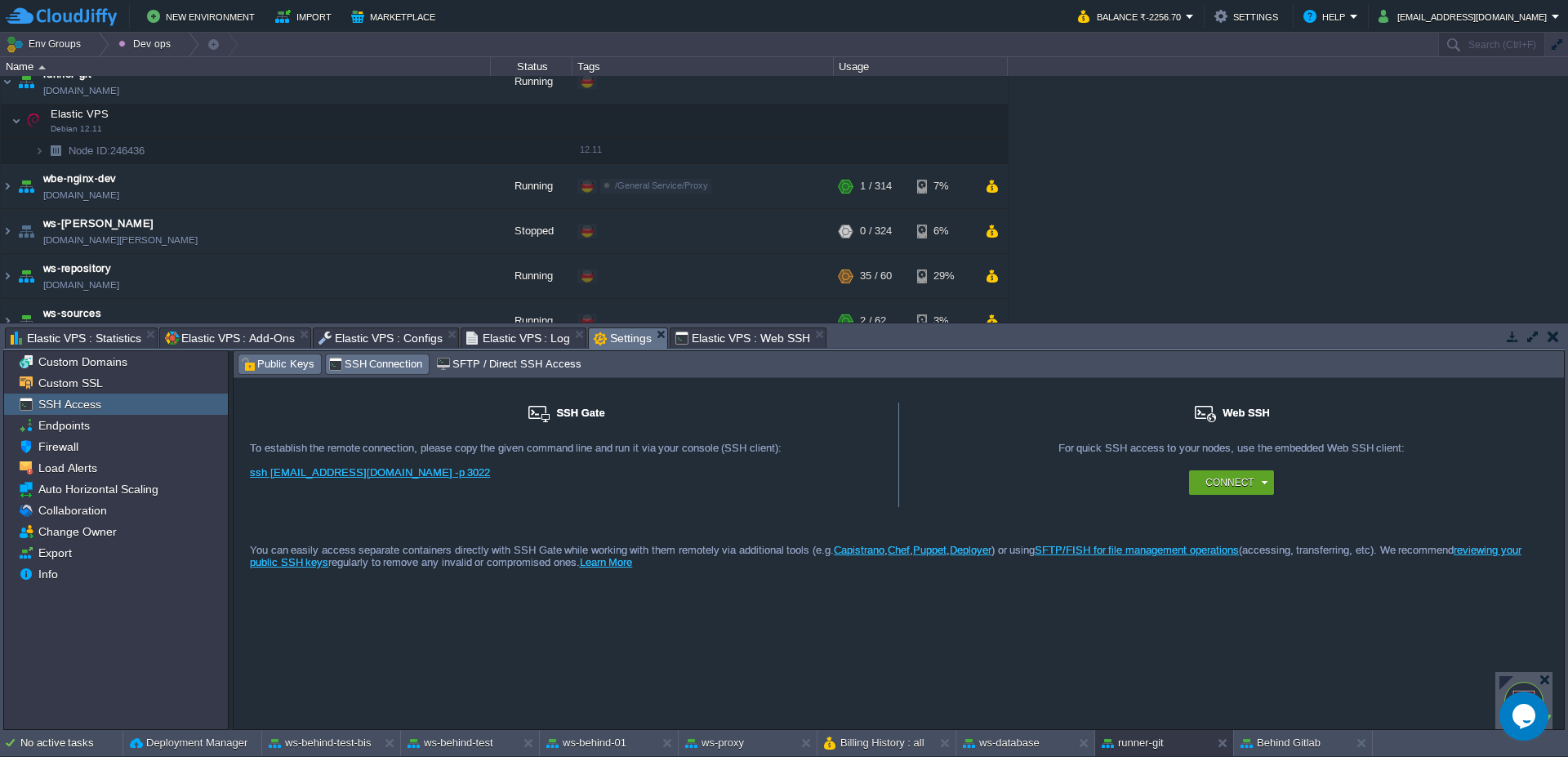
click at [243, 373] on div "Public Keys" at bounding box center [279, 364] width 82 height 19
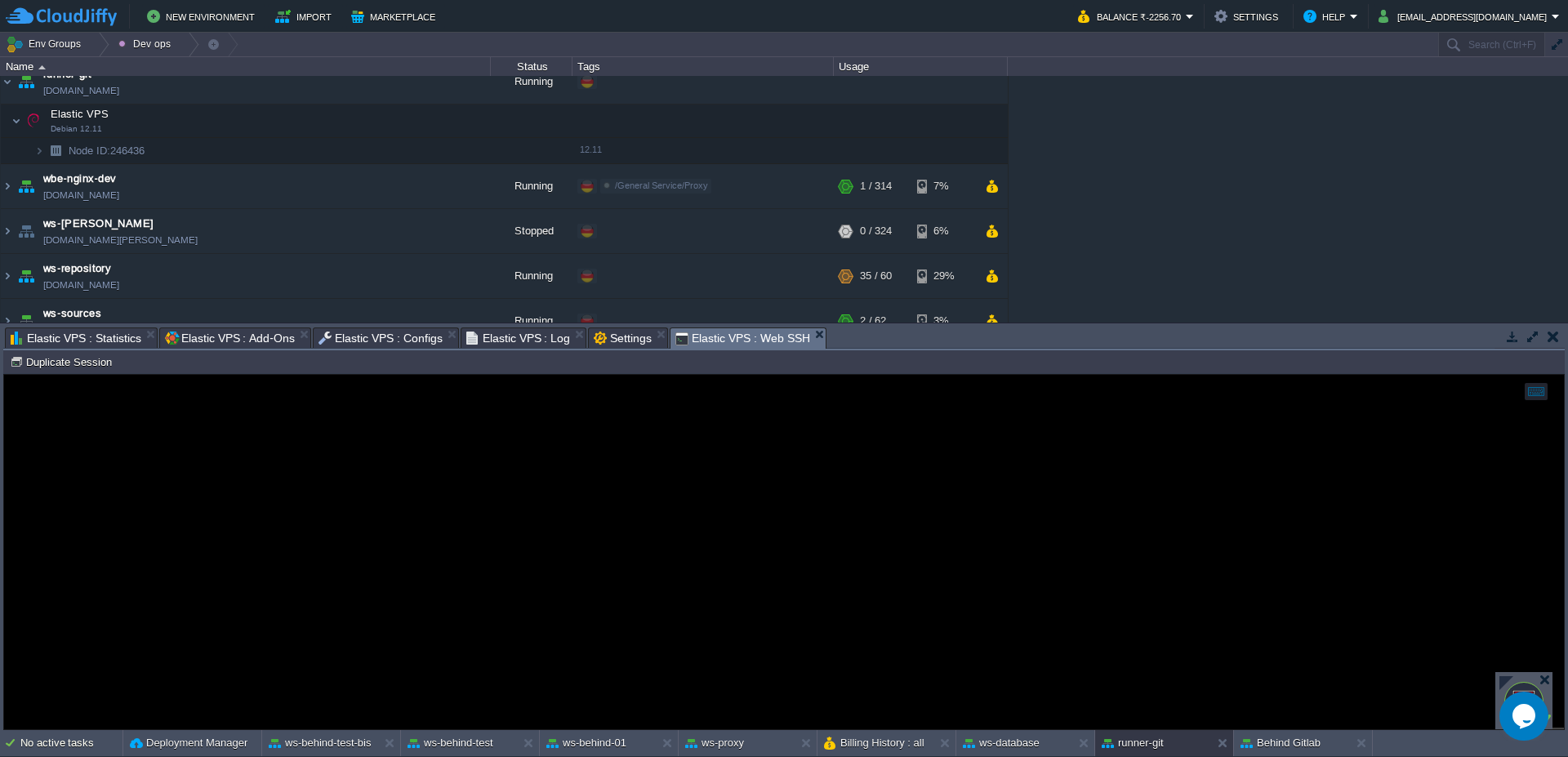
click at [749, 335] on span "Elastic VPS : Web SSH" at bounding box center [742, 337] width 134 height 20
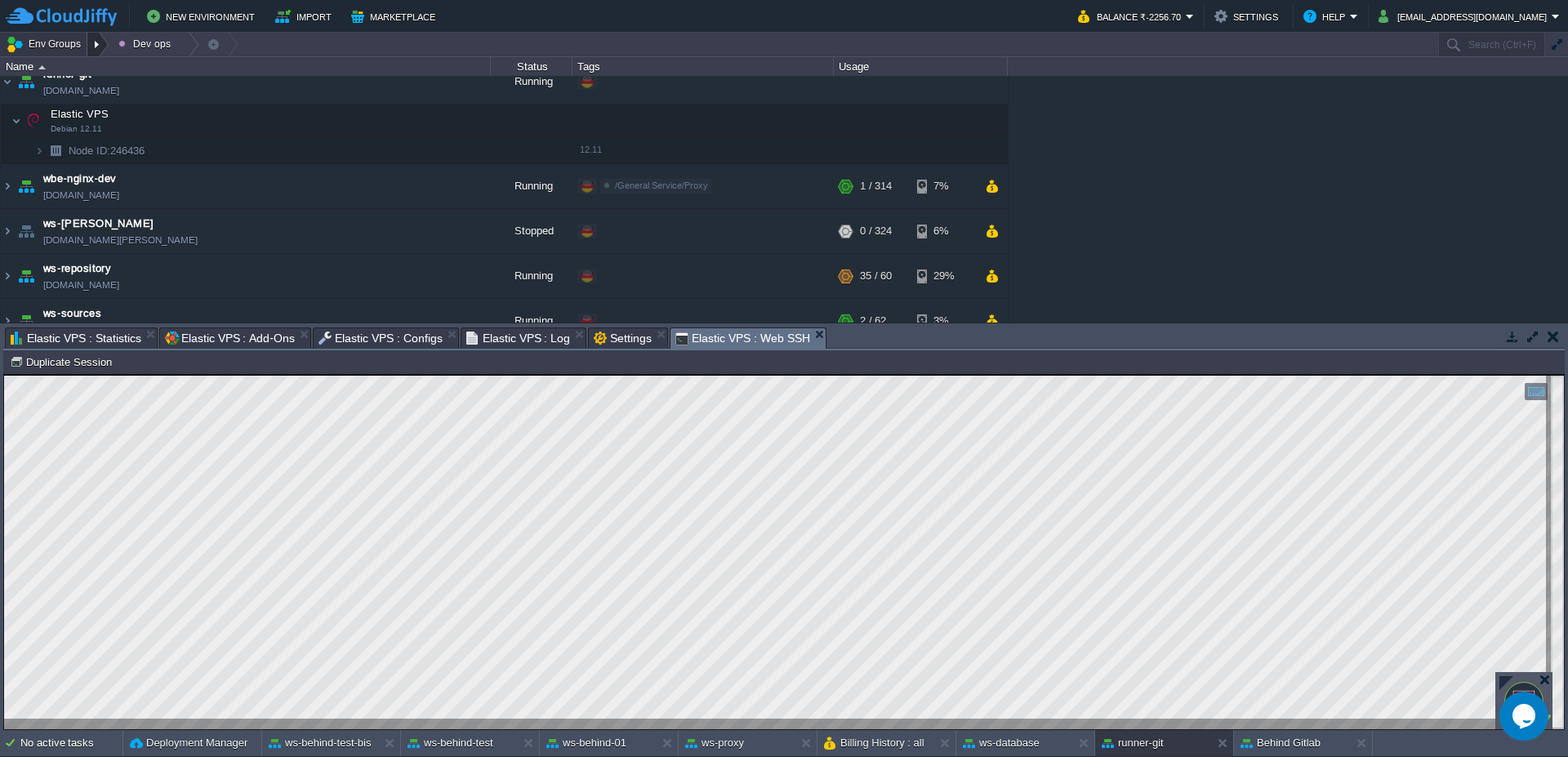
click at [104, 44] on div at bounding box center [98, 44] width 22 height 23
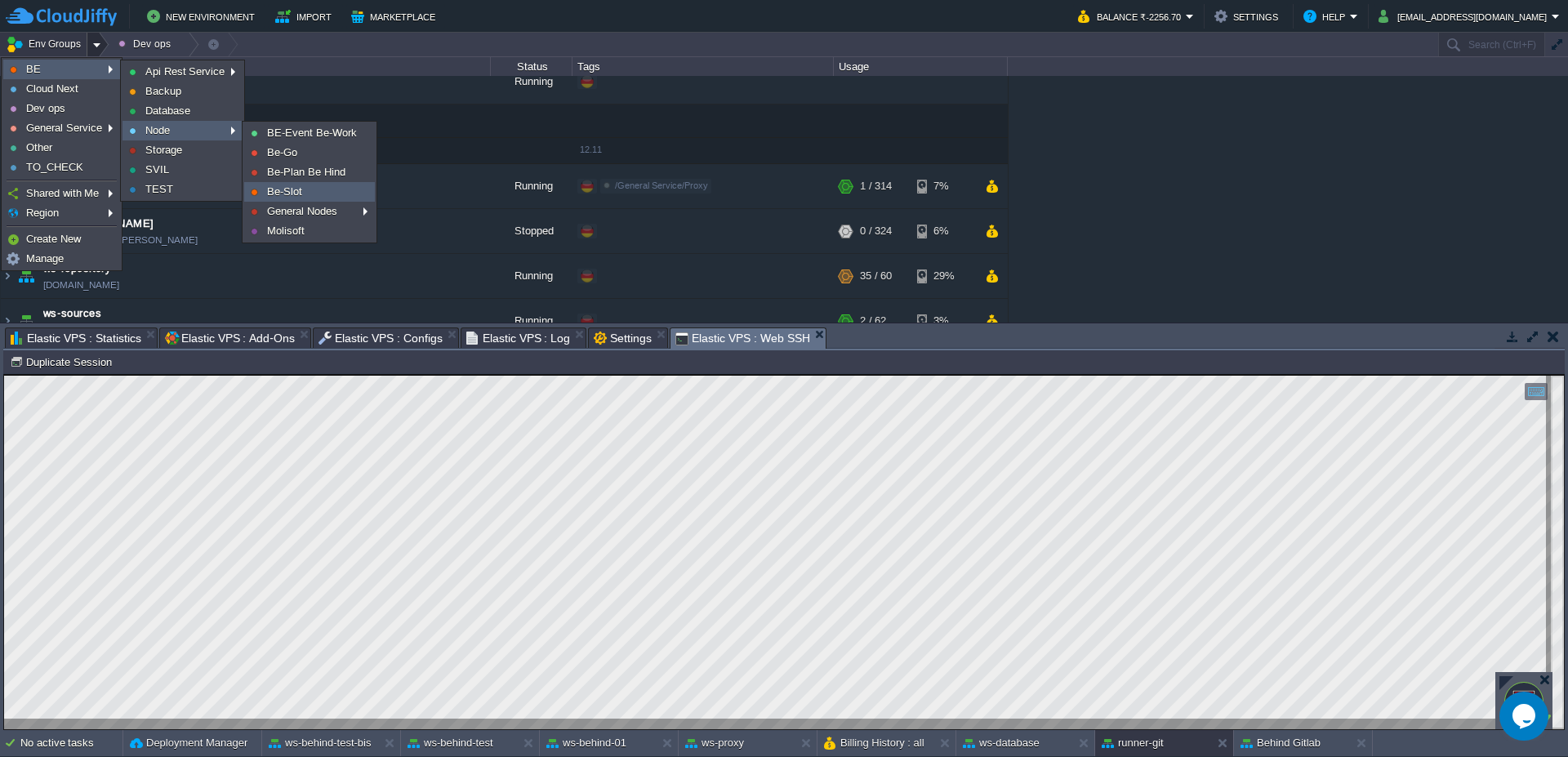
click at [308, 201] on li "Be-Slot" at bounding box center [309, 191] width 131 height 19
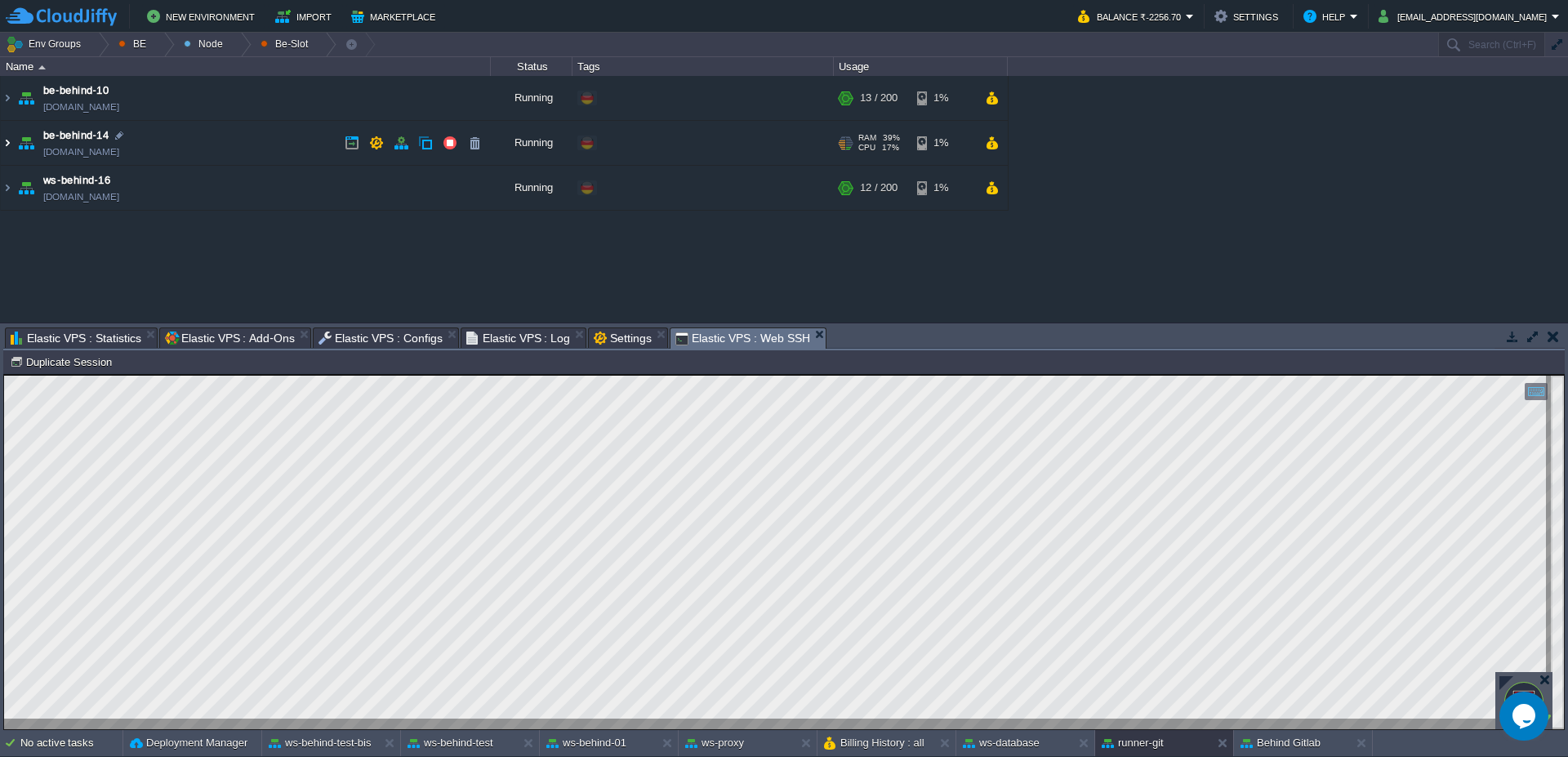
click at [3, 140] on img at bounding box center [8, 143] width 14 height 44
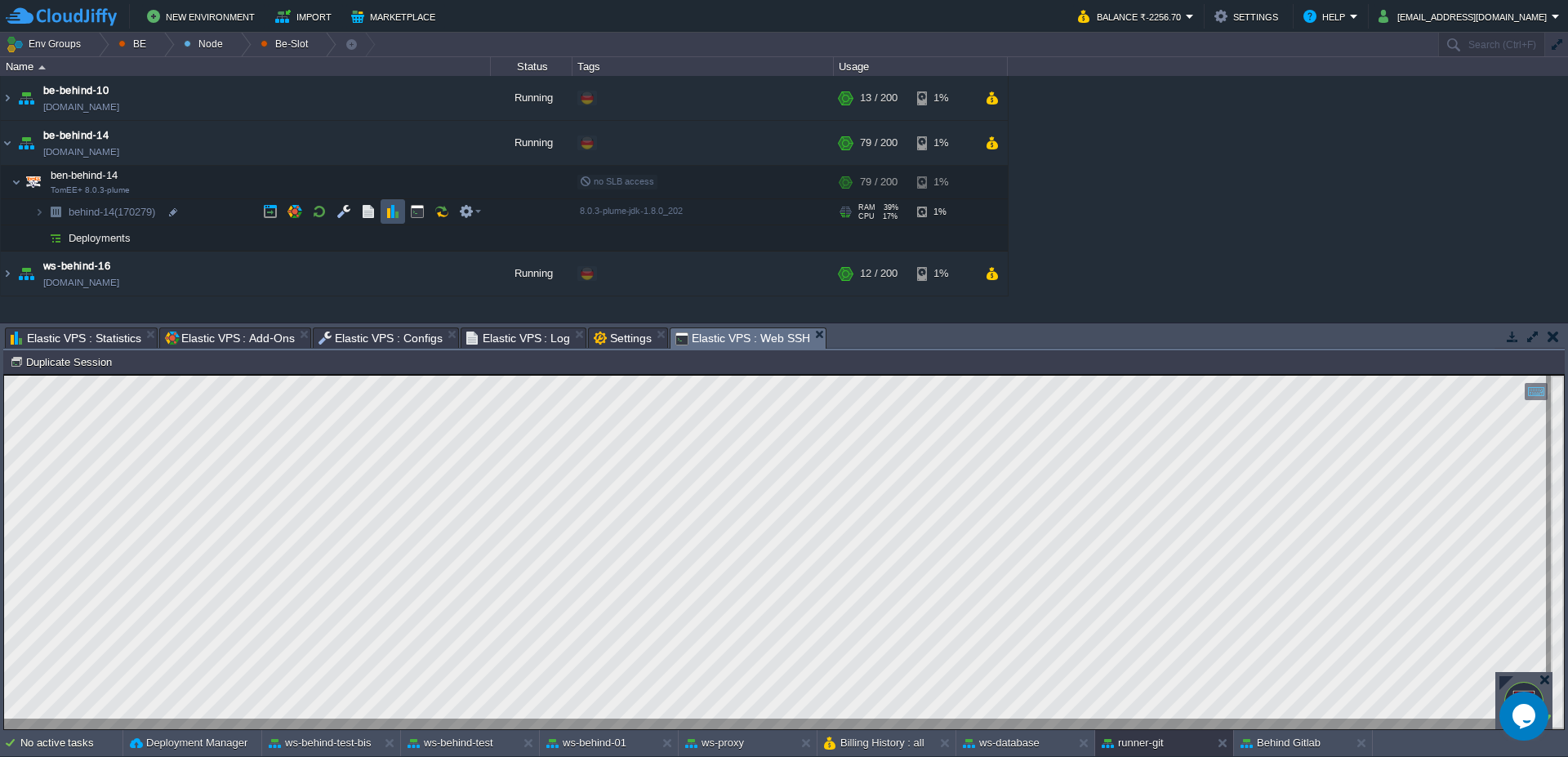
click at [393, 205] on button "button" at bounding box center [392, 211] width 15 height 15
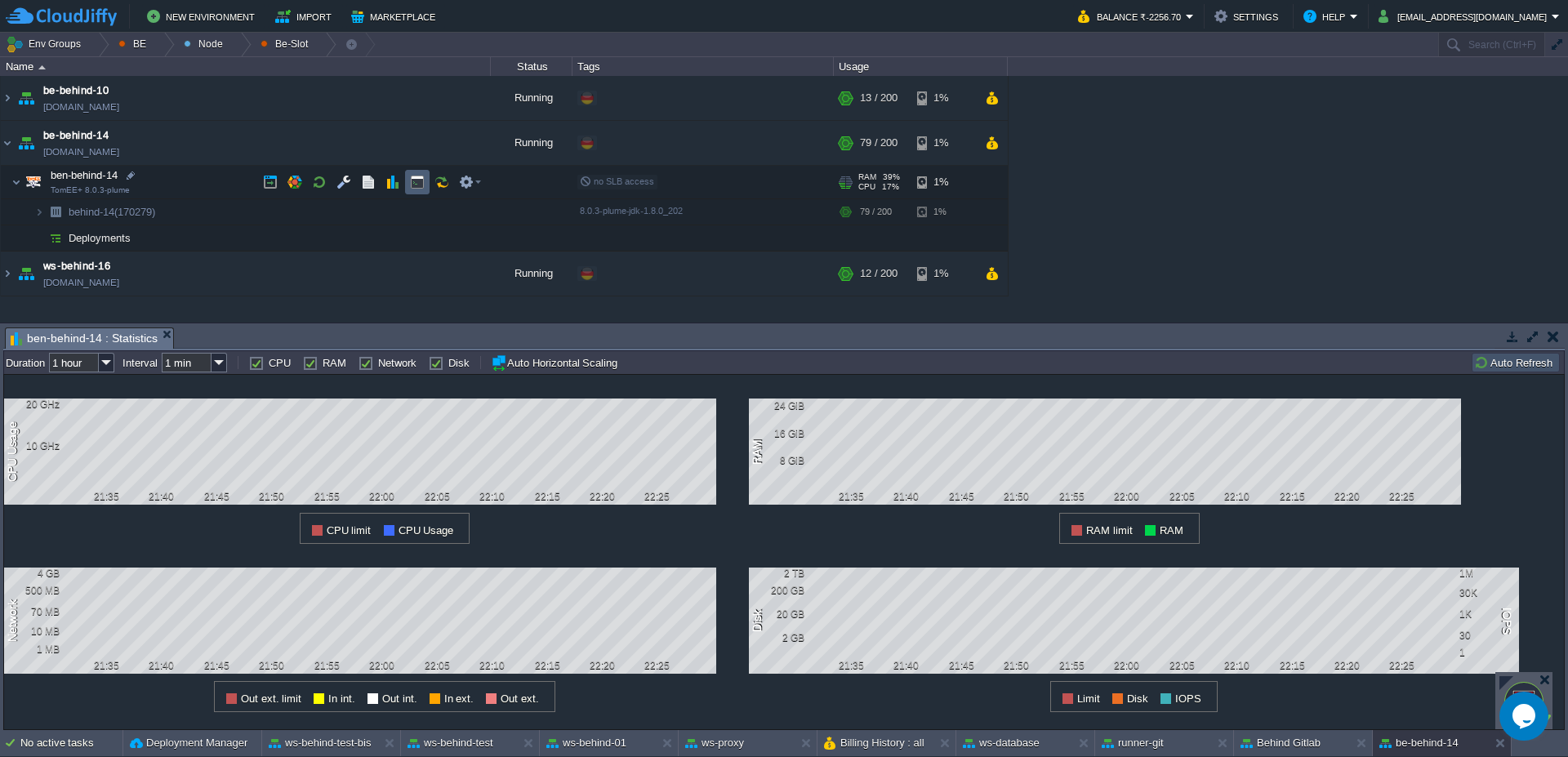
click at [420, 184] on button "button" at bounding box center [417, 182] width 15 height 15
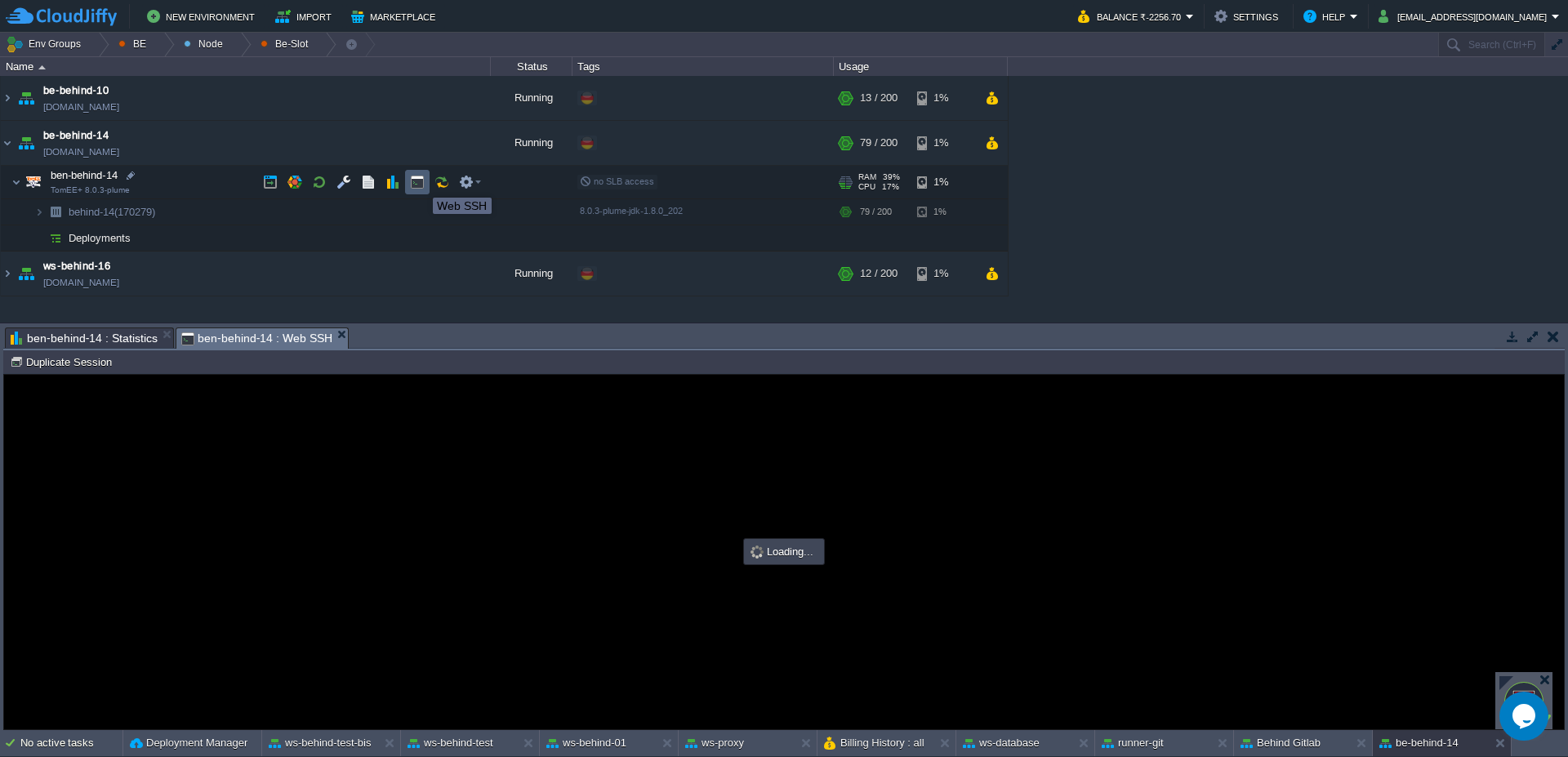
type input "#000000"
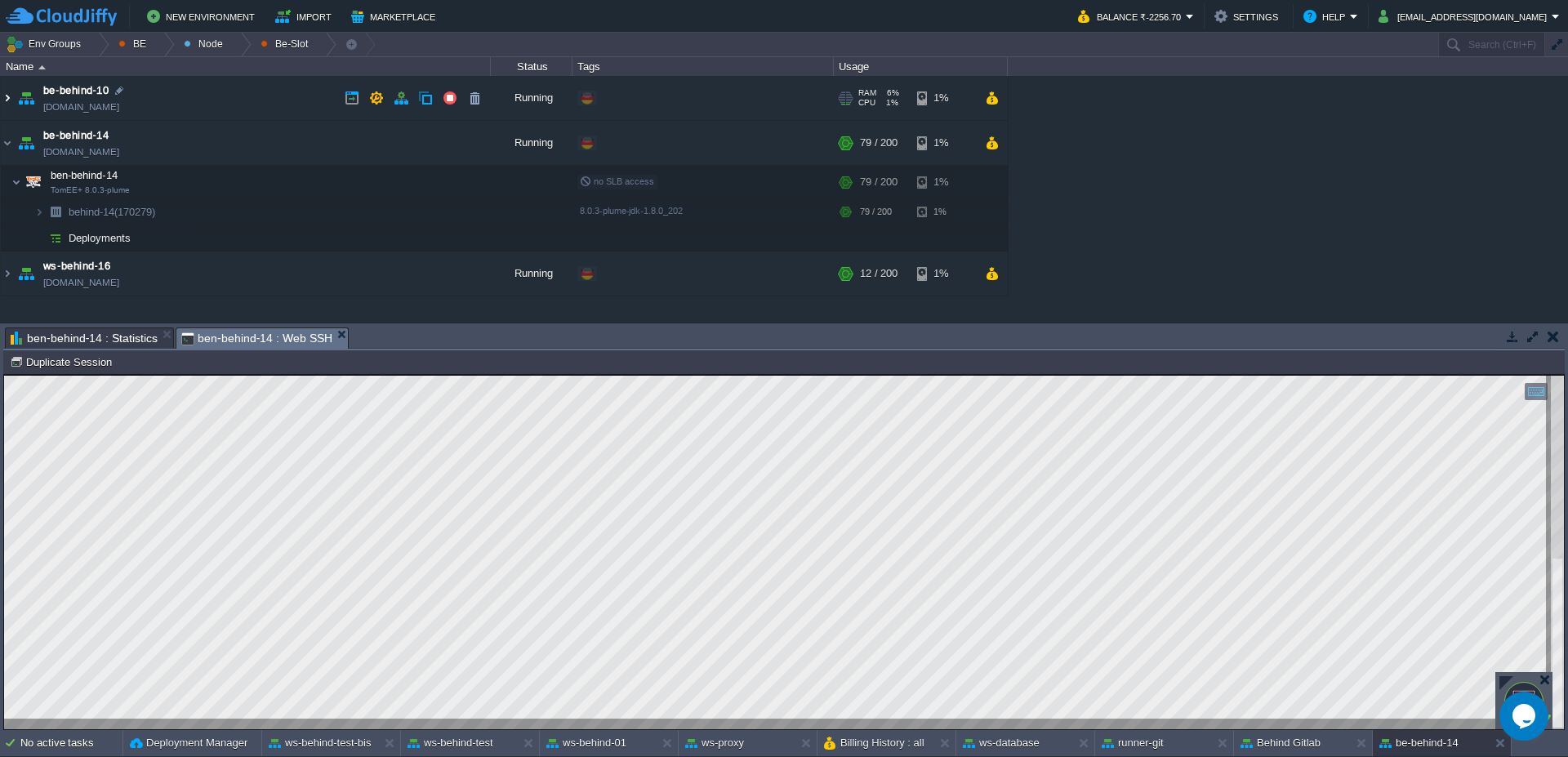
click at [8, 104] on img at bounding box center [8, 99] width 14 height 44
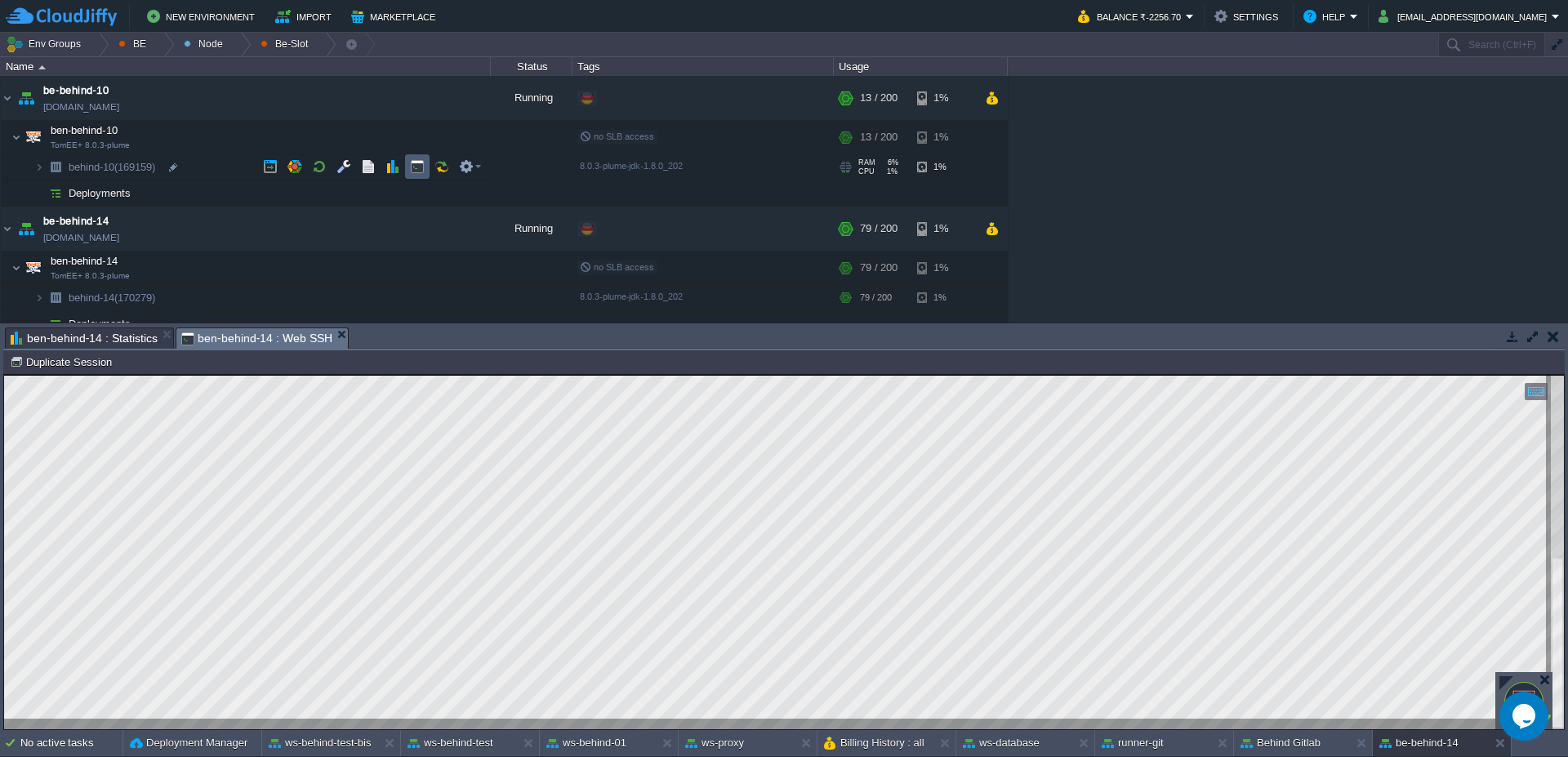
click at [422, 162] on button "button" at bounding box center [417, 166] width 15 height 15
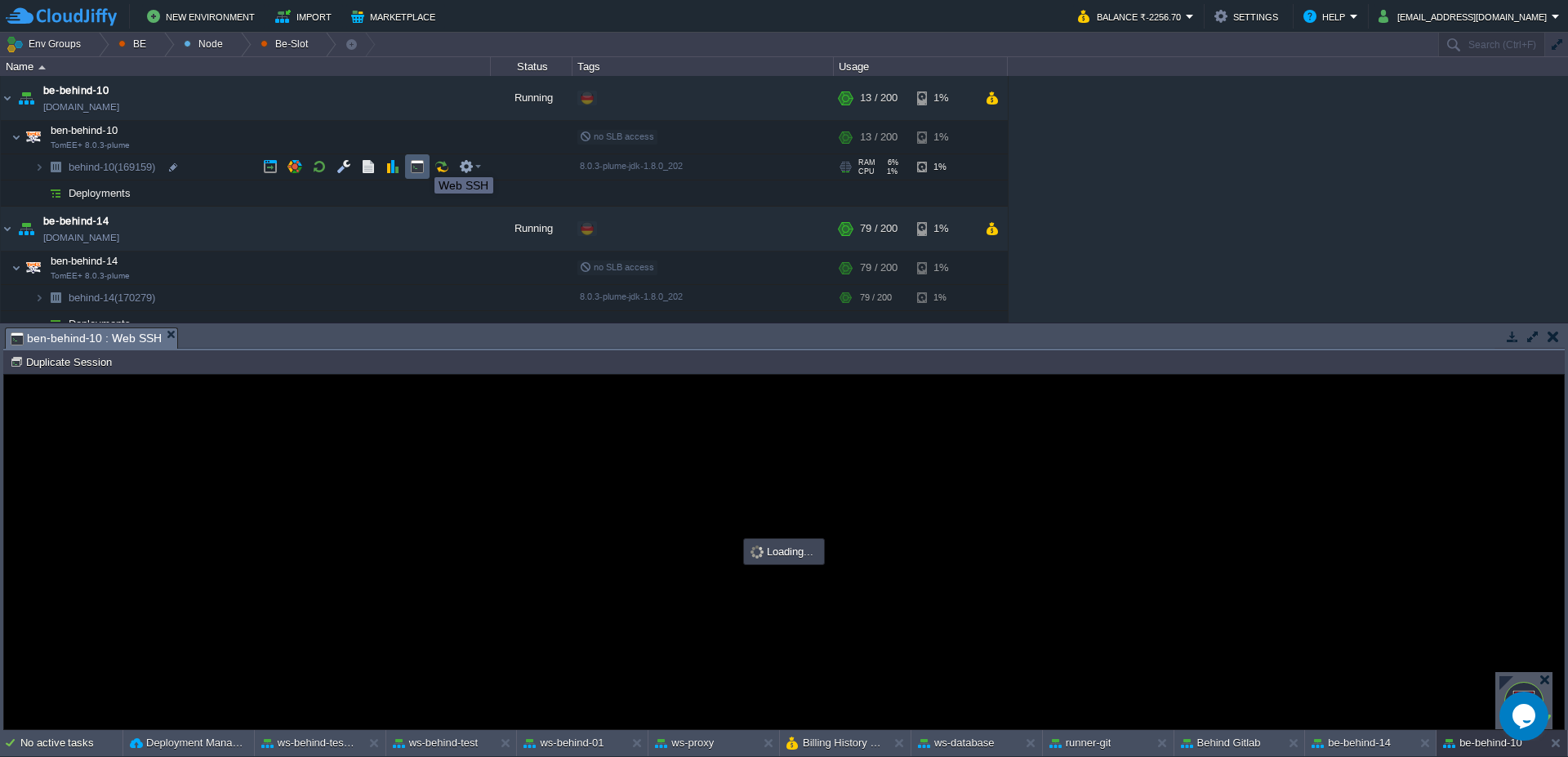
type input "#000000"
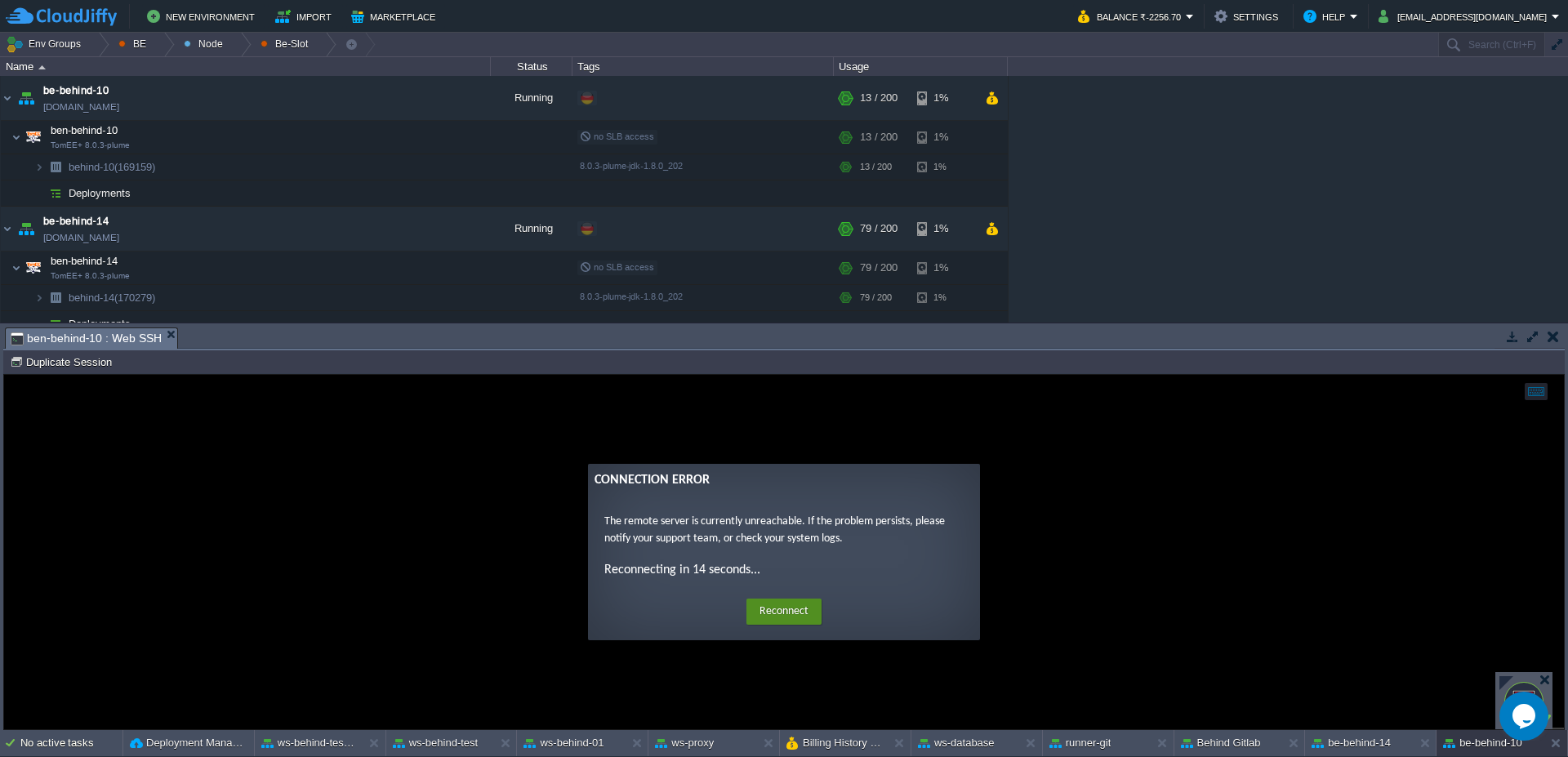
click at [785, 621] on button "Reconnect" at bounding box center [784, 611] width 75 height 26
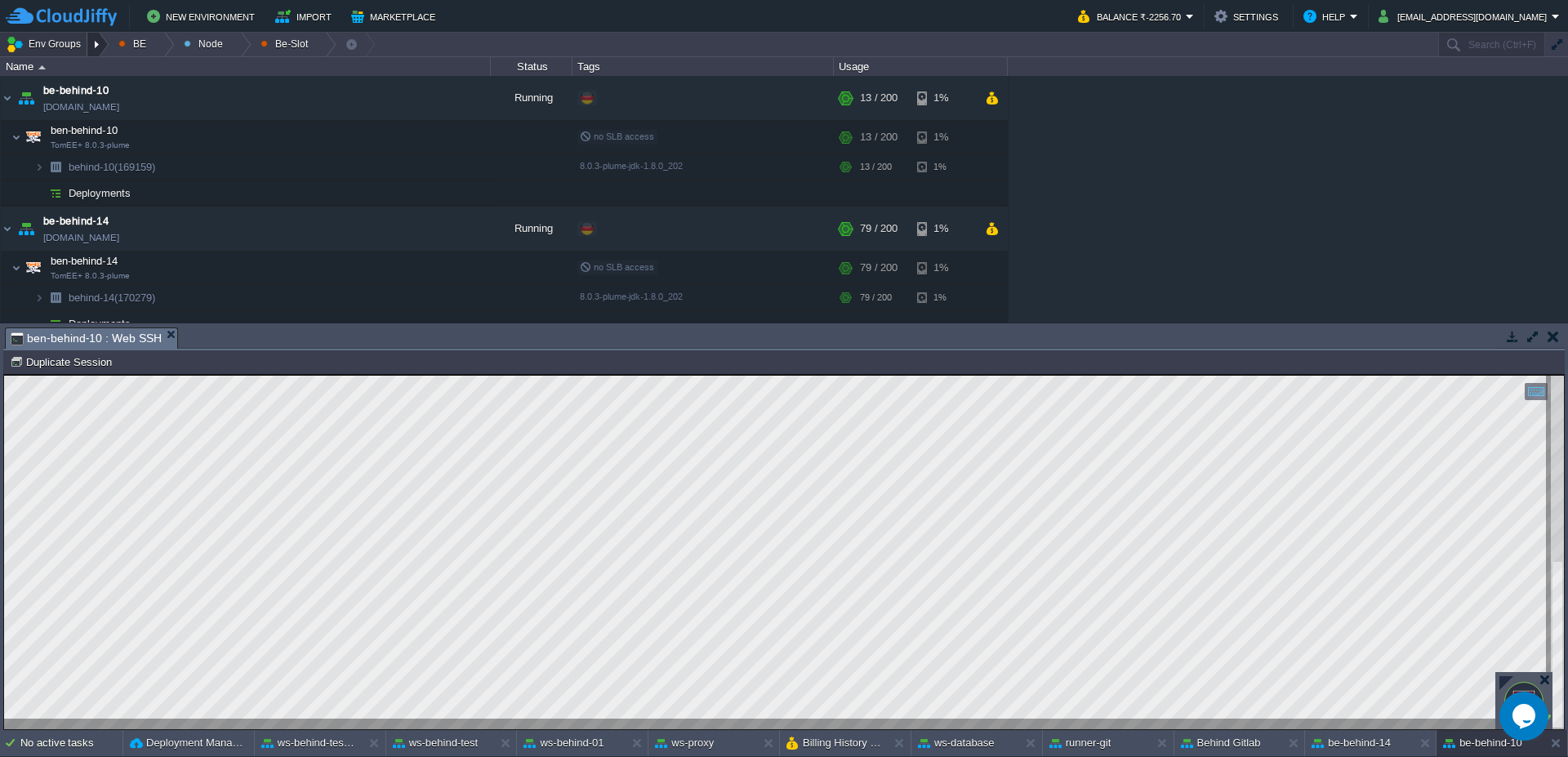
click at [99, 49] on div at bounding box center [98, 44] width 22 height 23
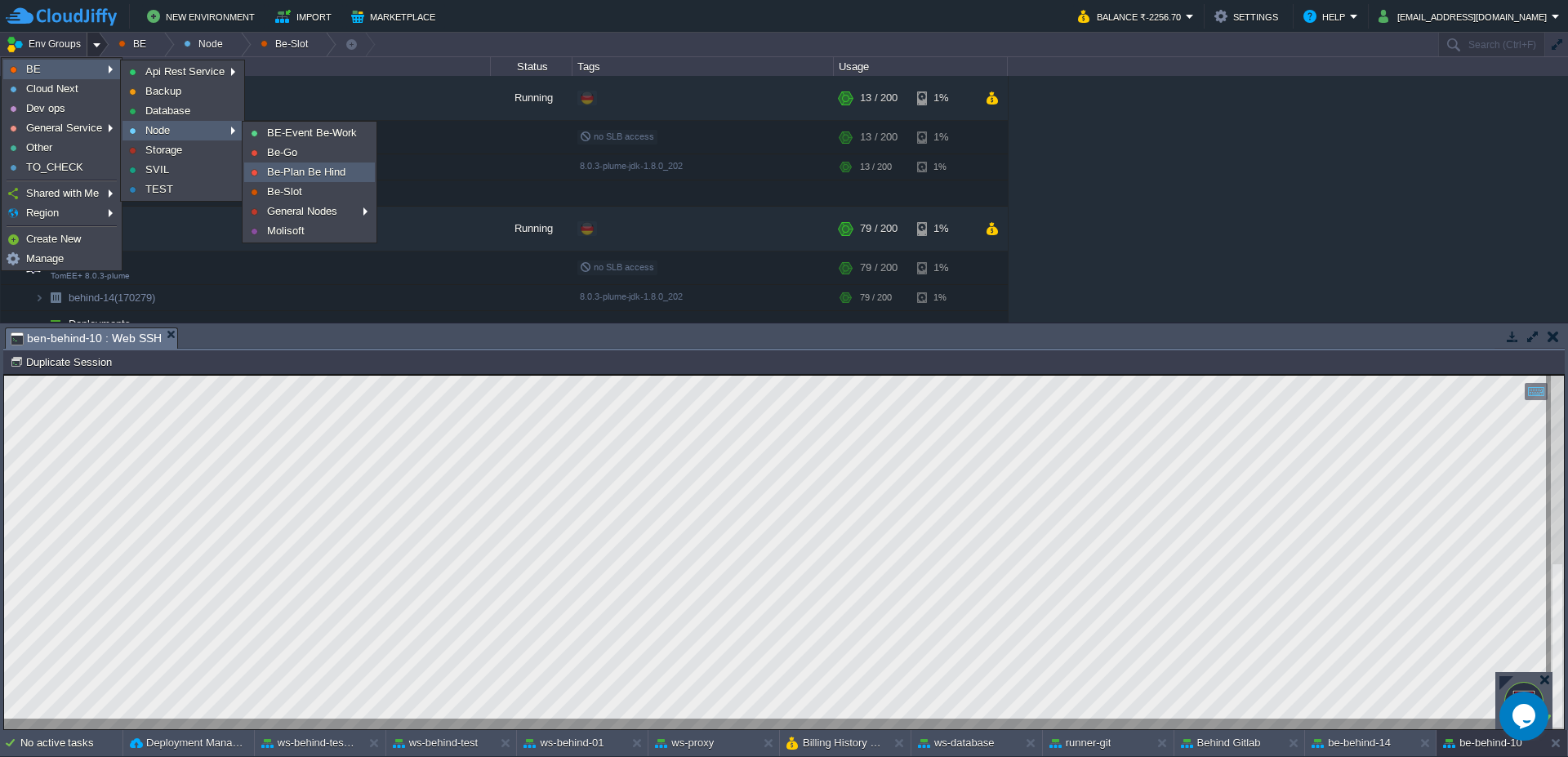
click at [317, 172] on span "Be-Plan Be Hind" at bounding box center [306, 171] width 78 height 13
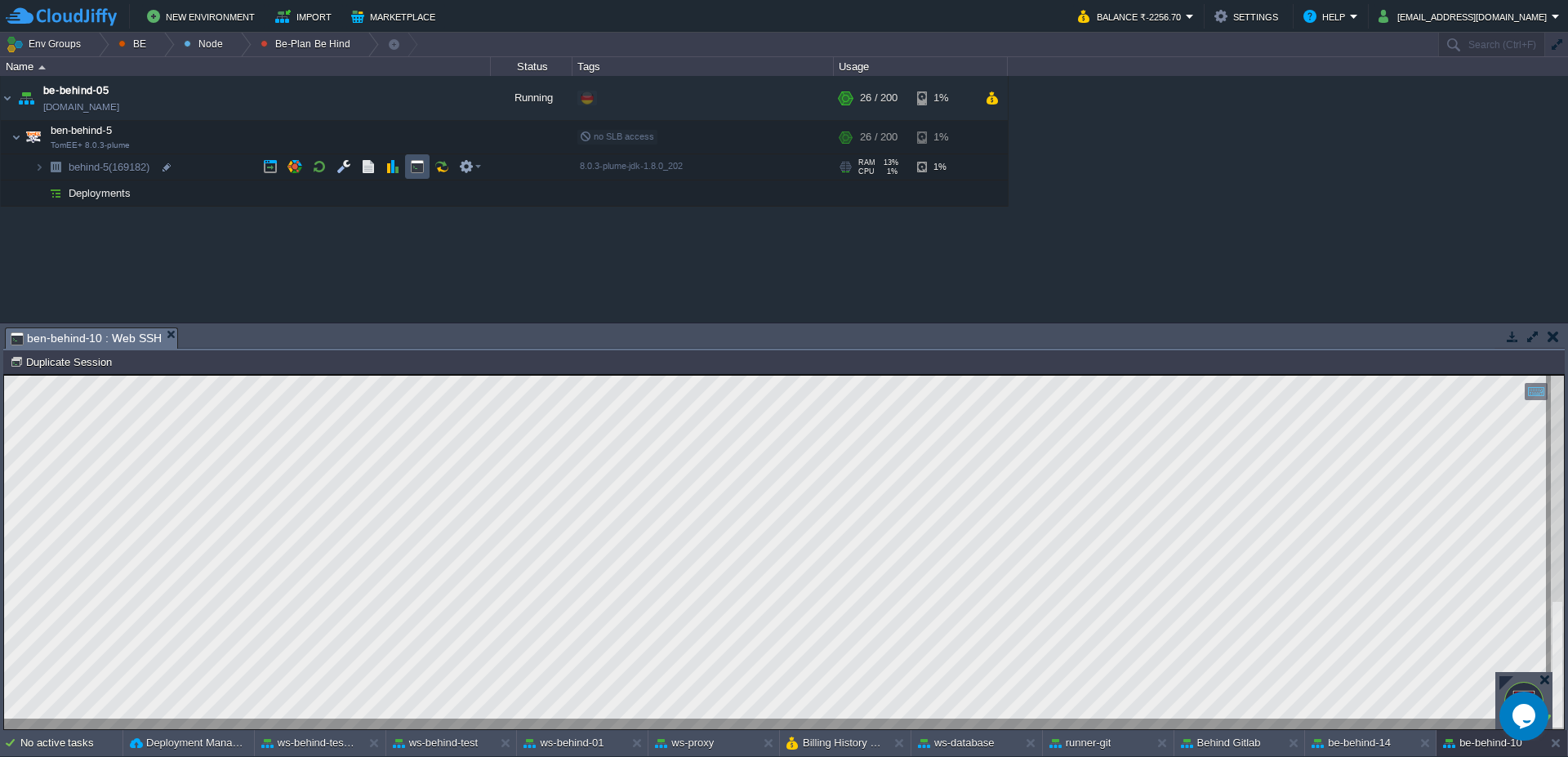
click at [413, 160] on button "button" at bounding box center [417, 166] width 15 height 15
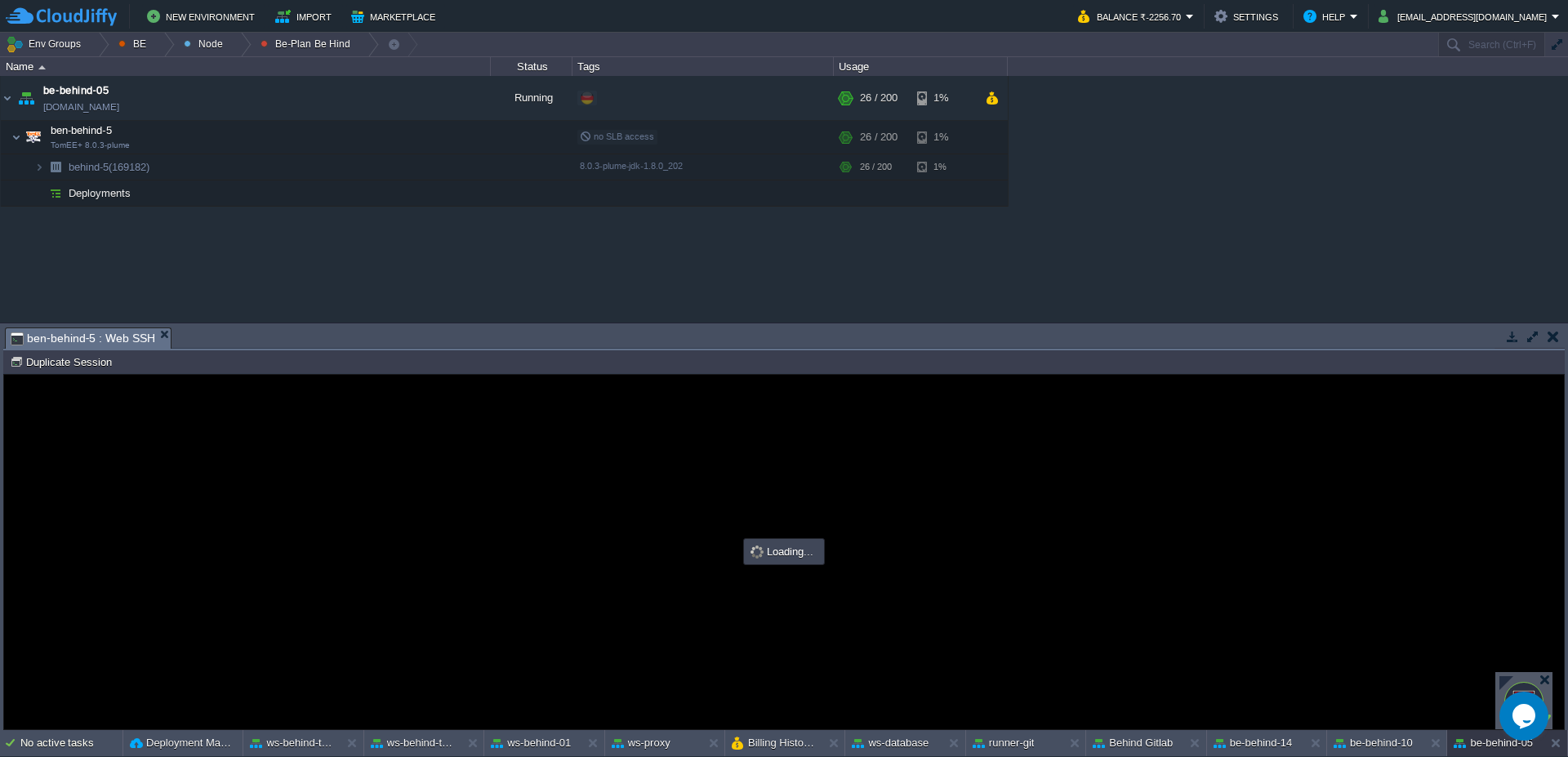
type input "#000000"
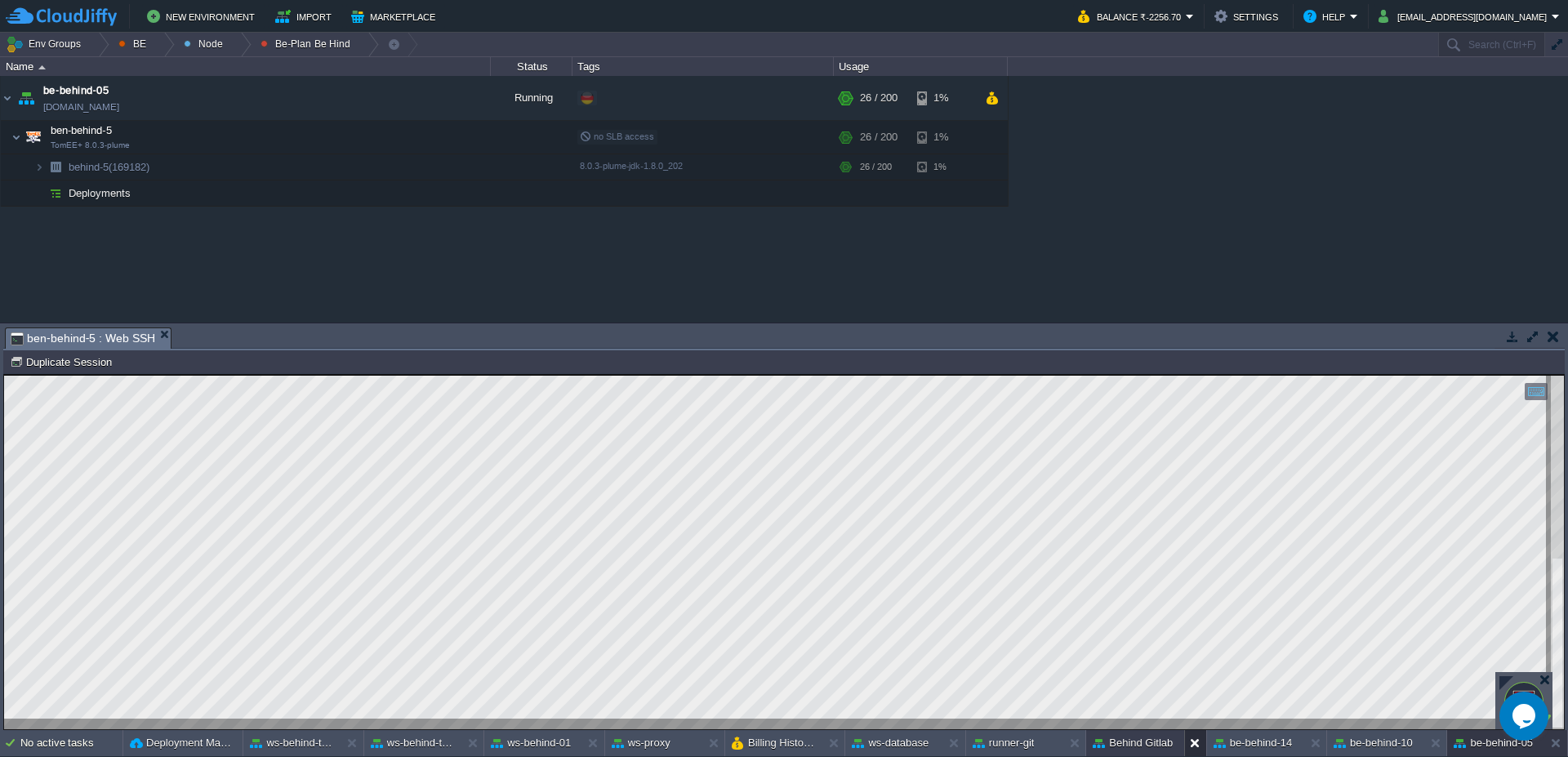
click at [1198, 743] on button at bounding box center [1198, 742] width 16 height 16
click at [1220, 743] on button "be-behind-14" at bounding box center [1221, 742] width 79 height 16
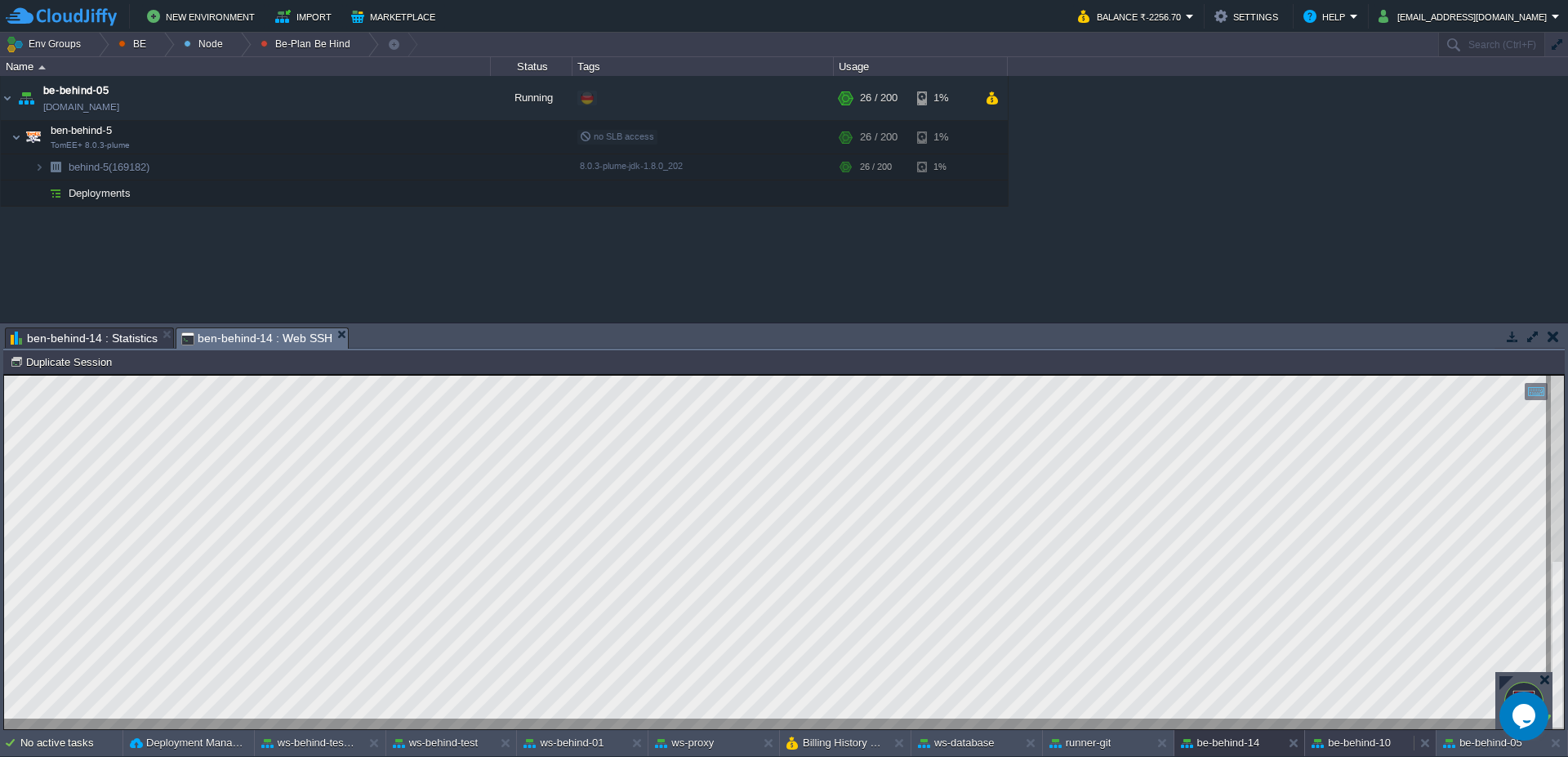
click at [1380, 731] on div "be-behind-10" at bounding box center [1359, 742] width 108 height 26
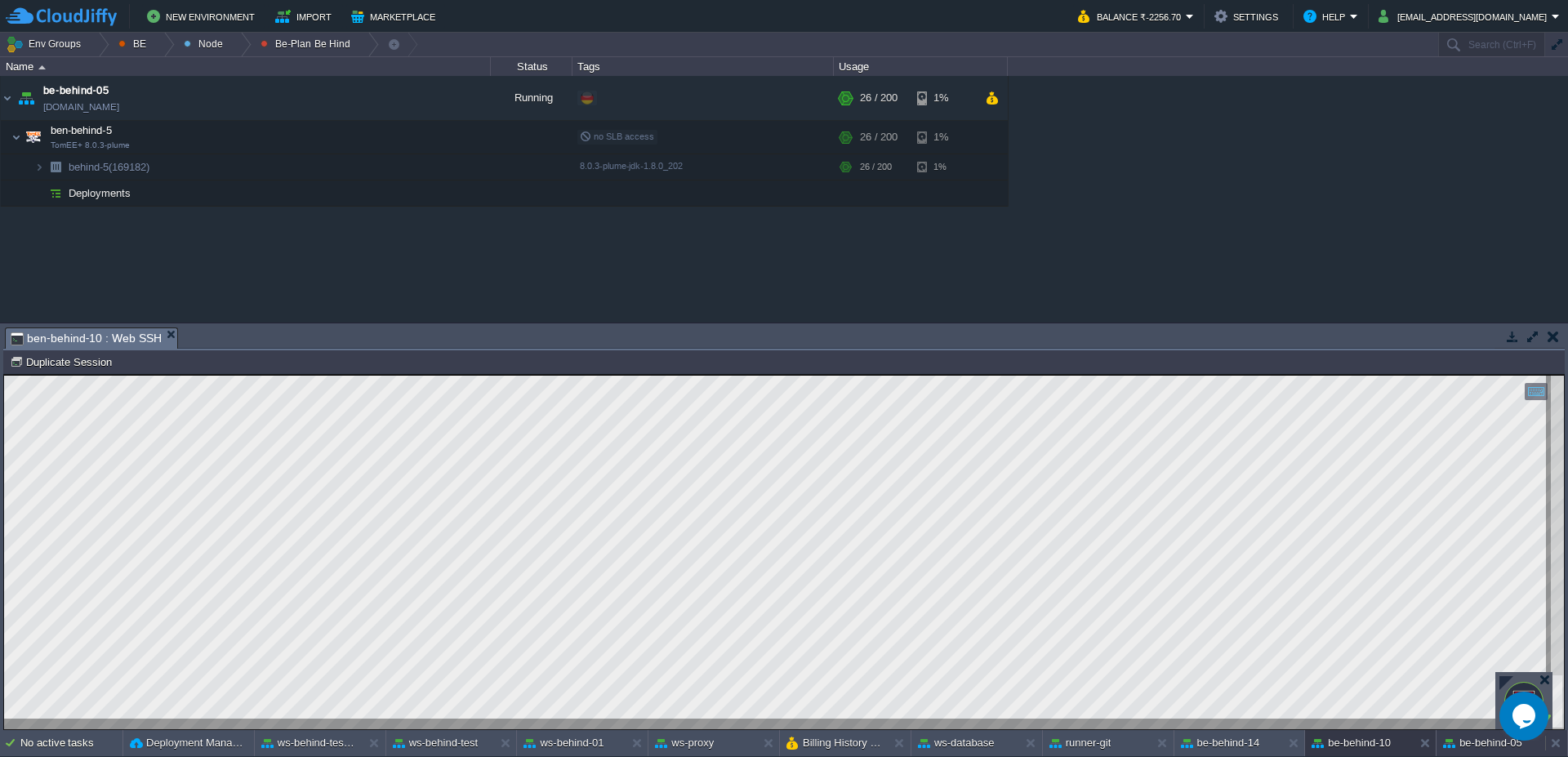
click at [1468, 742] on button "be-behind-05" at bounding box center [1483, 742] width 79 height 16
click at [1370, 737] on button "be-behind-10" at bounding box center [1351, 742] width 79 height 16
click at [1249, 744] on button "be-behind-14" at bounding box center [1221, 742] width 79 height 16
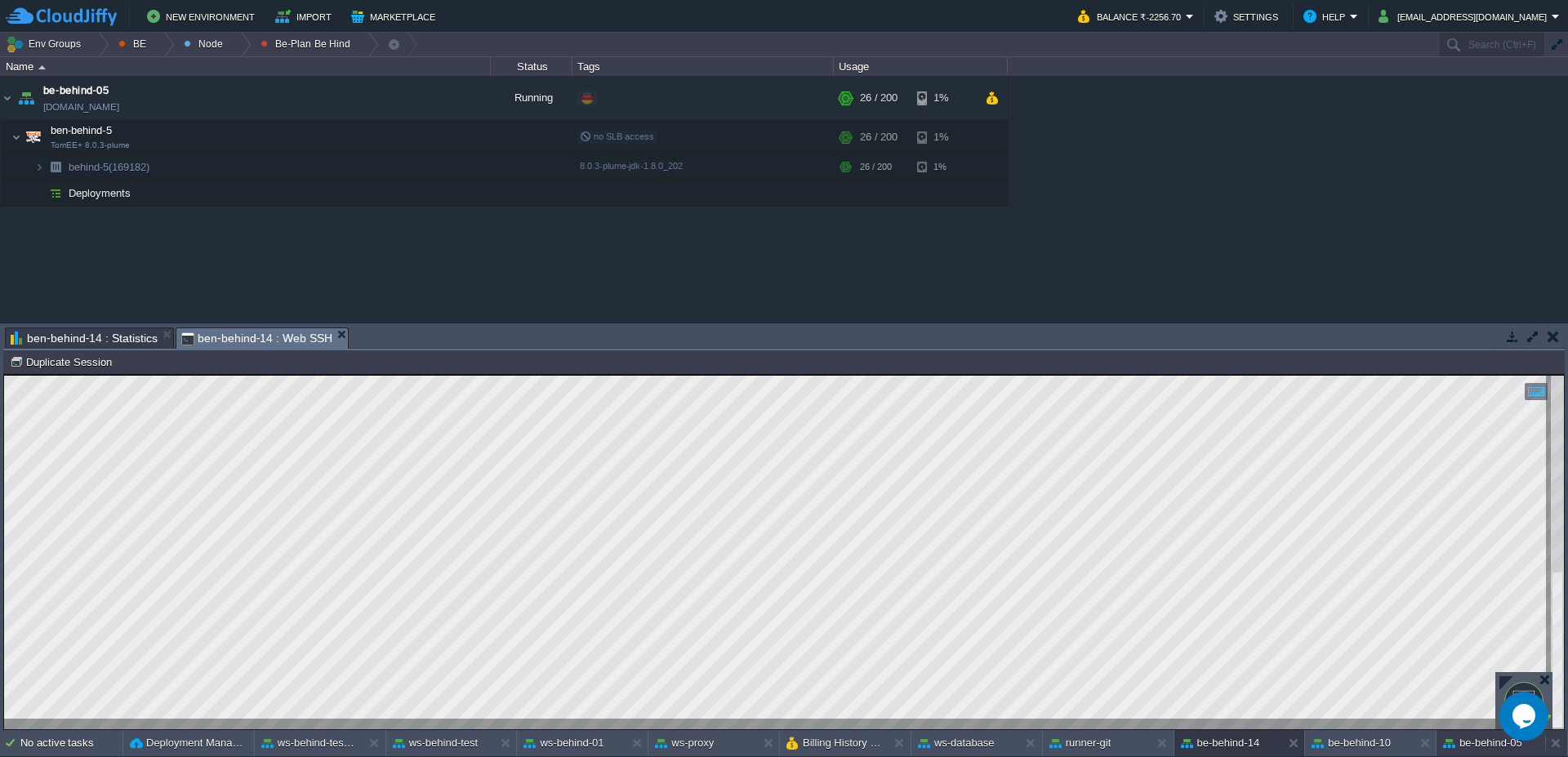
click at [1479, 745] on button "be-behind-05" at bounding box center [1483, 742] width 79 height 16
click at [1243, 742] on button "be-behind-14" at bounding box center [1221, 742] width 79 height 16
click at [1355, 739] on button "be-behind-10" at bounding box center [1351, 742] width 79 height 16
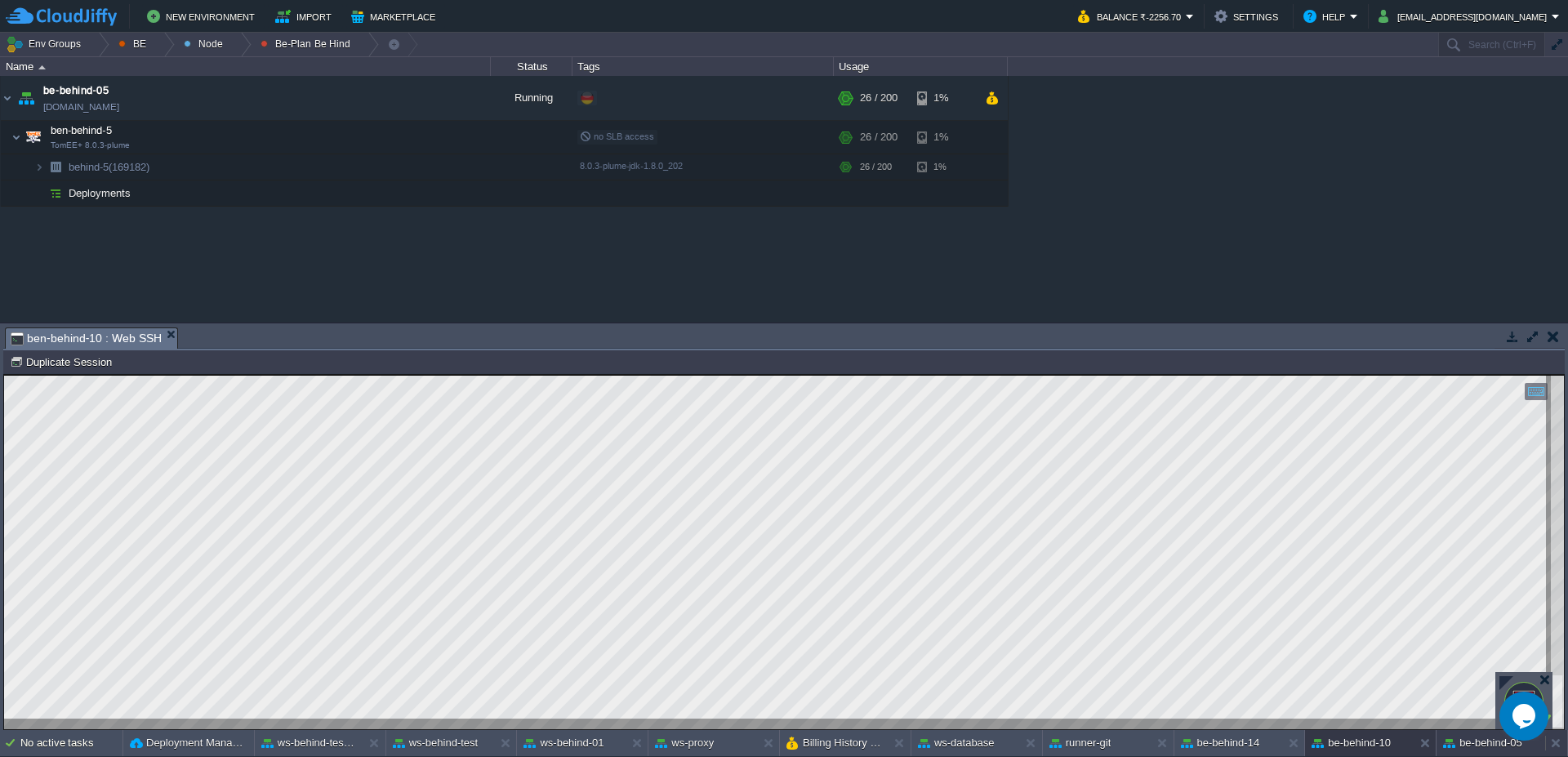
click at [1465, 741] on button "be-behind-05" at bounding box center [1483, 742] width 79 height 16
click at [1553, 751] on div at bounding box center [1555, 742] width 22 height 26
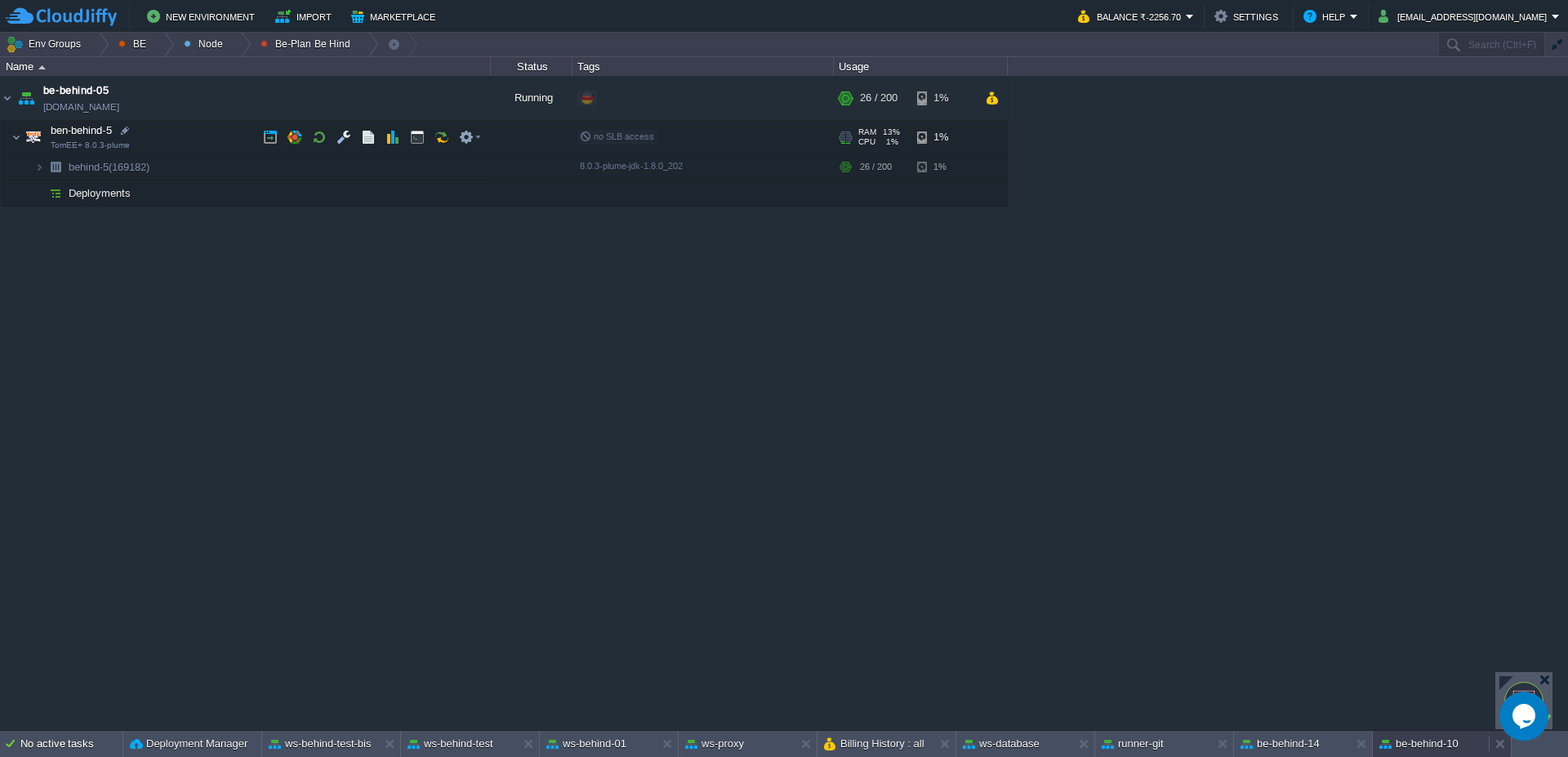
click at [1434, 747] on button "be-behind-10" at bounding box center [1419, 743] width 79 height 16
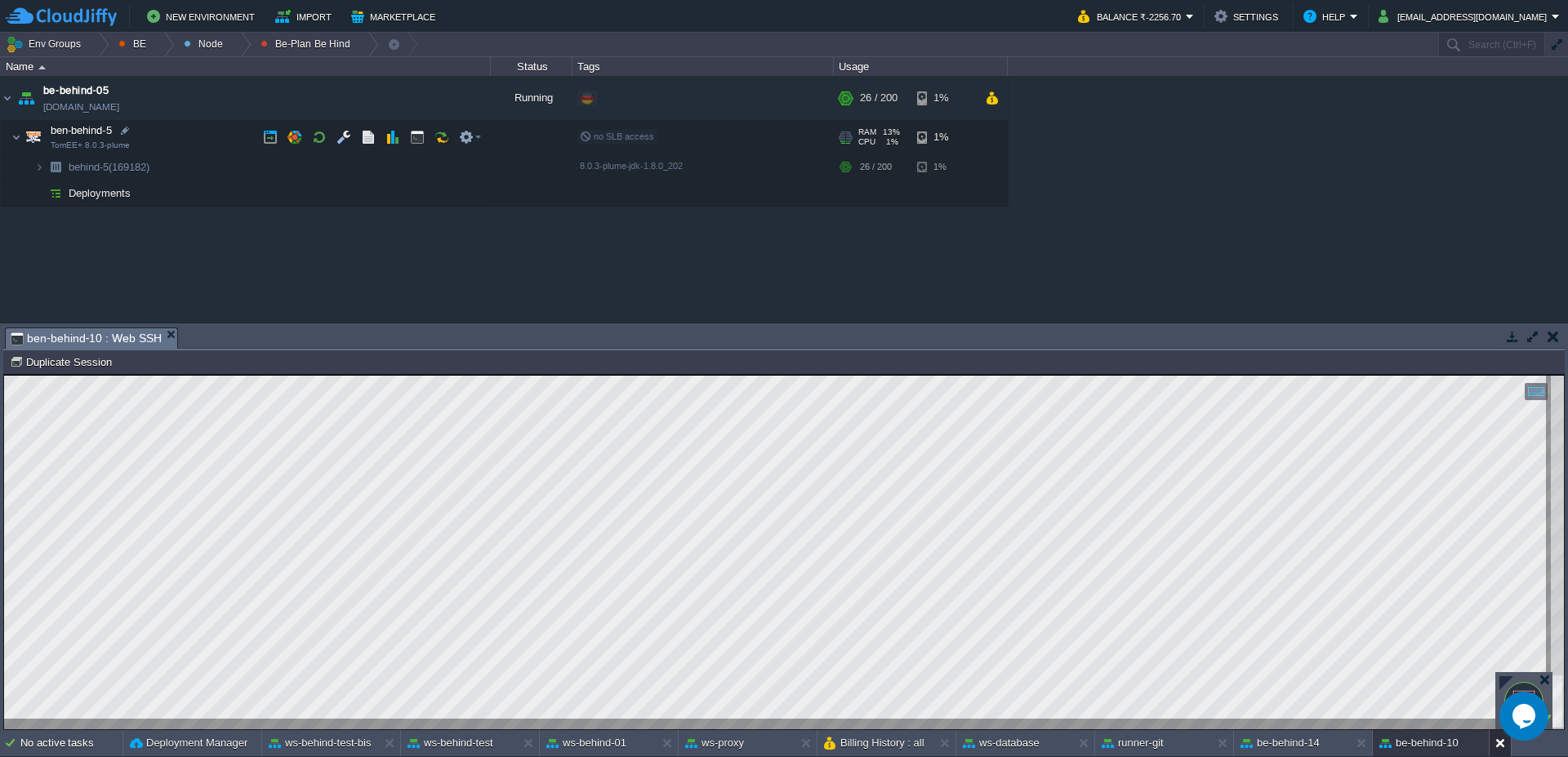
click at [1496, 748] on button at bounding box center [1503, 742] width 16 height 16
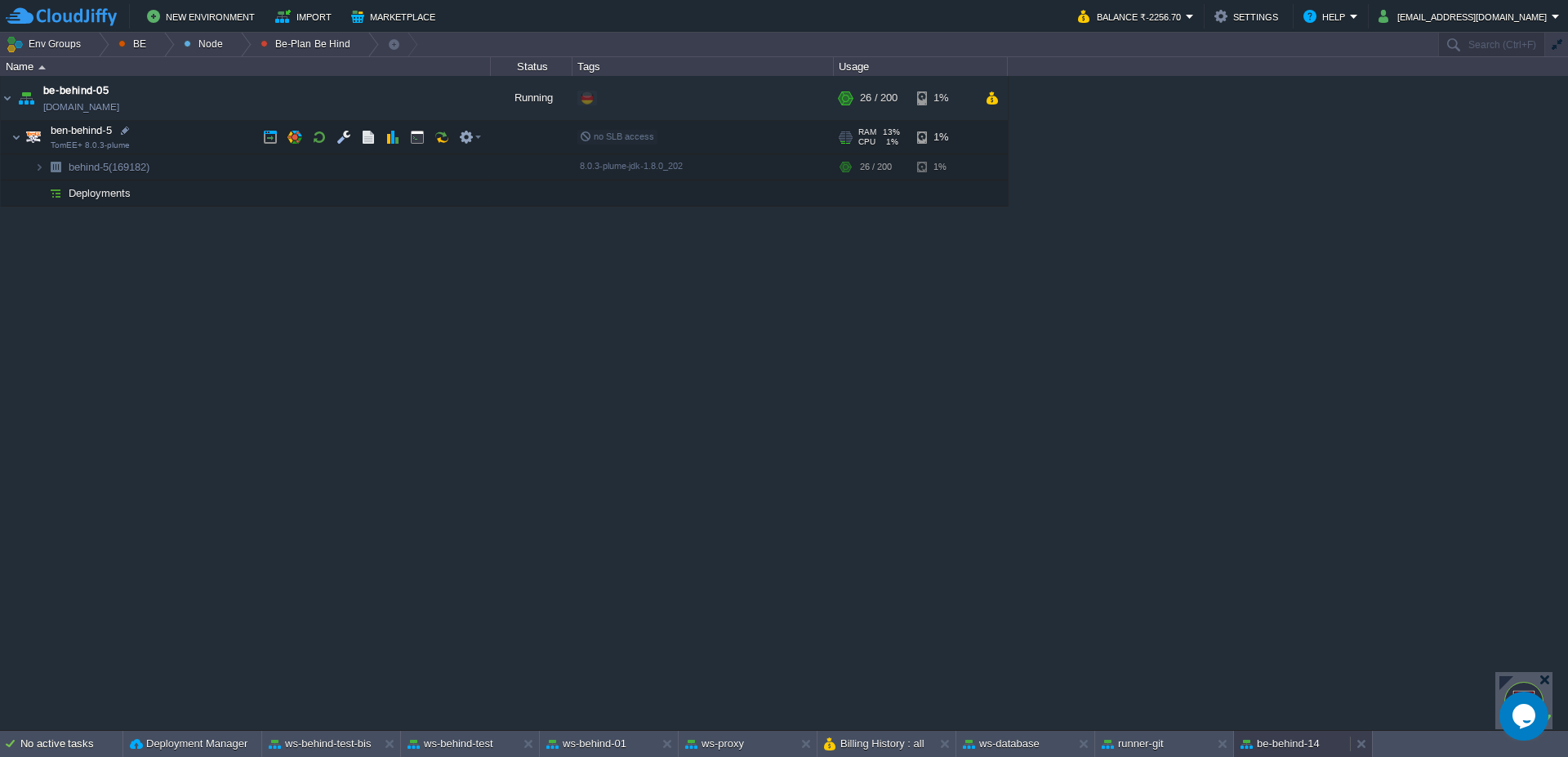
click at [1313, 746] on button "be-behind-14" at bounding box center [1280, 743] width 79 height 16
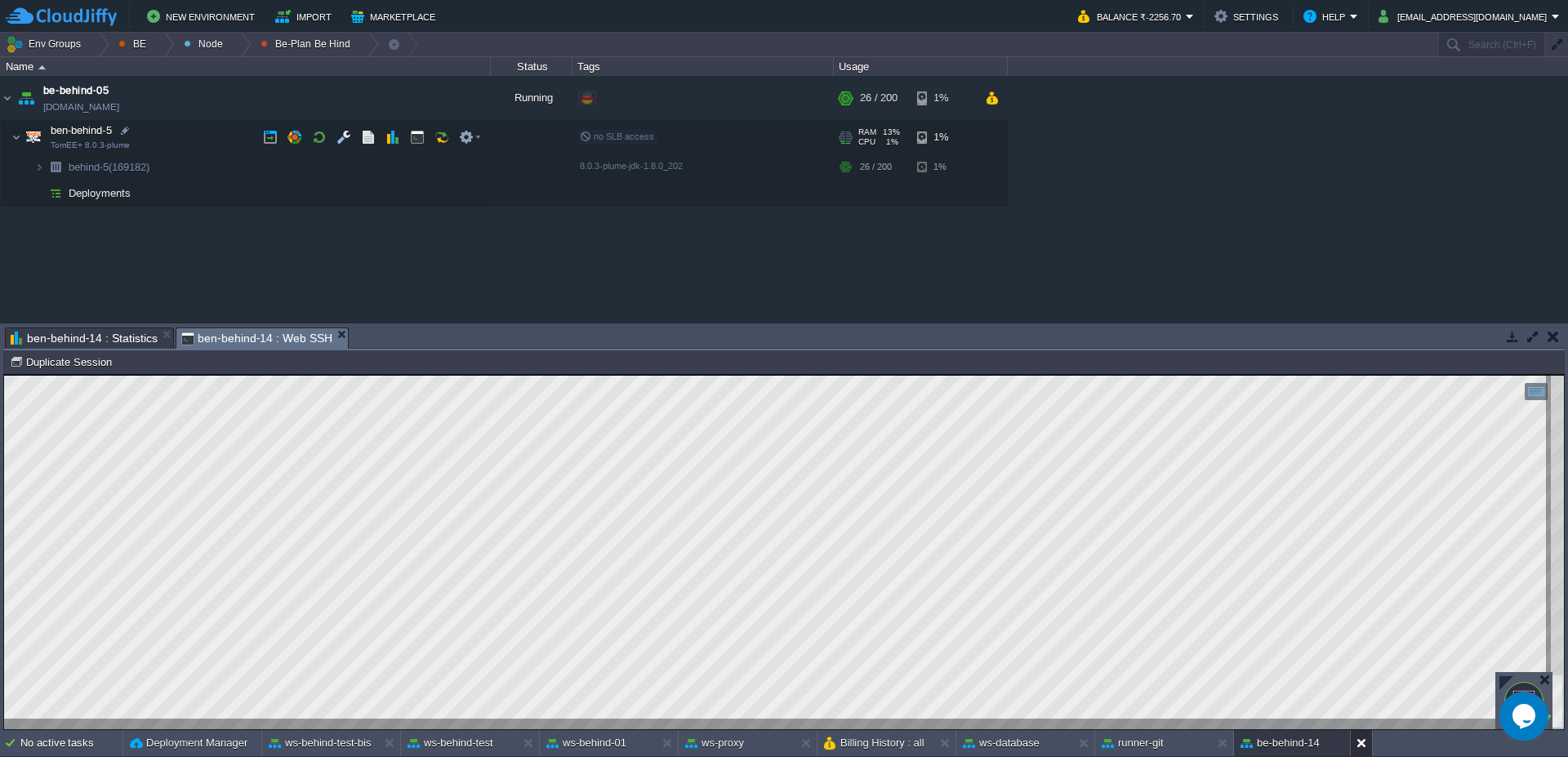
click at [1363, 743] on button at bounding box center [1364, 742] width 16 height 16
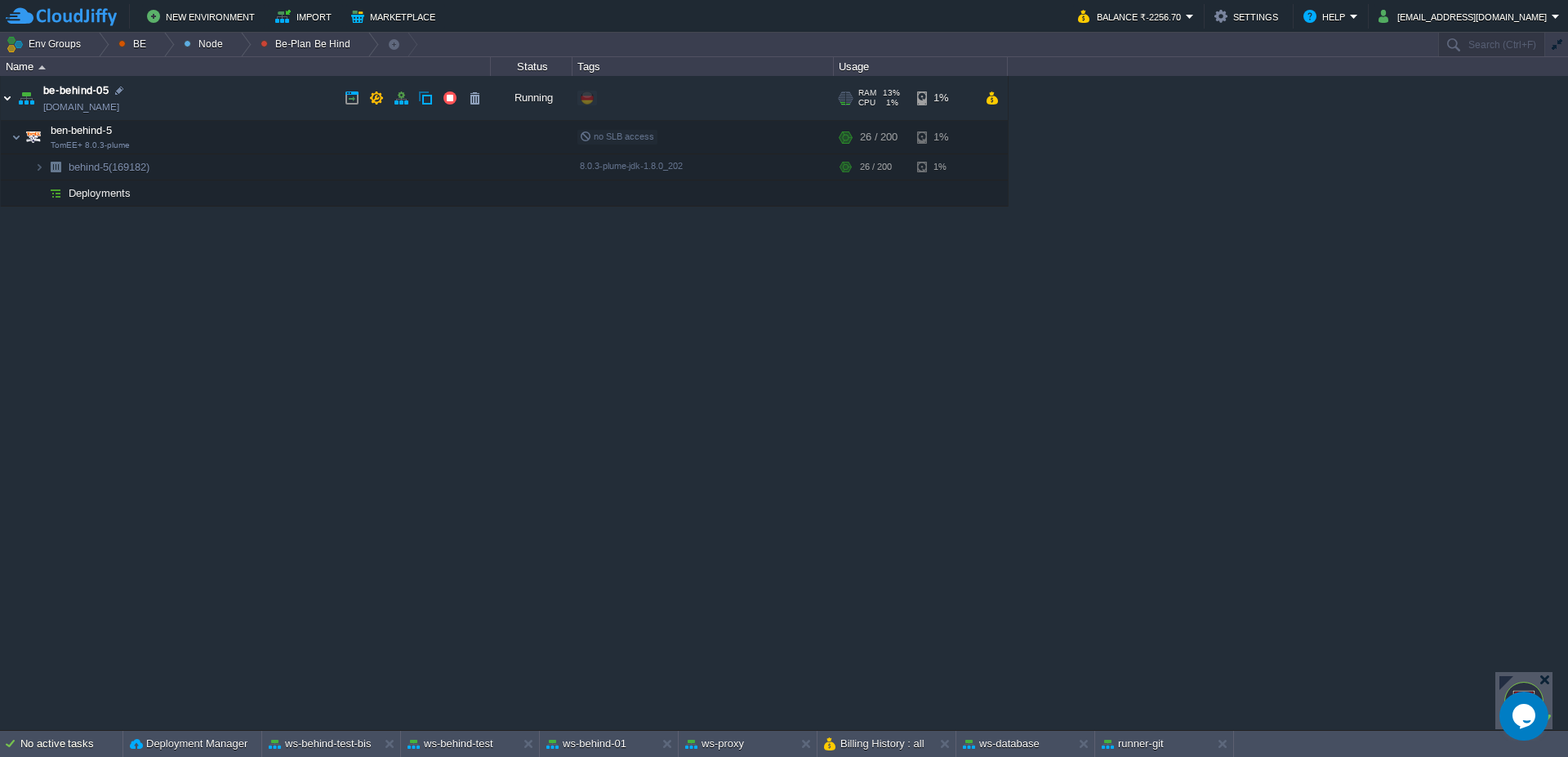
click at [5, 106] on img at bounding box center [8, 99] width 14 height 44
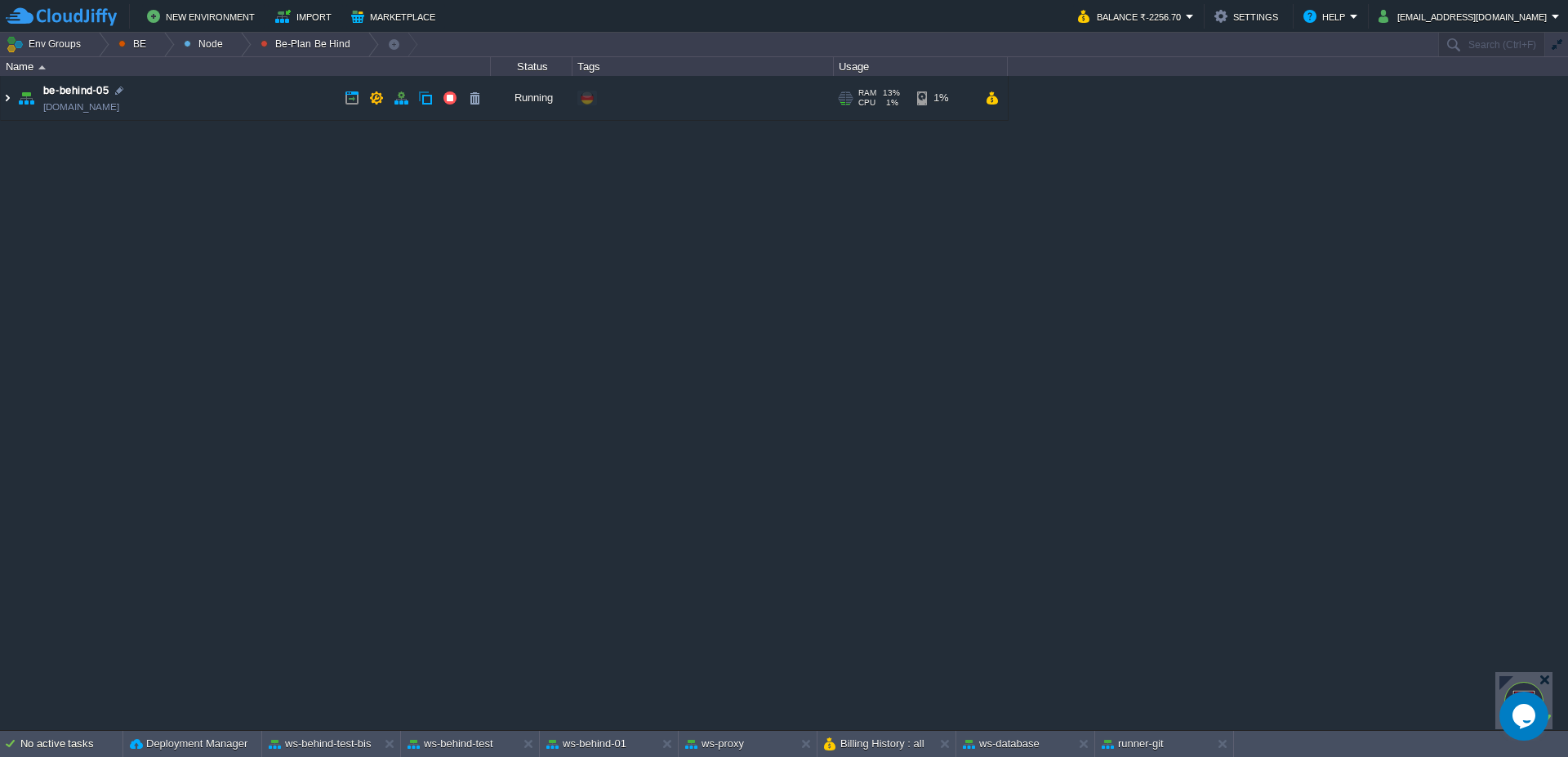
click at [1, 108] on img at bounding box center [8, 99] width 14 height 44
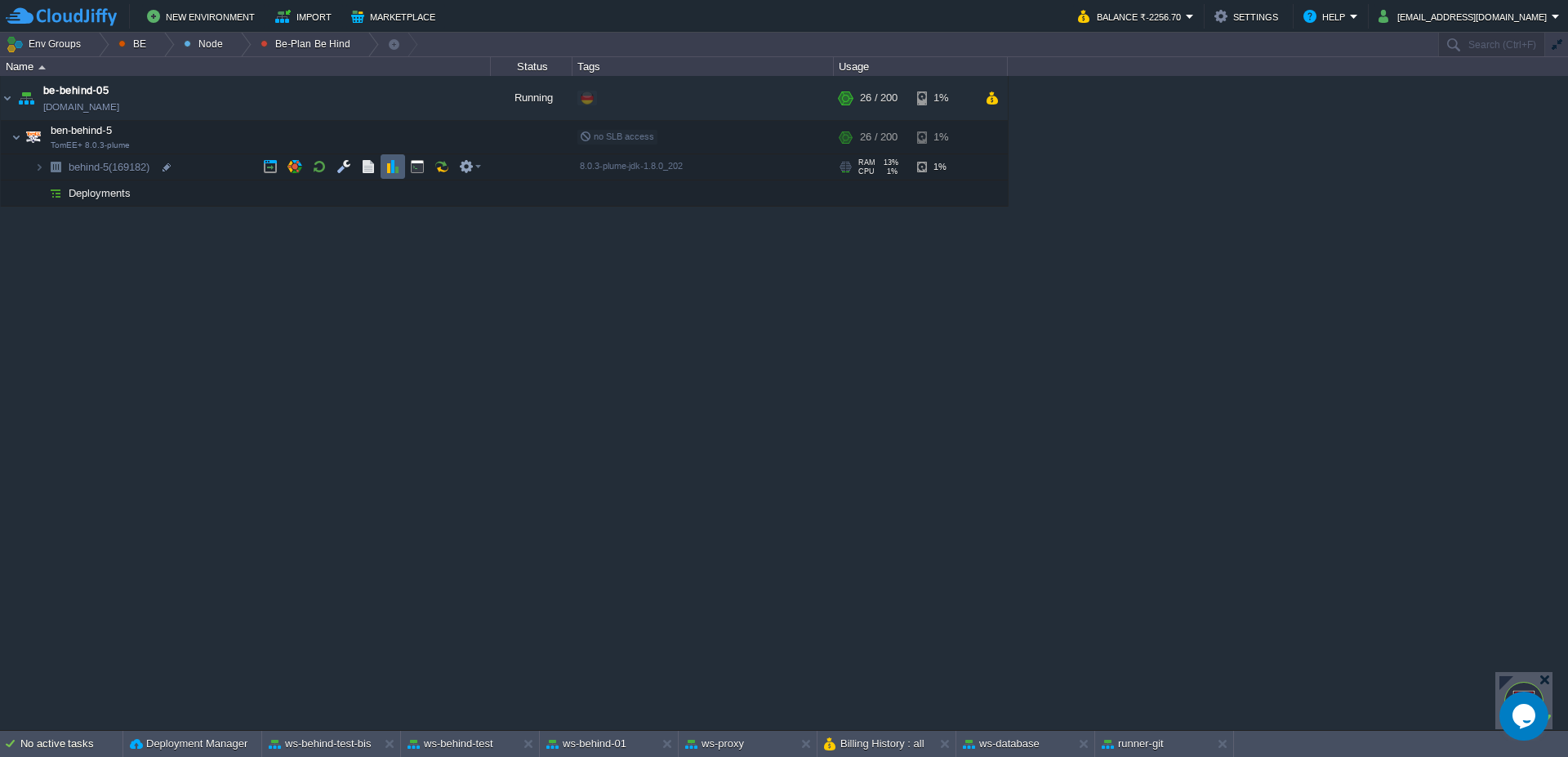
click at [399, 168] on button "button" at bounding box center [392, 166] width 15 height 15
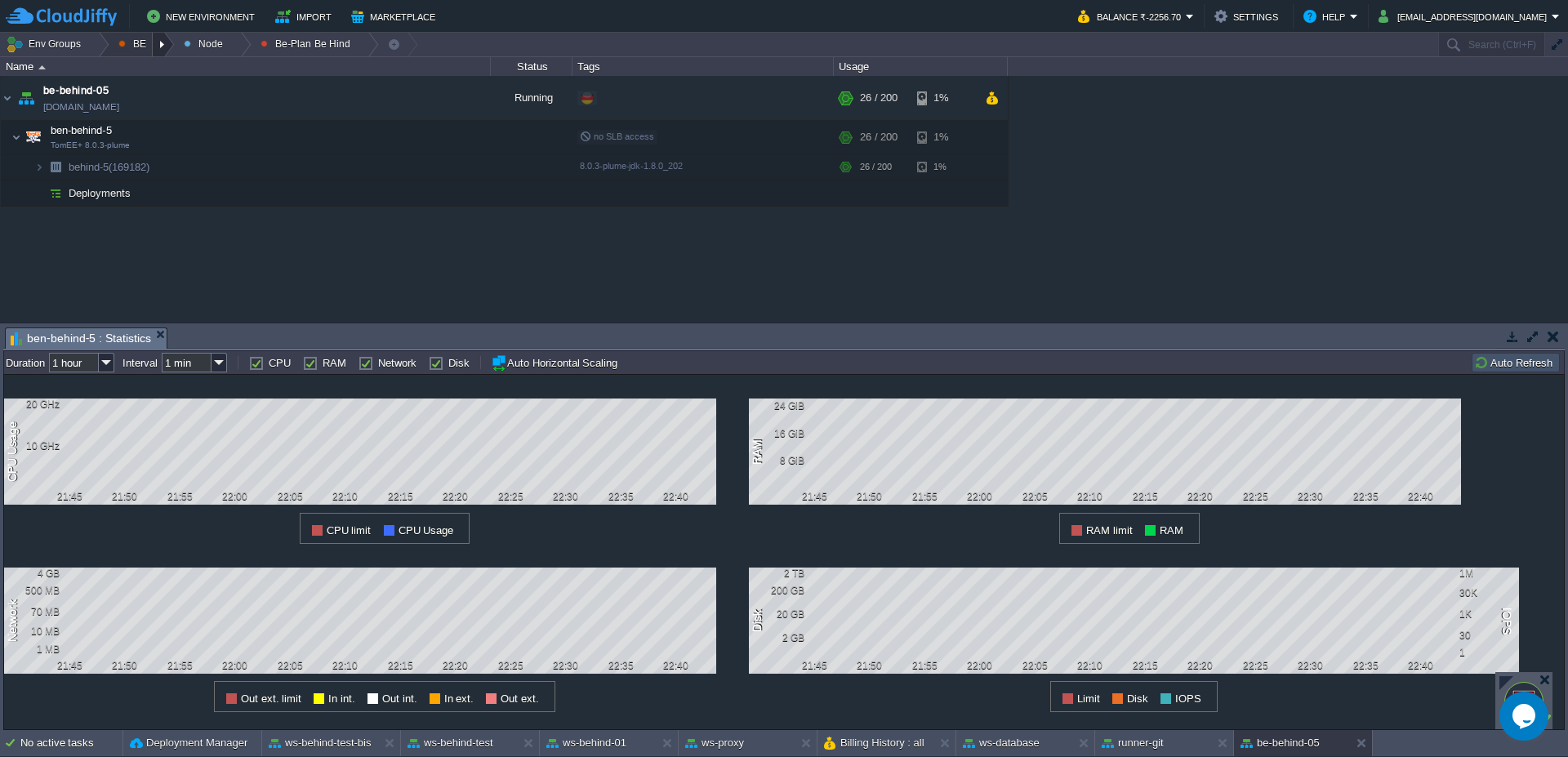
click at [159, 49] on div at bounding box center [163, 44] width 22 height 23
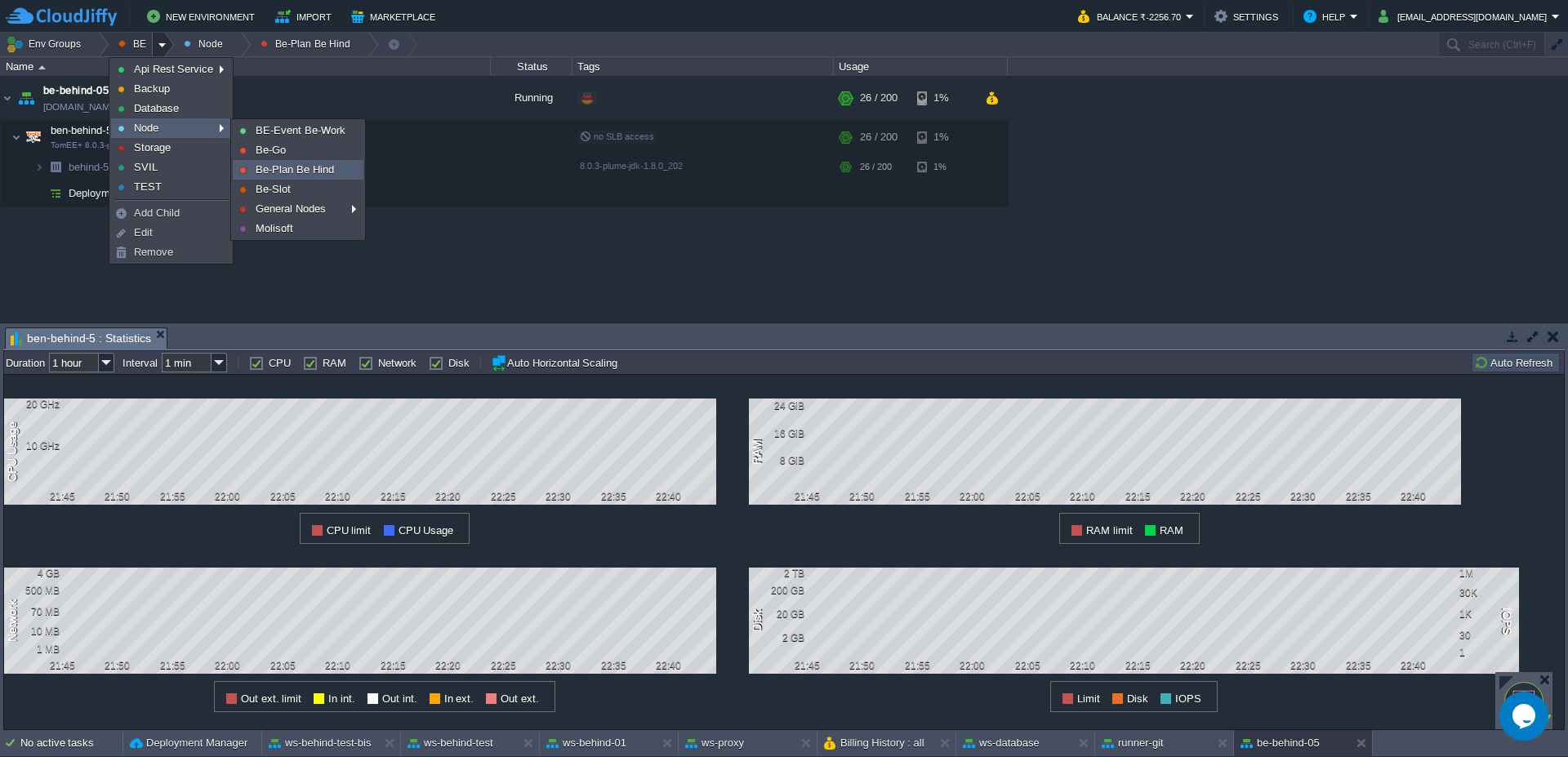
click at [302, 172] on span "Be-Plan Be Hind" at bounding box center [294, 169] width 78 height 13
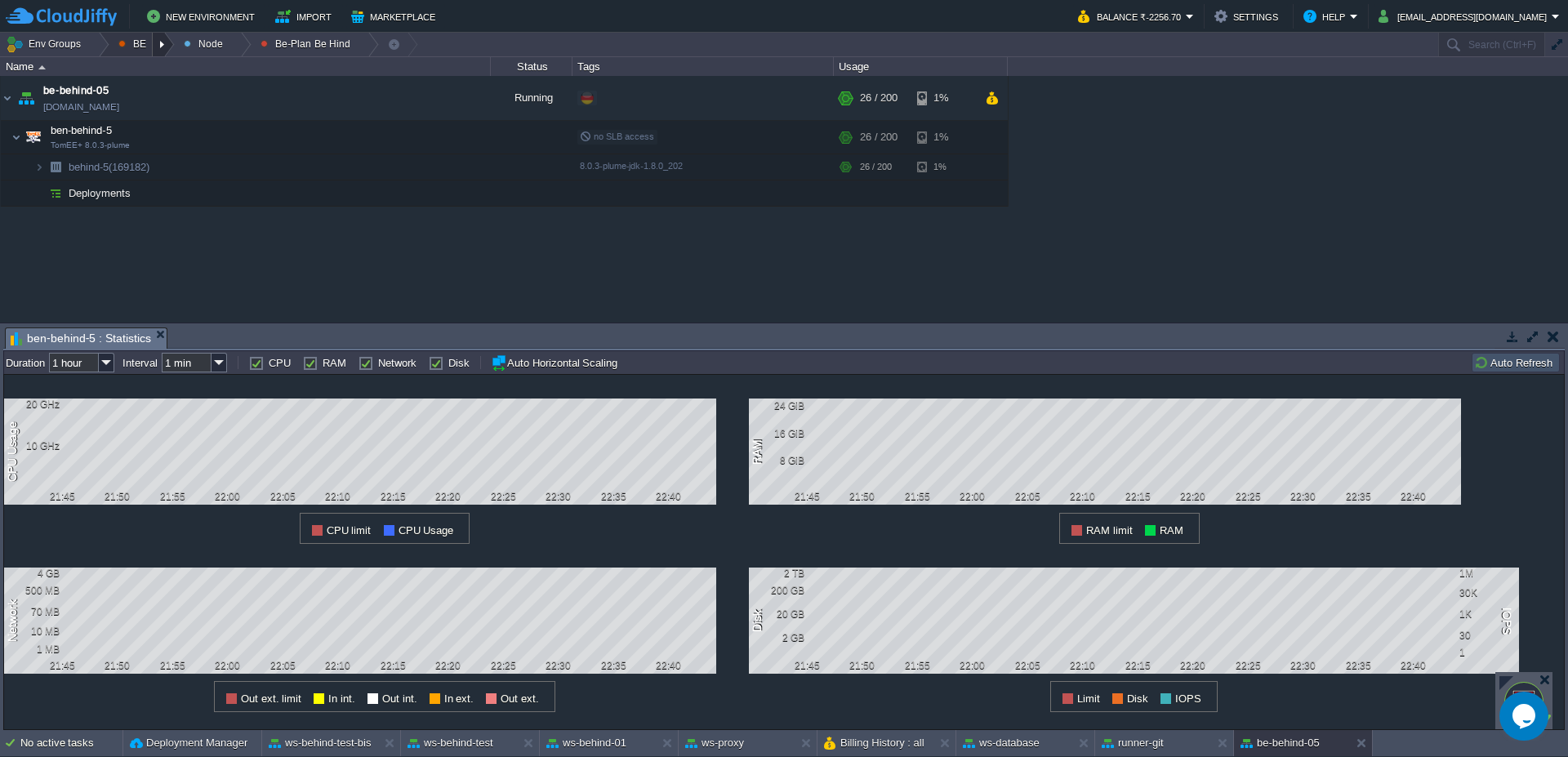
click at [165, 44] on div at bounding box center [163, 44] width 22 height 23
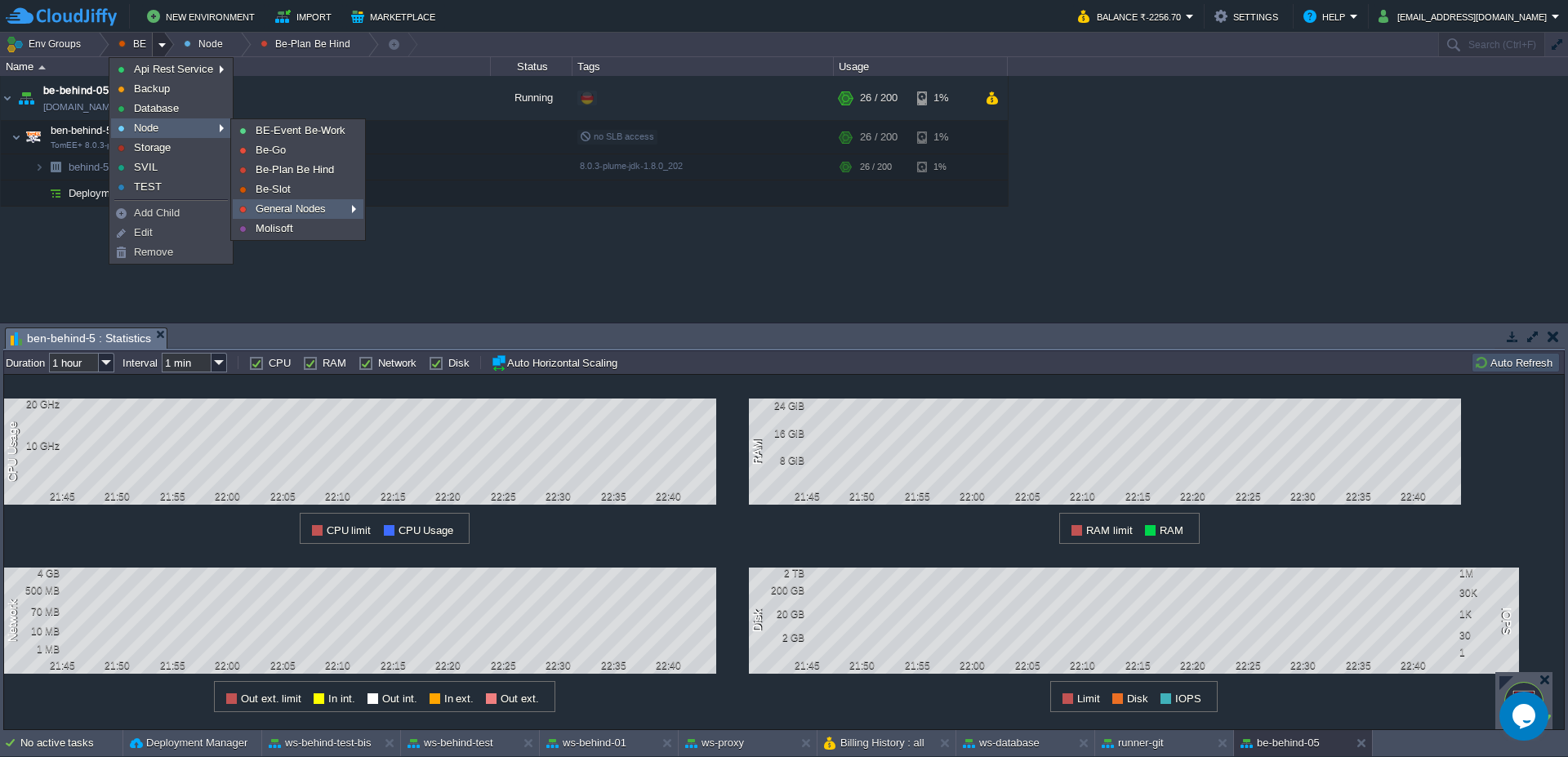
click at [303, 200] on link "General Nodes" at bounding box center [297, 209] width 129 height 18
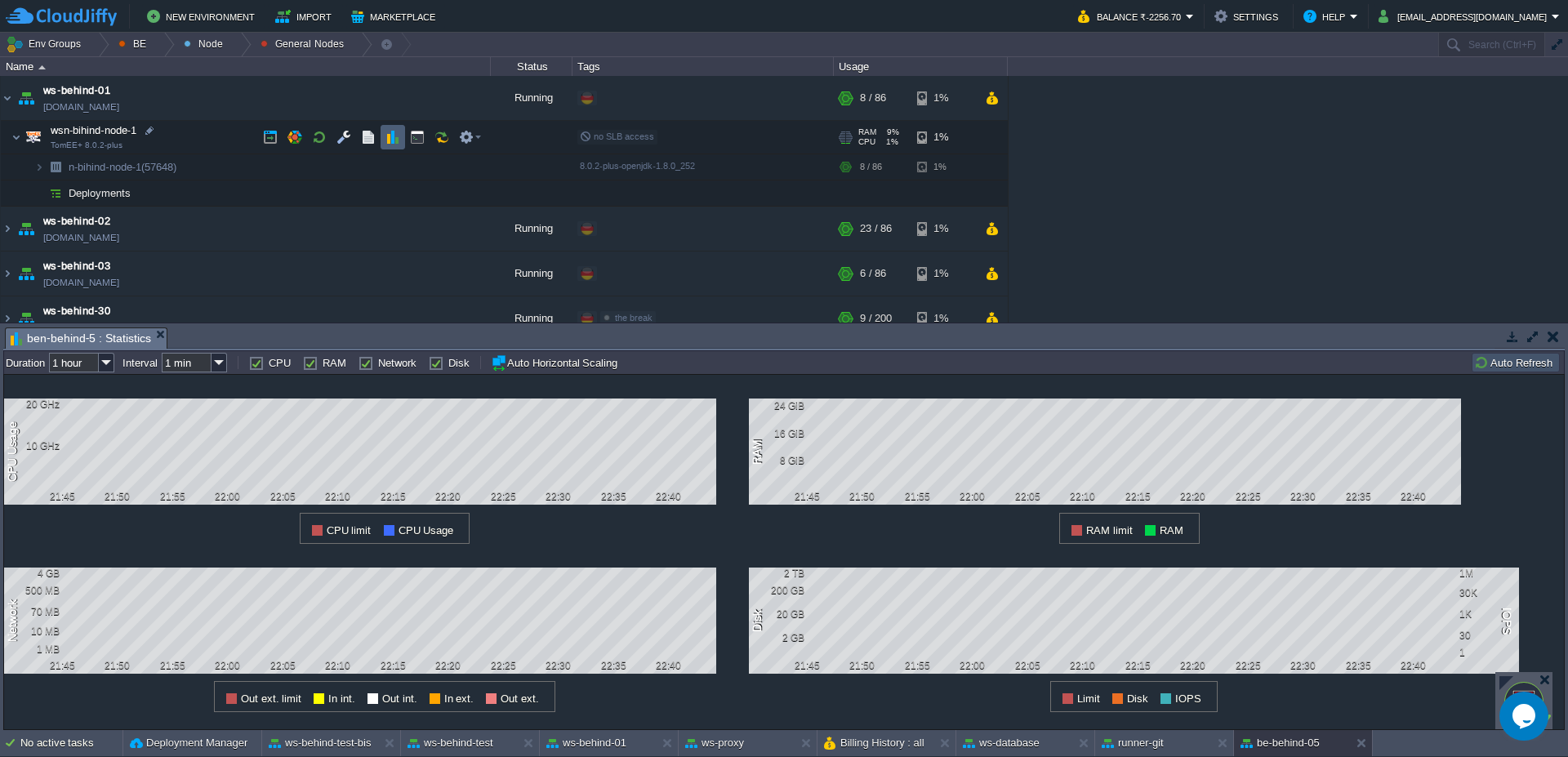
click at [400, 136] on td at bounding box center [392, 136] width 24 height 24
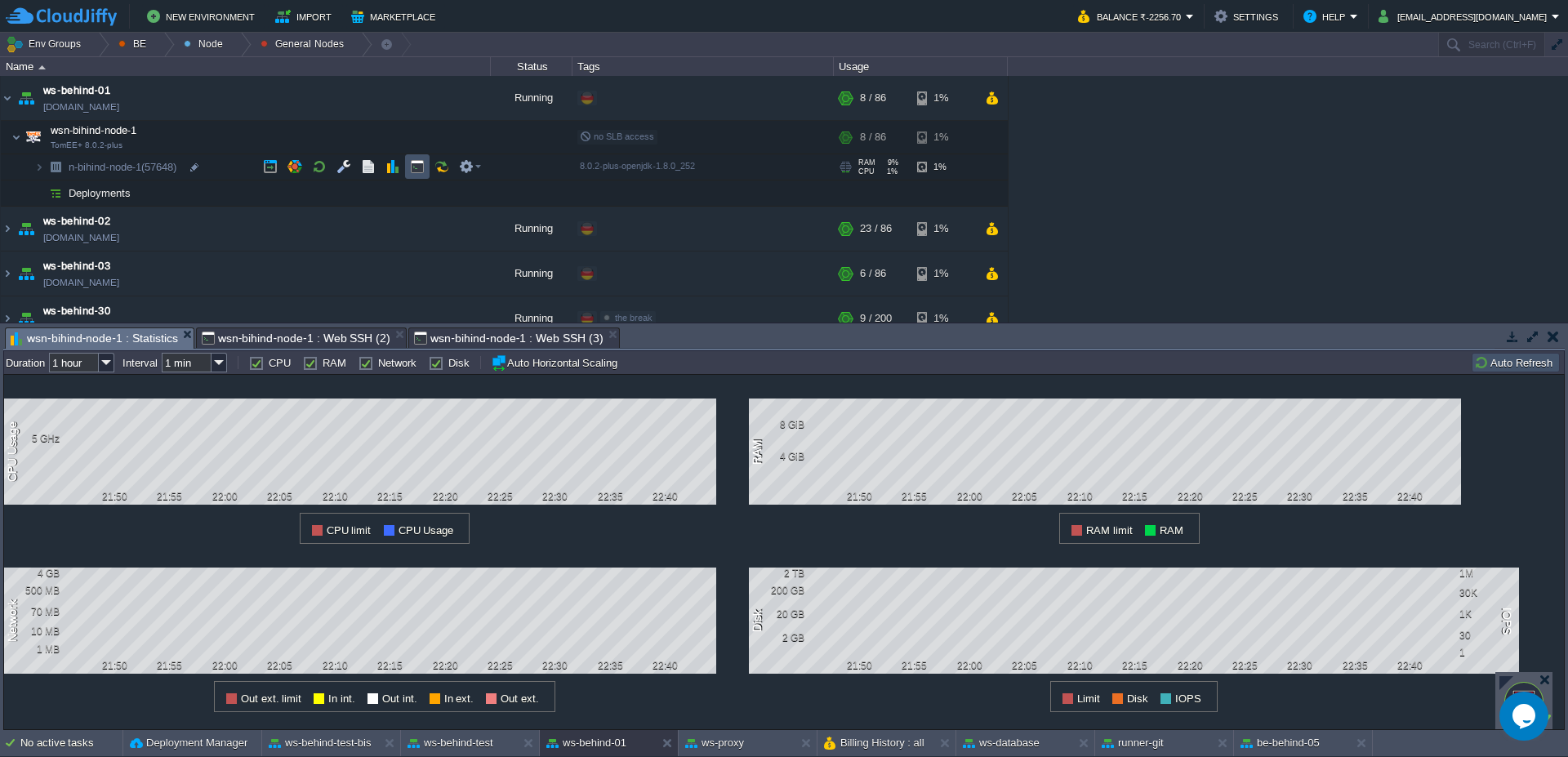
click at [413, 165] on button "button" at bounding box center [417, 166] width 15 height 15
